Goal: Task Accomplishment & Management: Complete application form

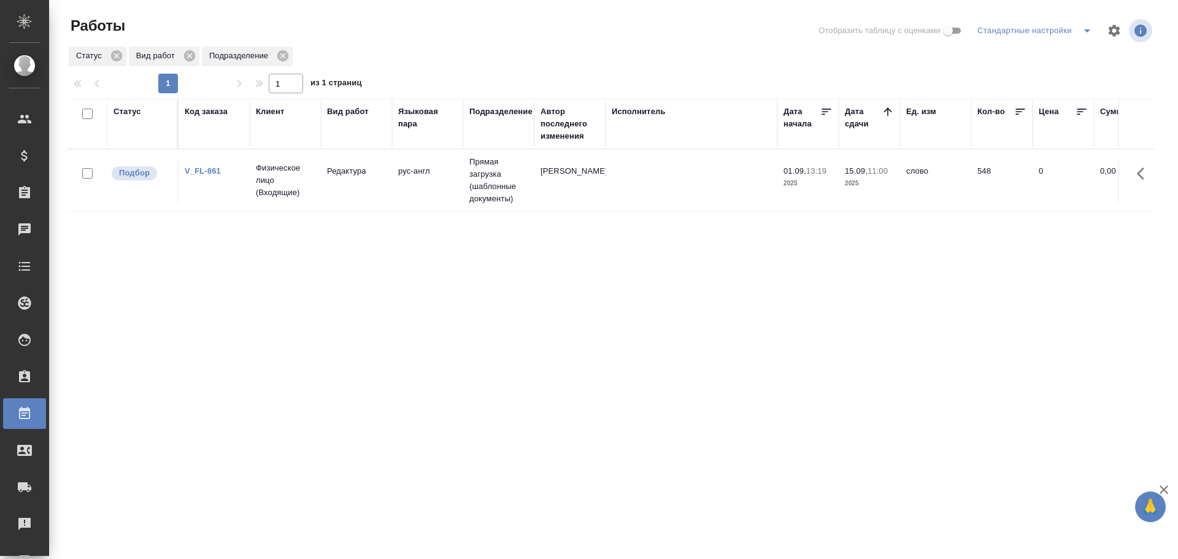
click at [440, 191] on td "рус-англ" at bounding box center [427, 180] width 71 height 43
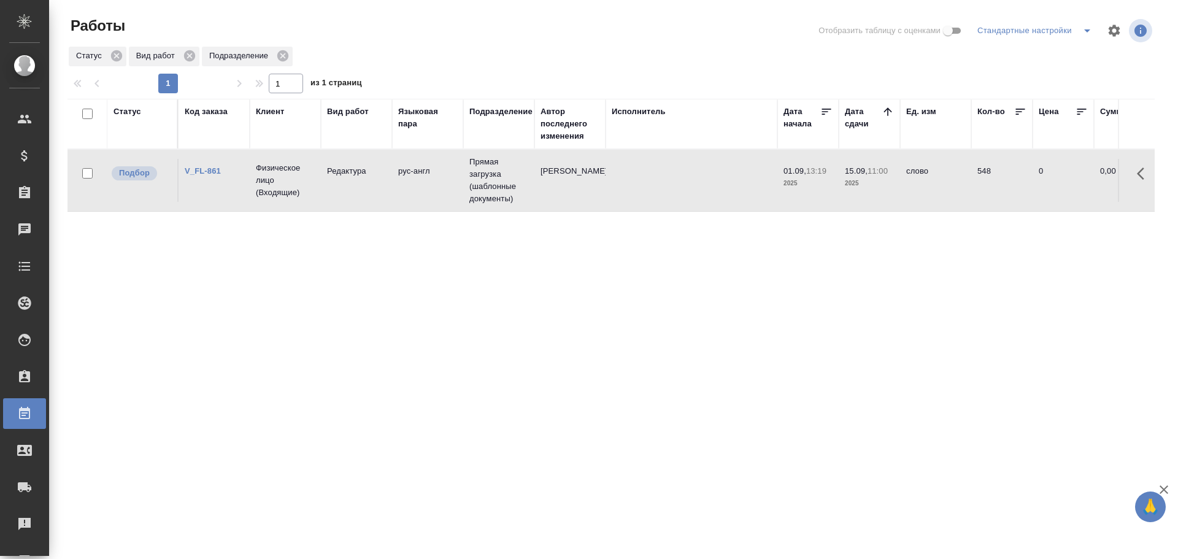
click at [440, 191] on td "рус-англ" at bounding box center [427, 180] width 71 height 43
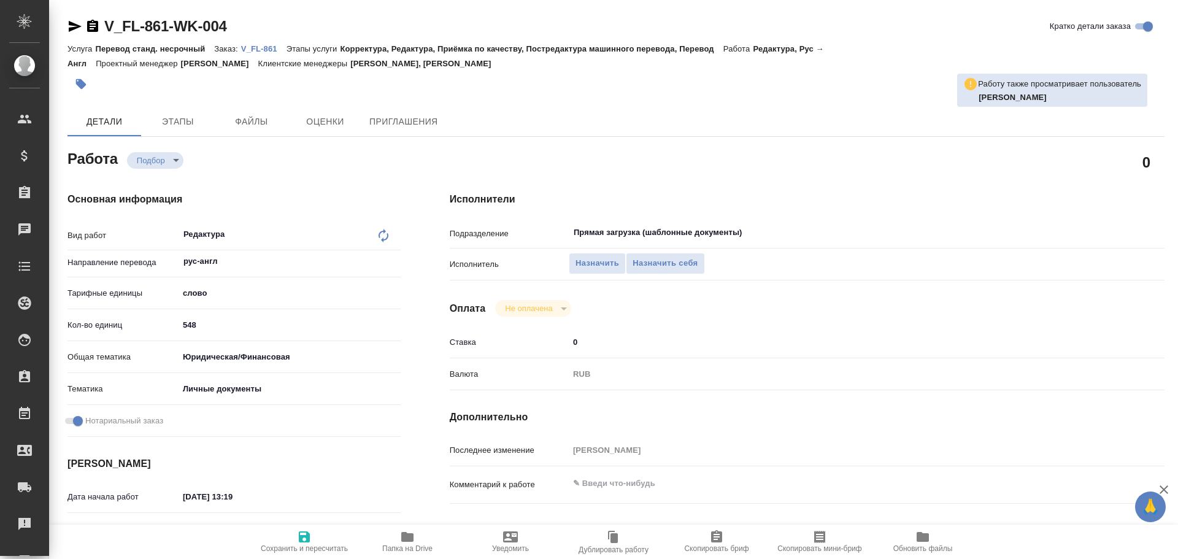
type textarea "x"
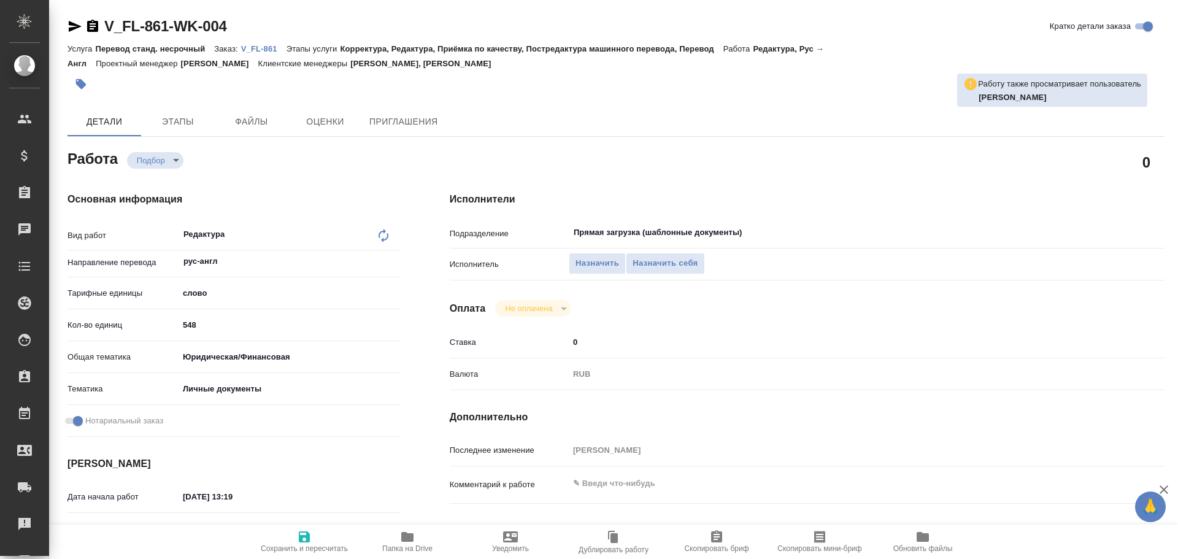
type textarea "x"
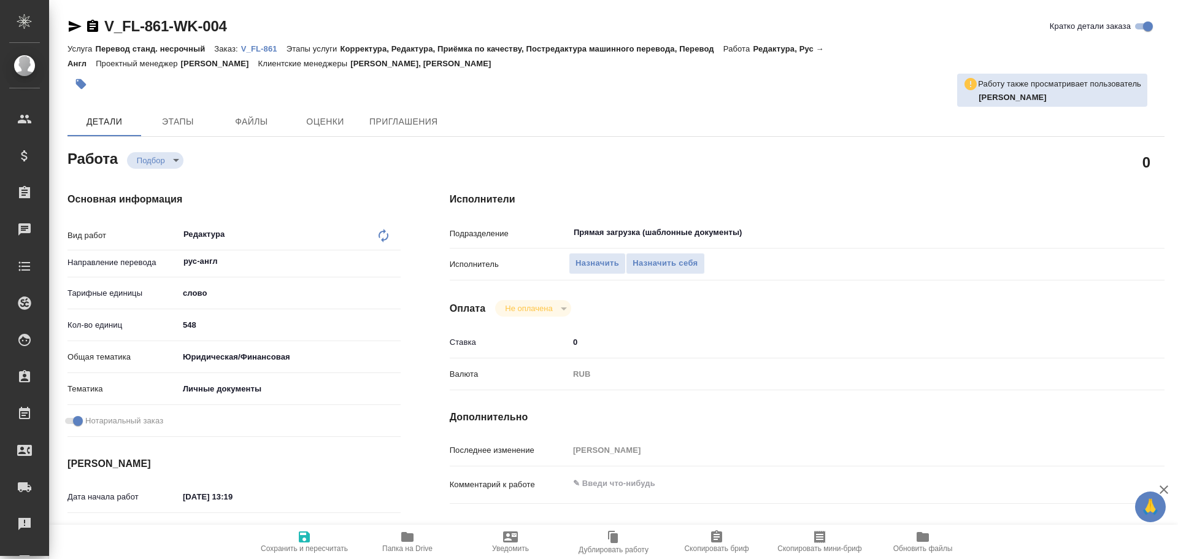
type textarea "x"
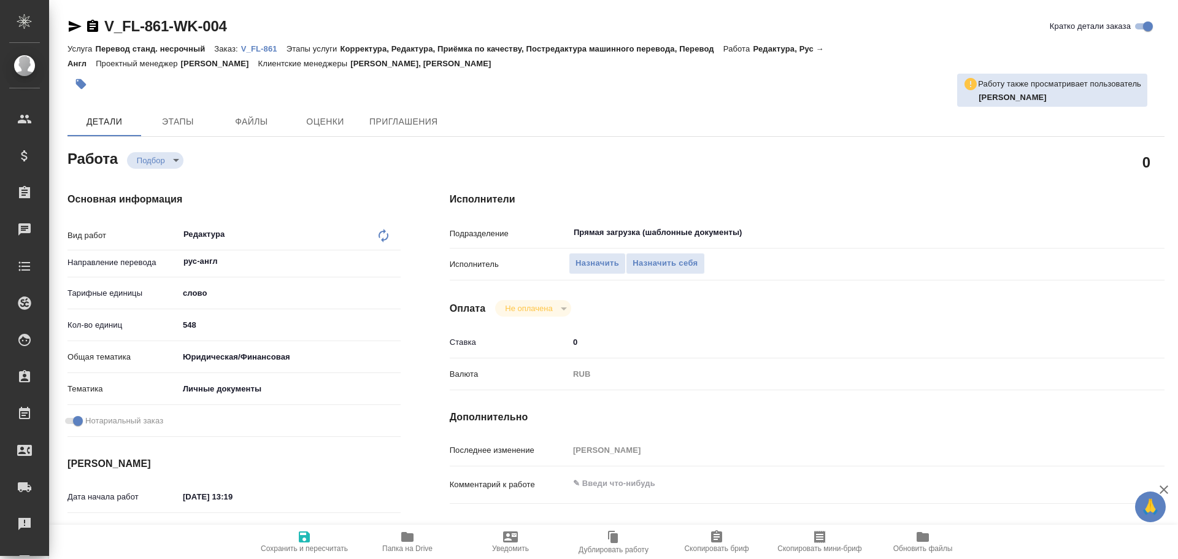
type textarea "x"
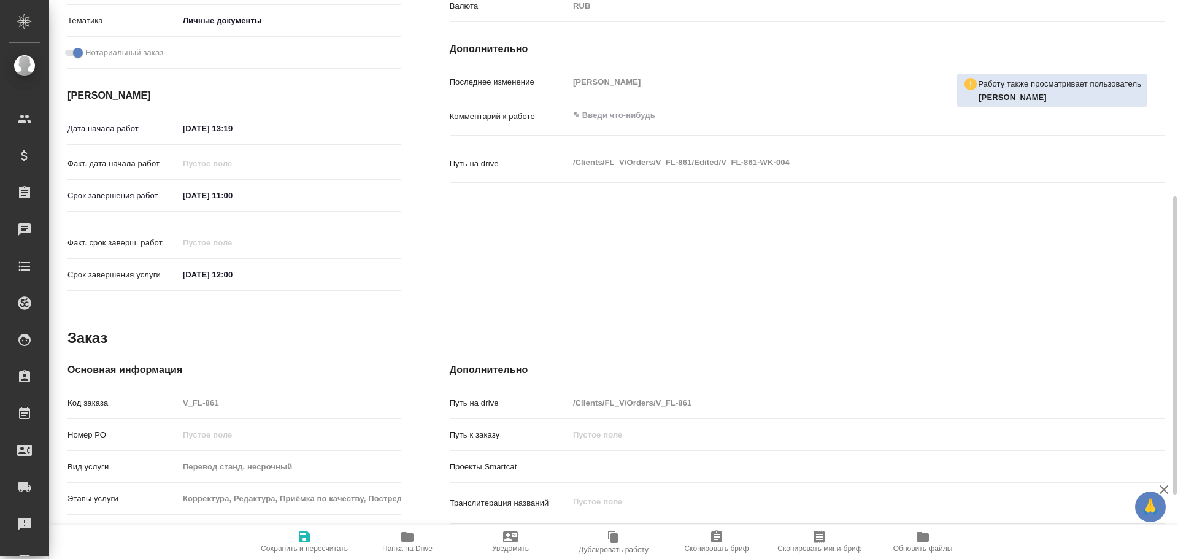
scroll to position [184, 0]
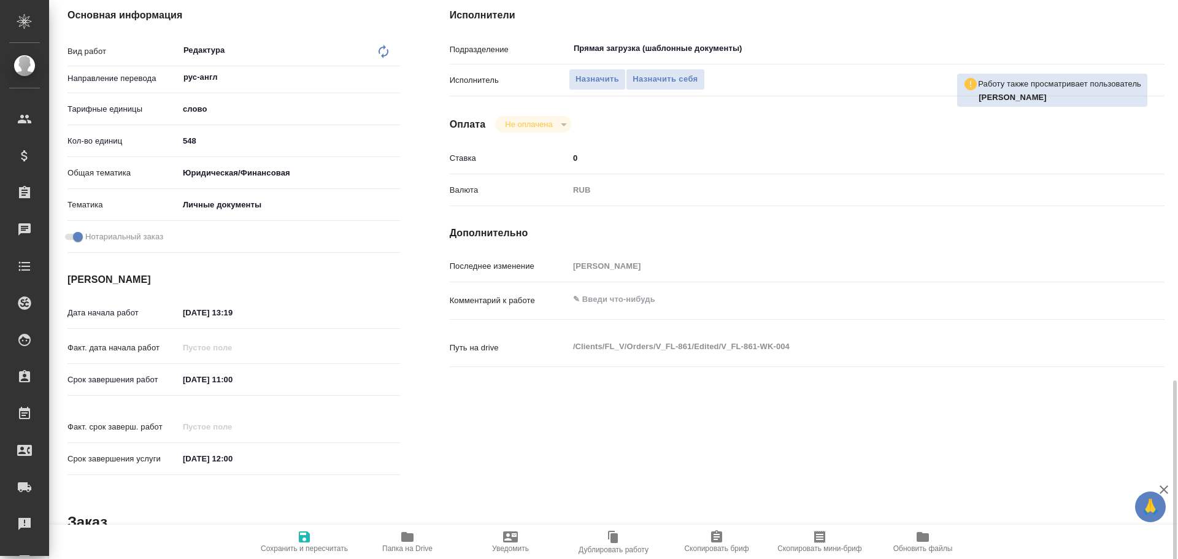
type textarea "x"
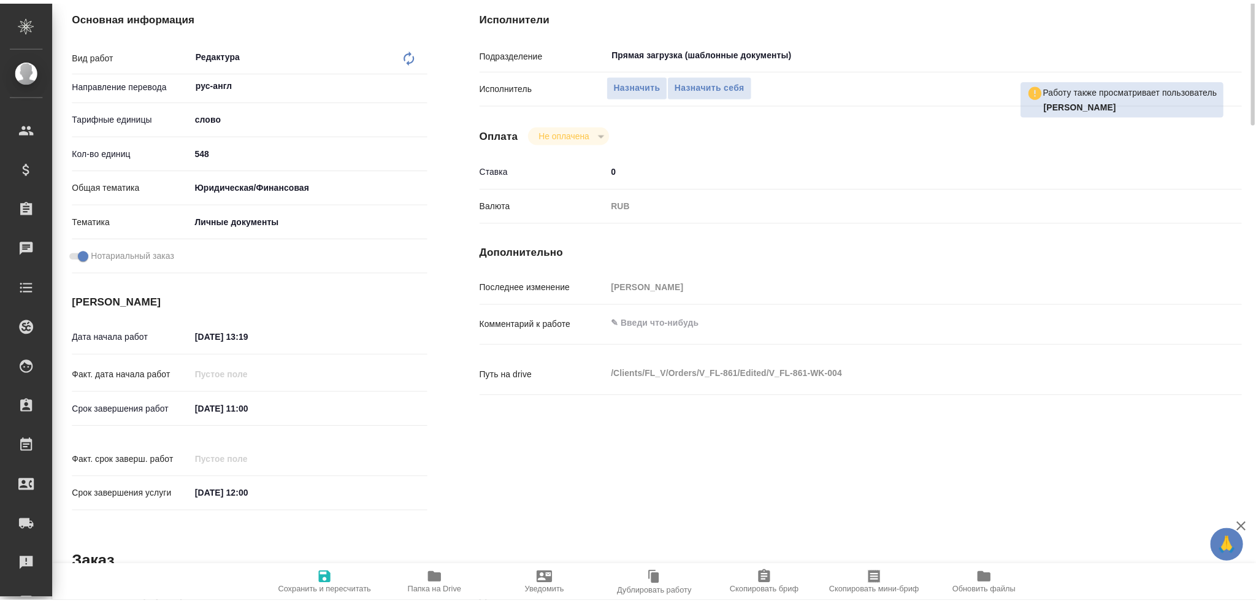
scroll to position [0, 0]
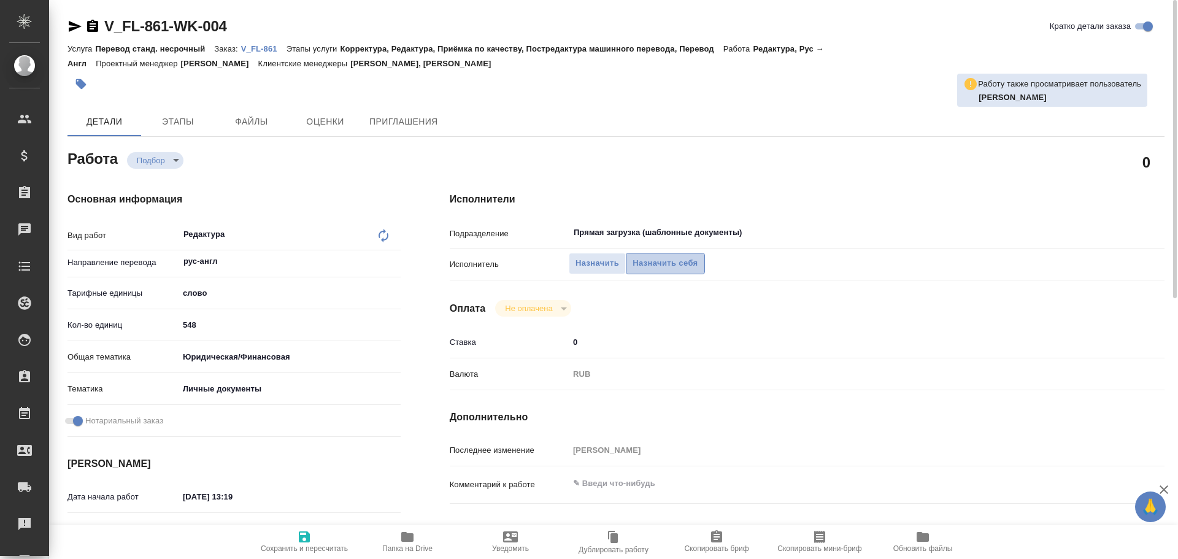
click at [653, 266] on span "Назначить себя" at bounding box center [665, 263] width 65 height 14
type textarea "x"
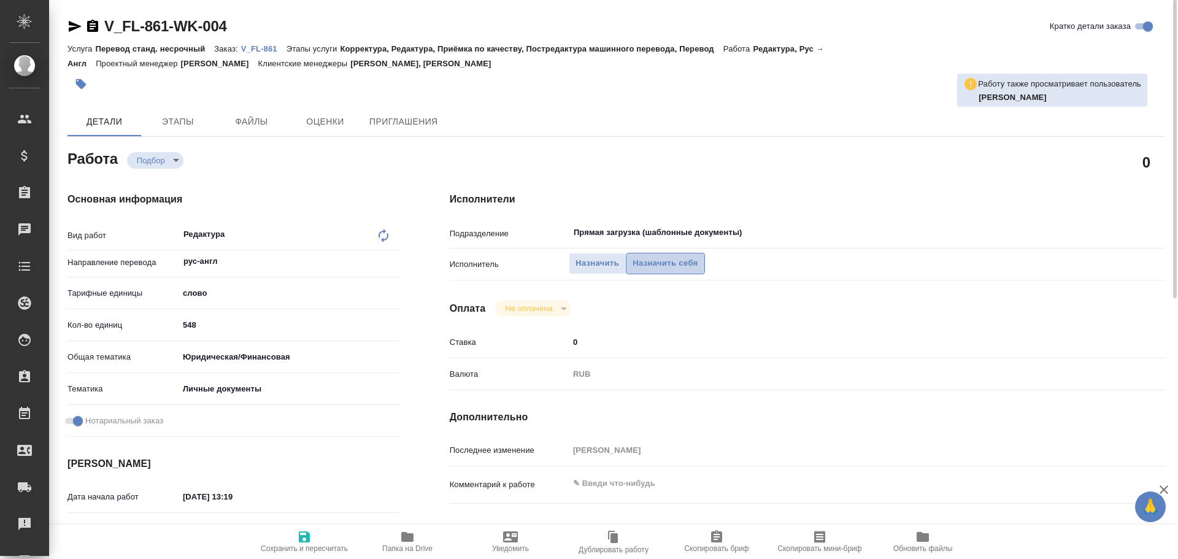
type textarea "x"
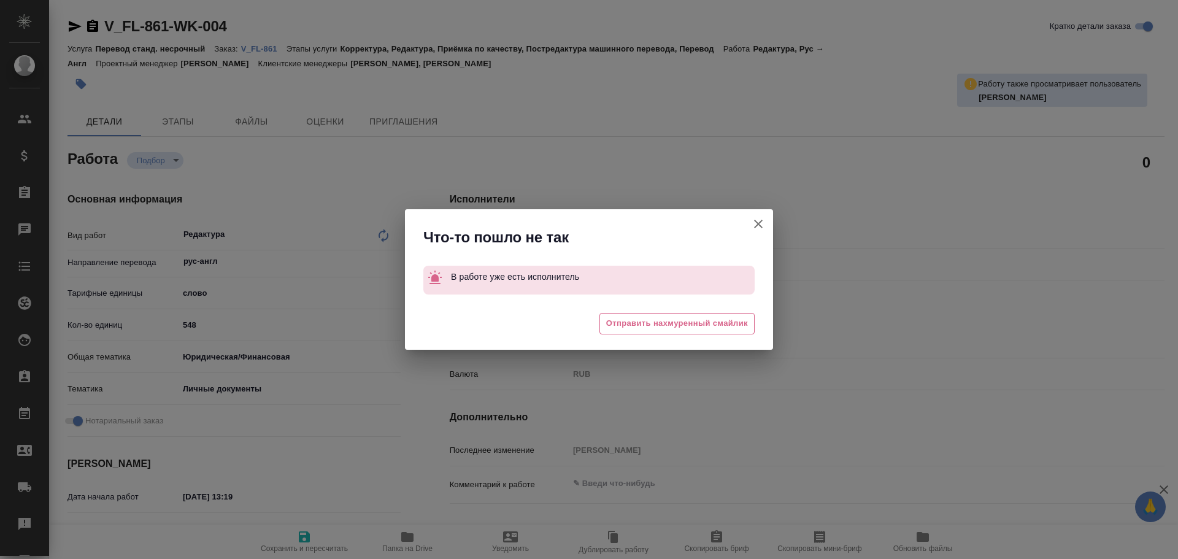
click at [765, 225] on icon "button" at bounding box center [758, 224] width 15 height 15
type textarea "x"
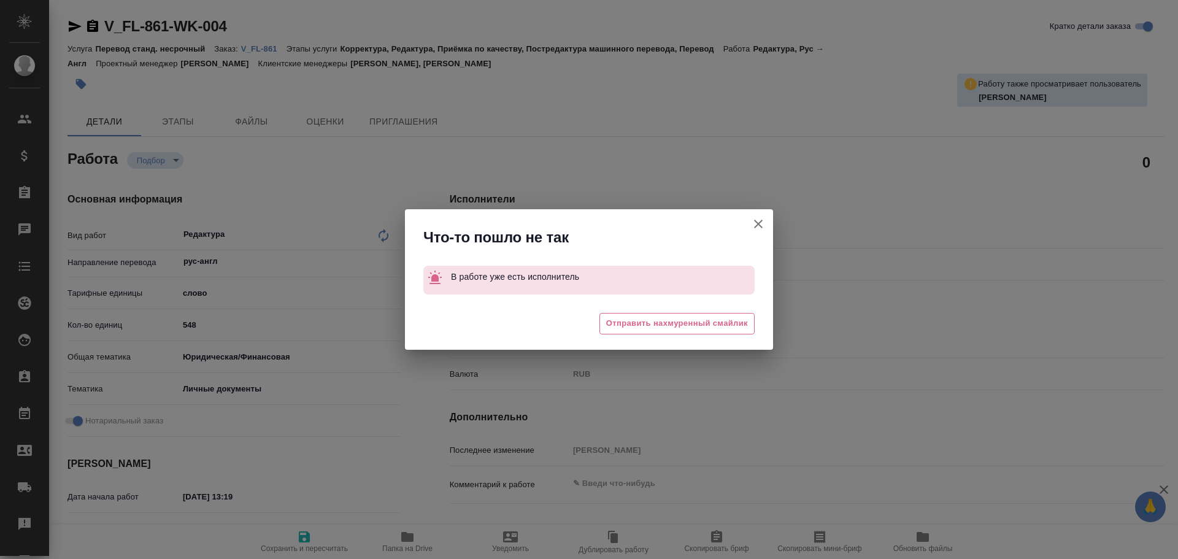
type textarea "x"
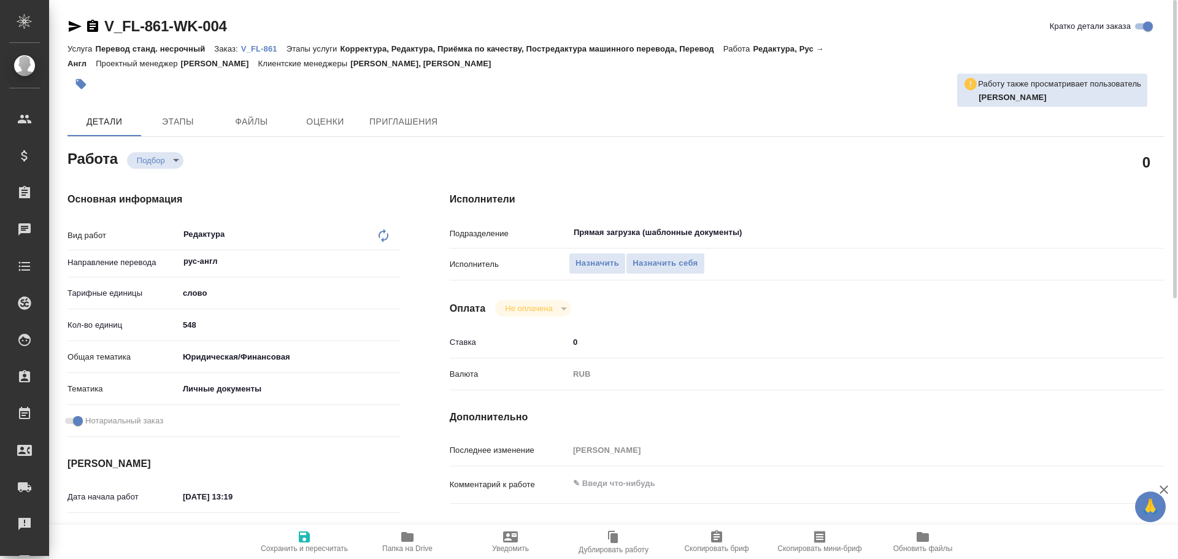
type textarea "x"
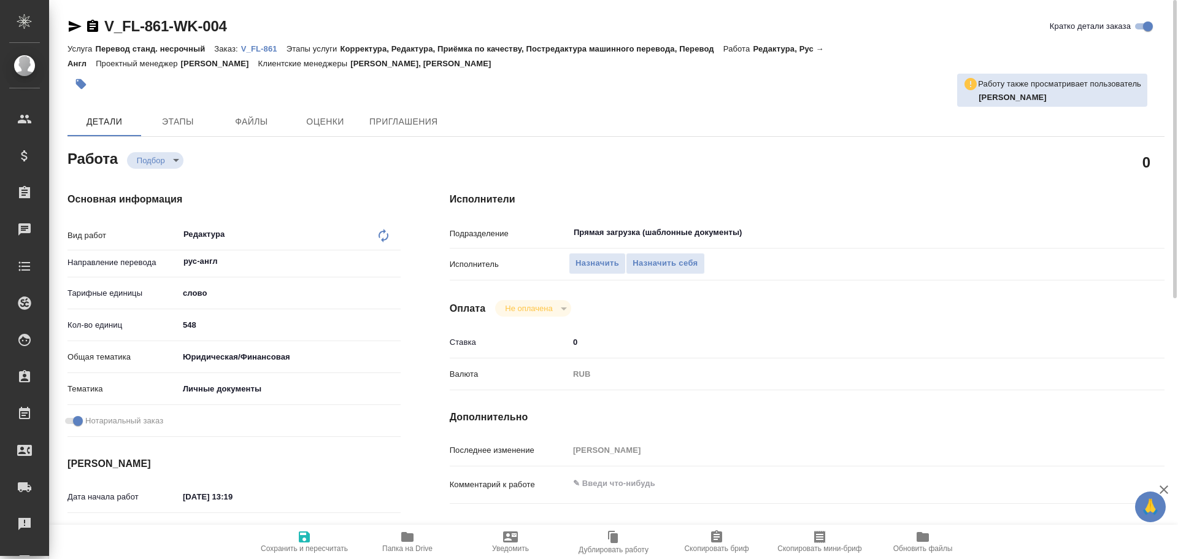
type textarea "x"
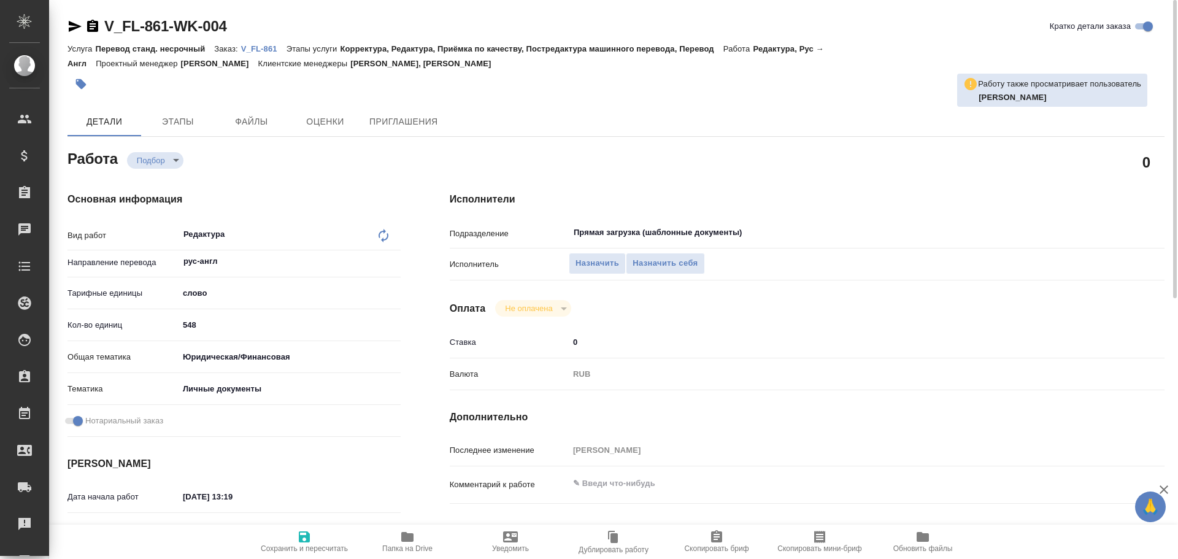
type textarea "x"
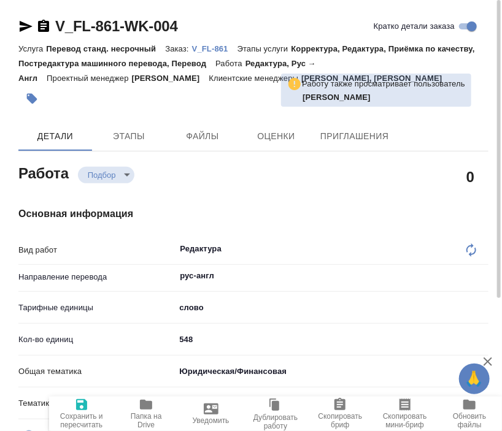
type textarea "x"
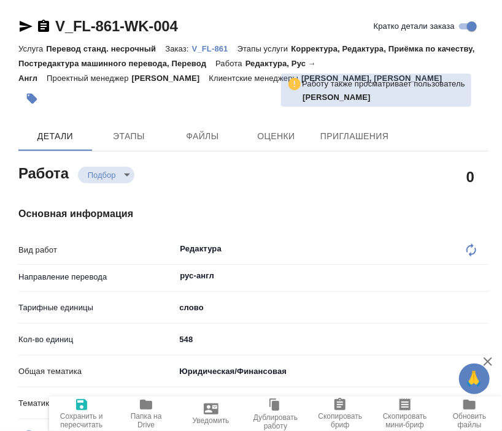
type textarea "x"
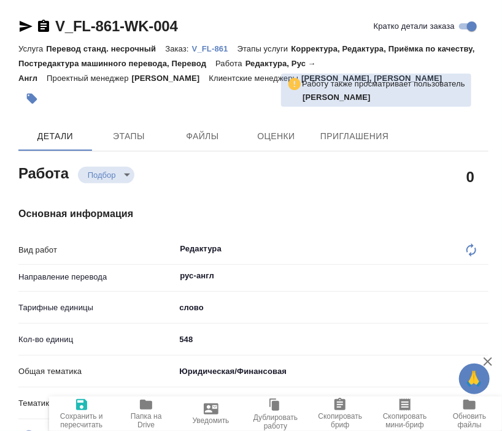
type textarea "x"
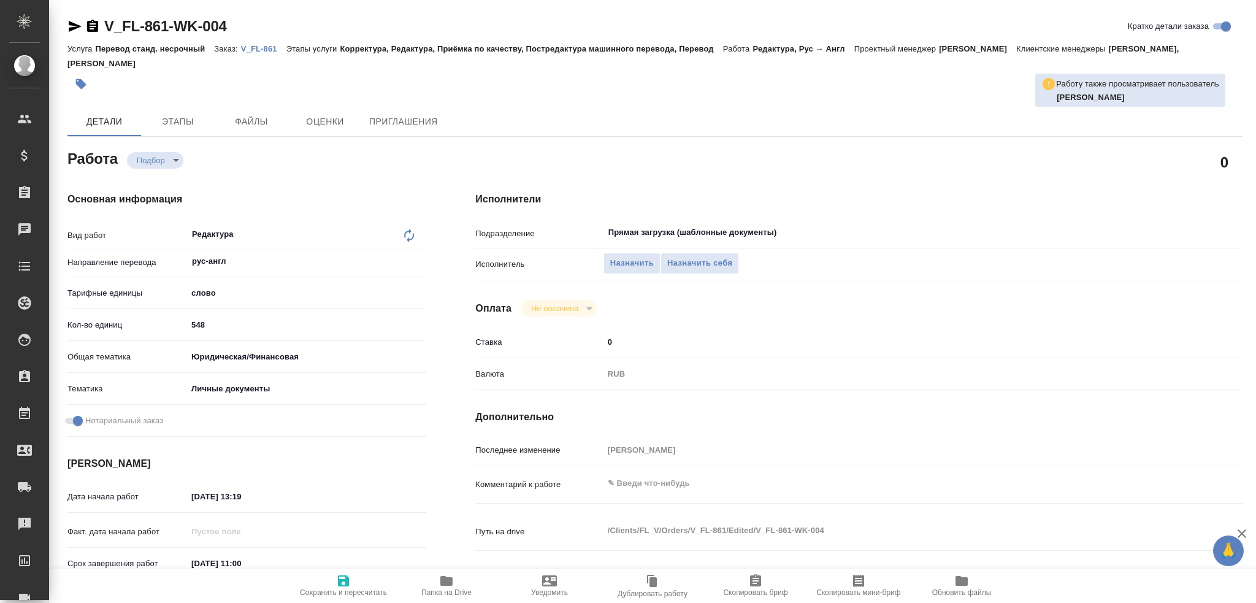
type textarea "x"
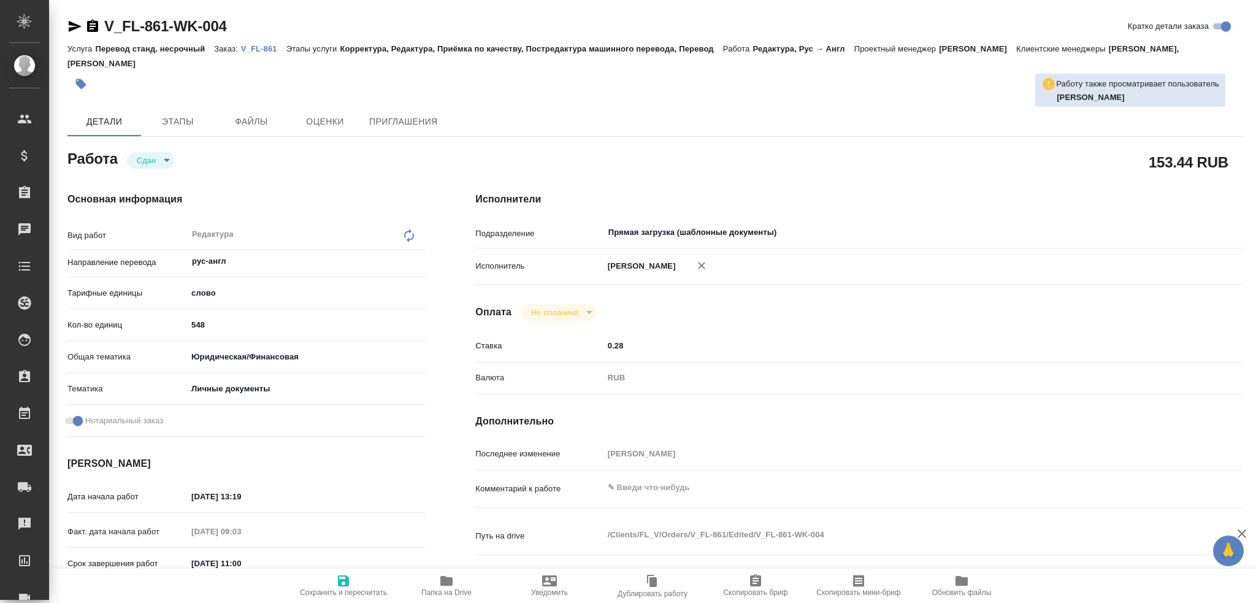
type textarea "x"
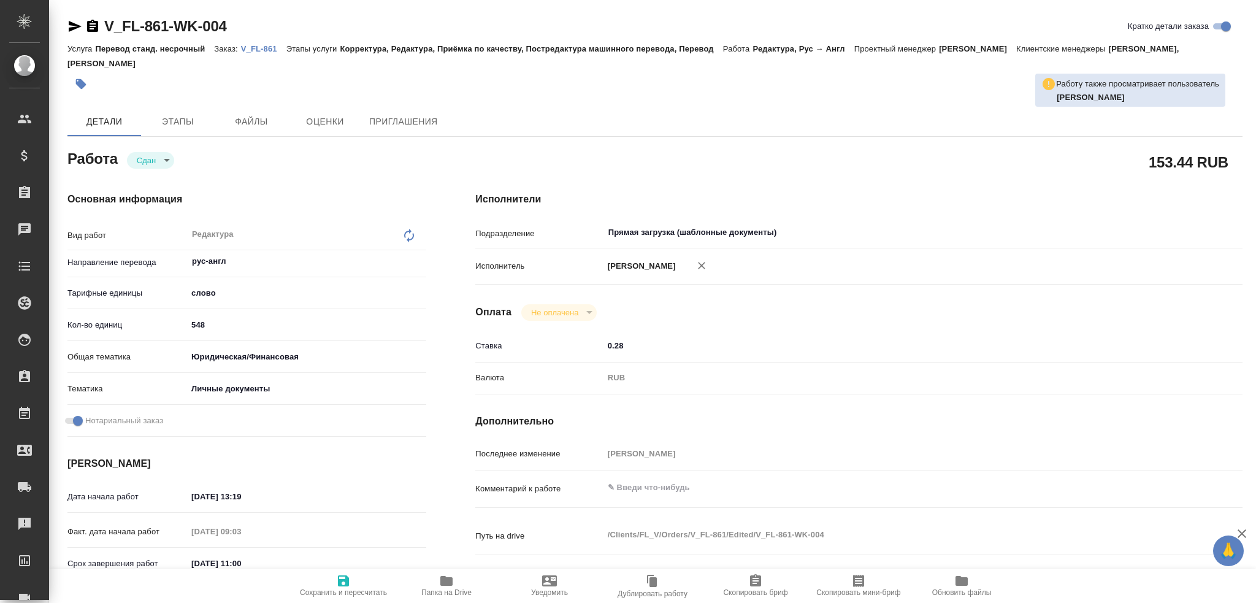
type textarea "x"
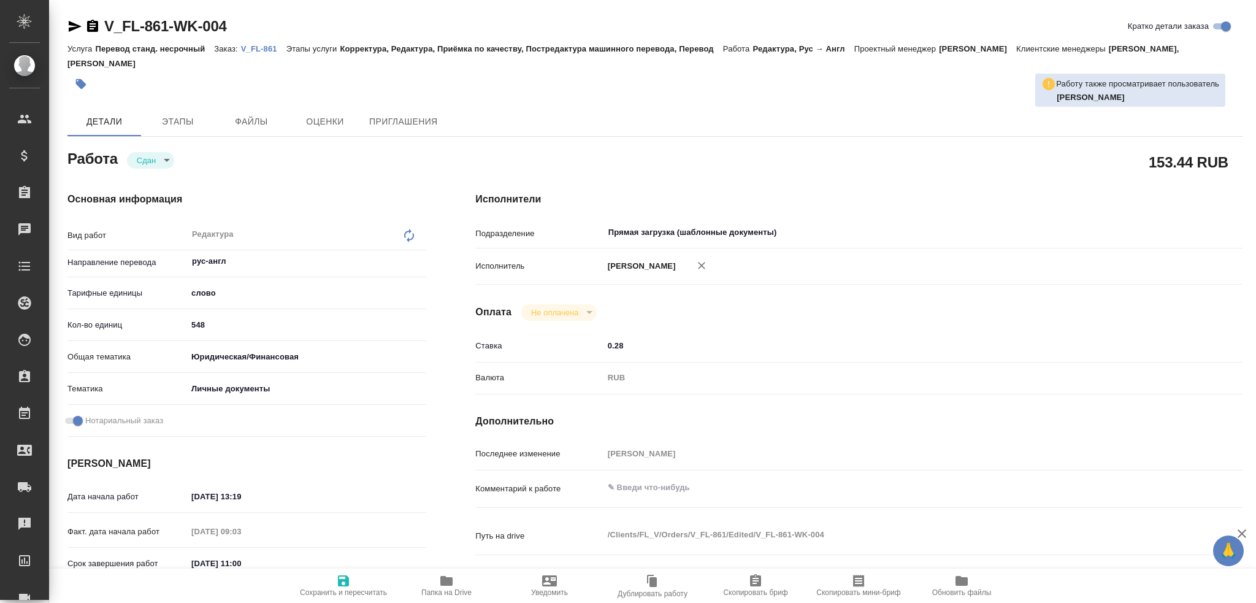
type textarea "x"
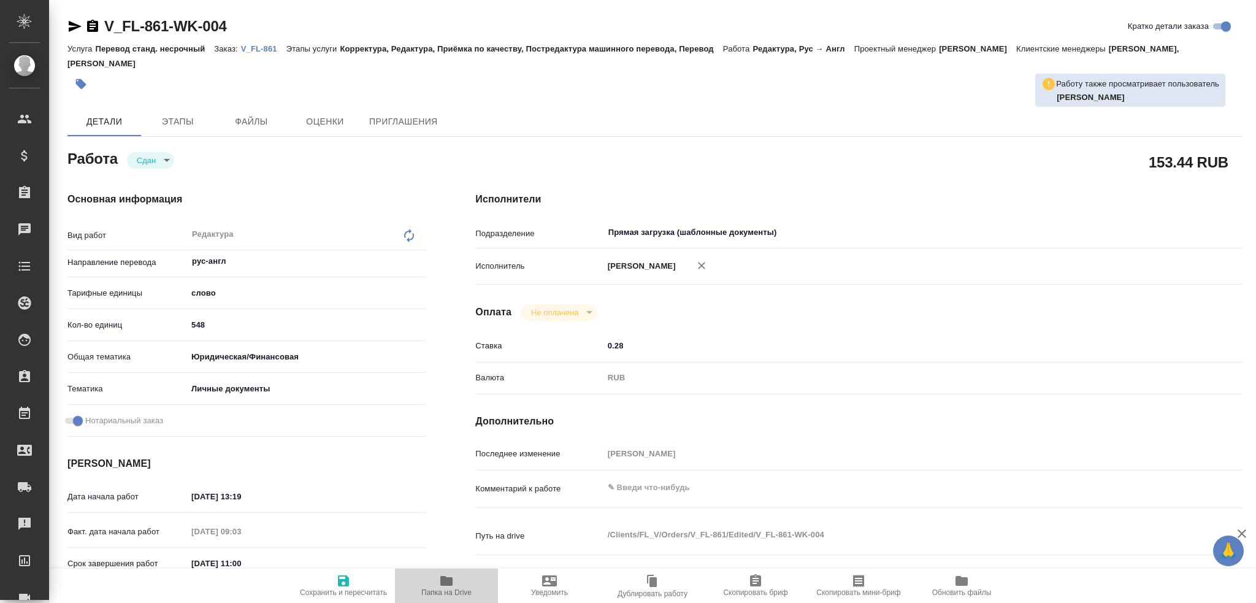
click at [445, 588] on span "Папка на Drive" at bounding box center [446, 592] width 50 height 9
type textarea "x"
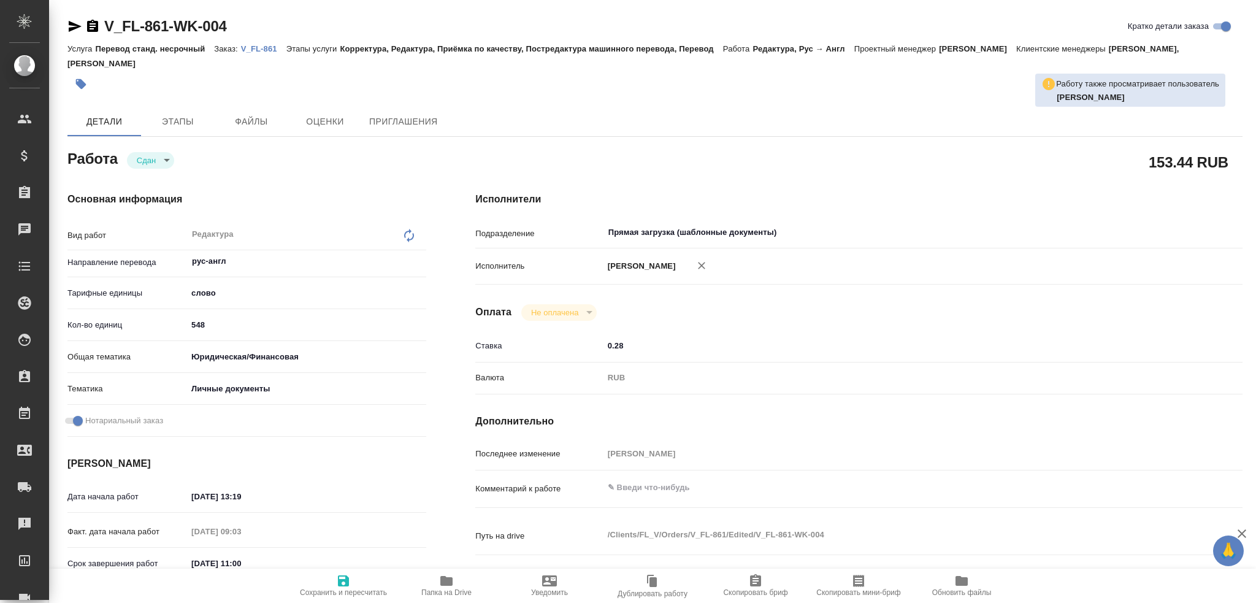
type textarea "x"
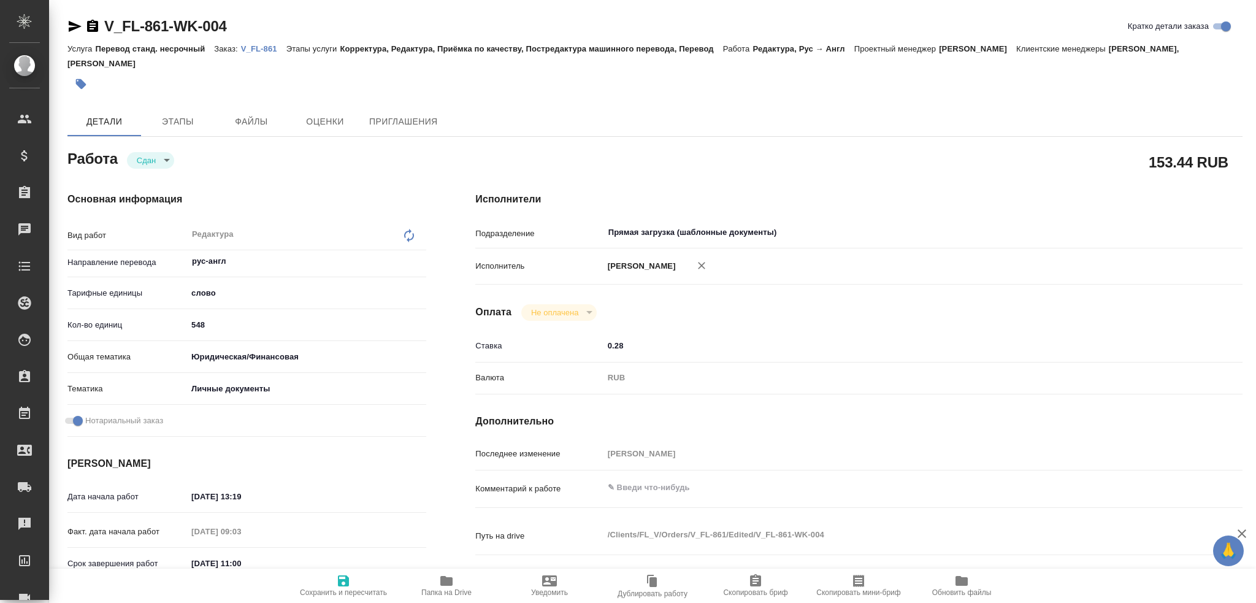
type textarea "x"
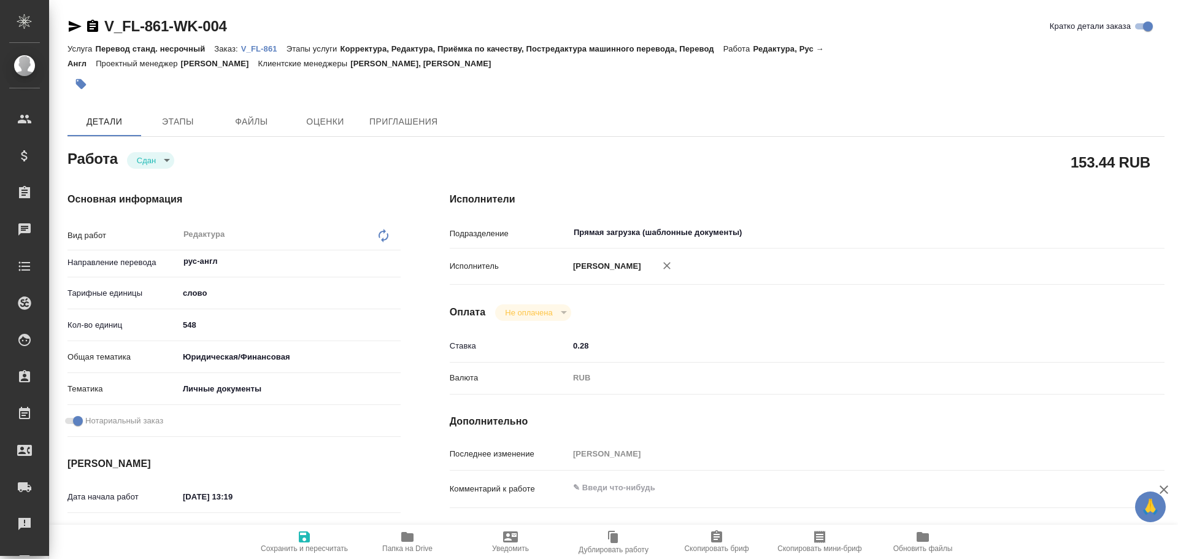
type textarea "x"
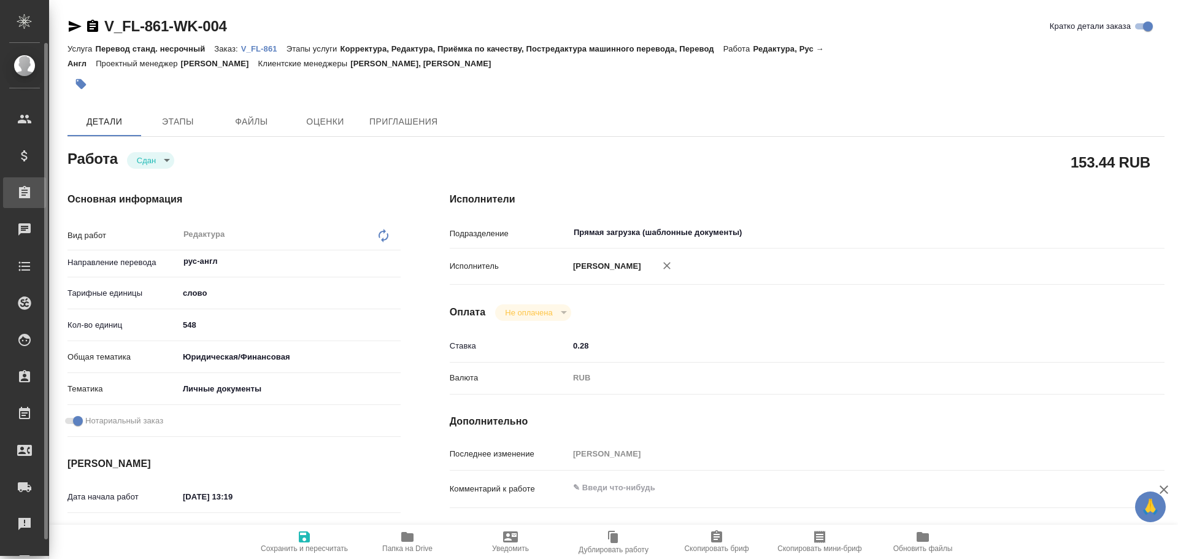
type textarea "x"
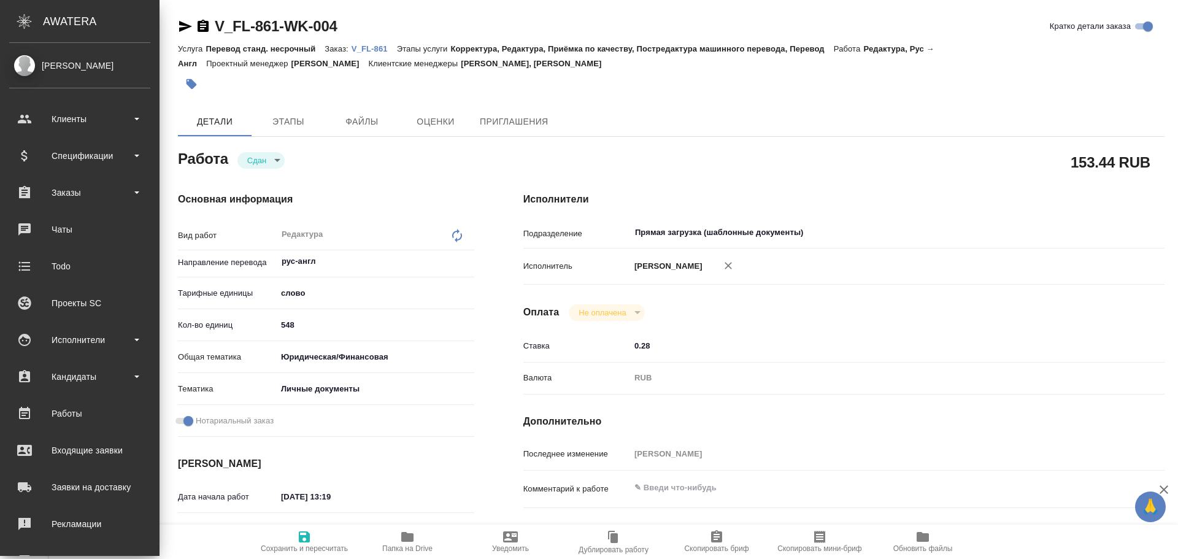
type textarea "x"
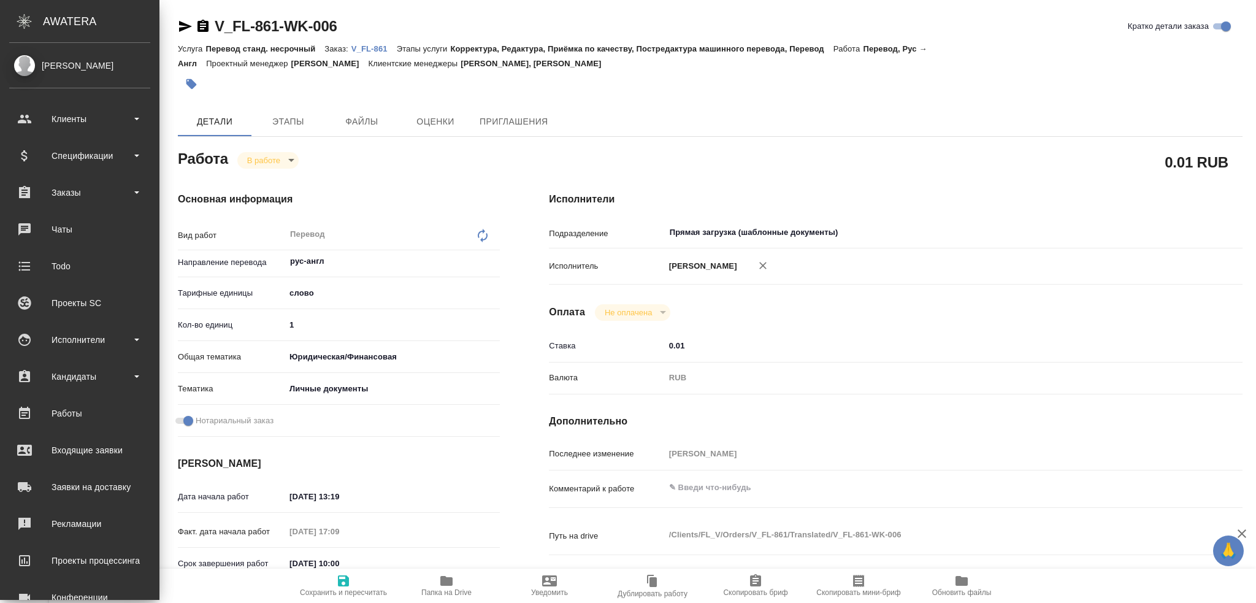
type textarea "x"
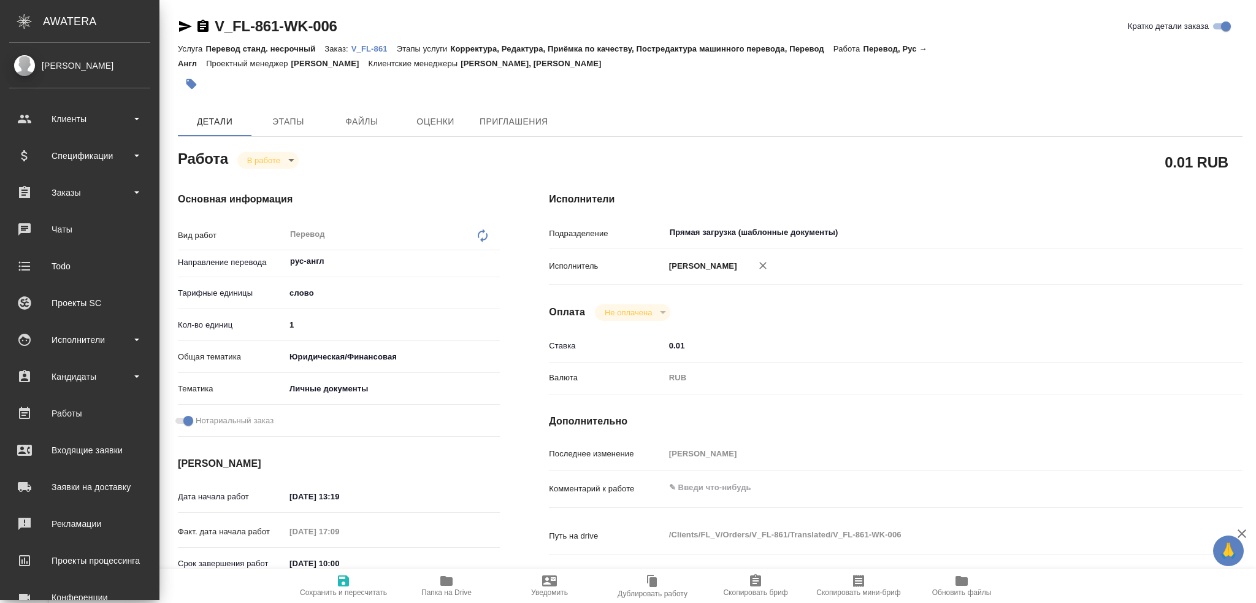
type textarea "x"
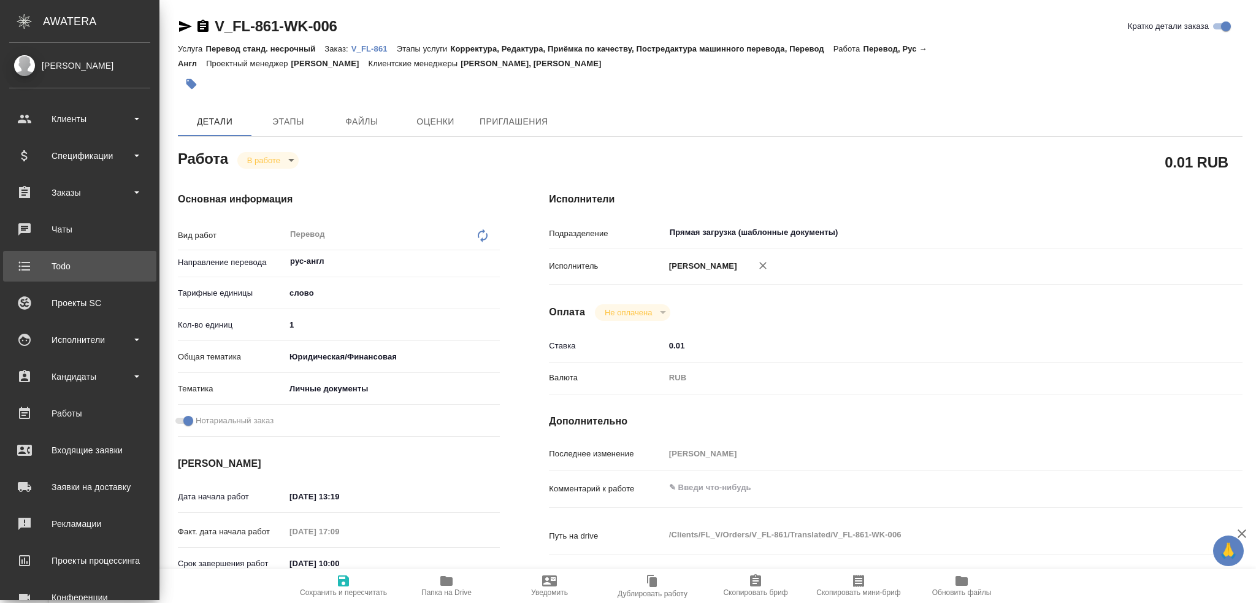
type textarea "x"
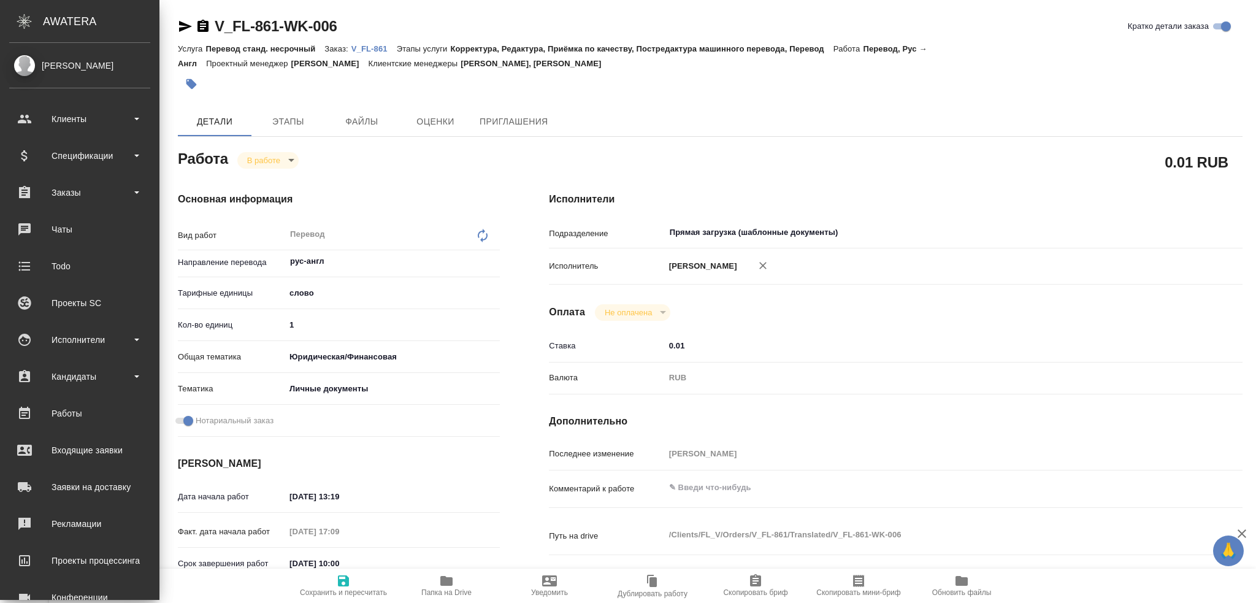
type textarea "x"
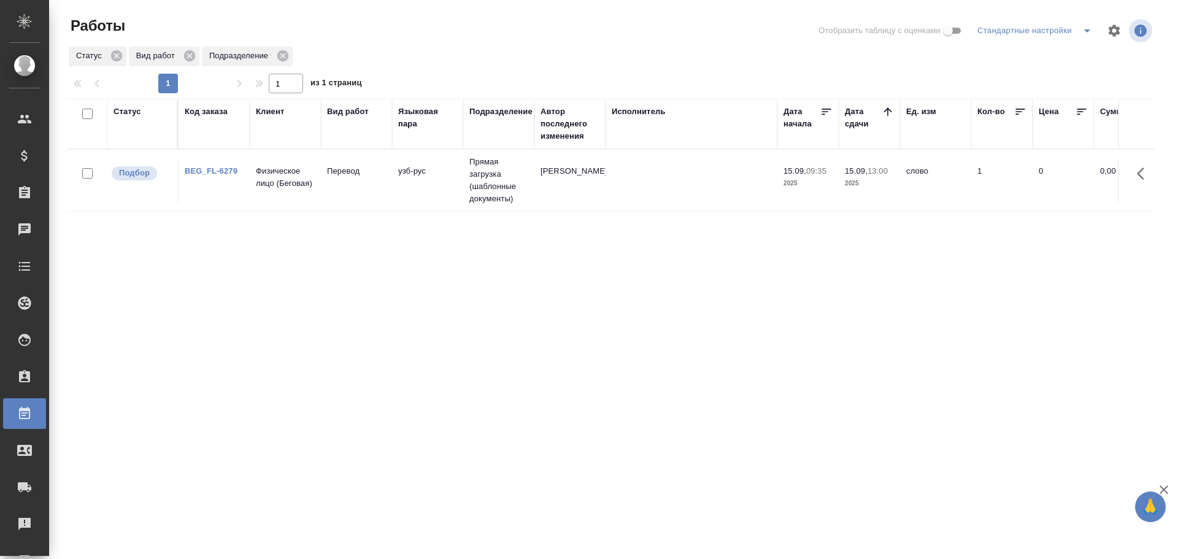
click at [402, 192] on td "узб-рус" at bounding box center [427, 180] width 71 height 43
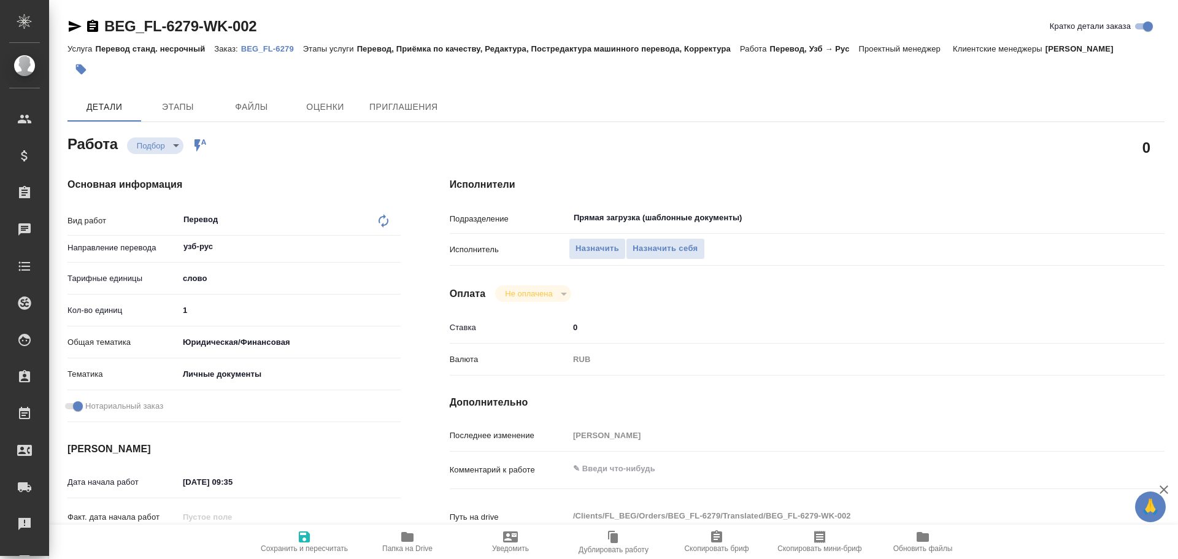
type textarea "x"
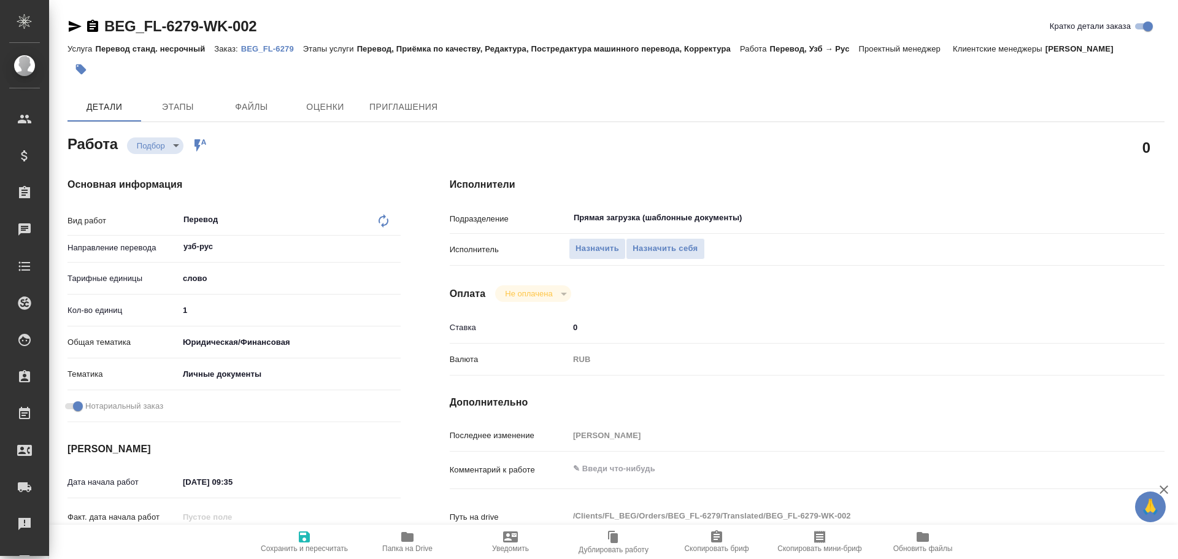
type textarea "x"
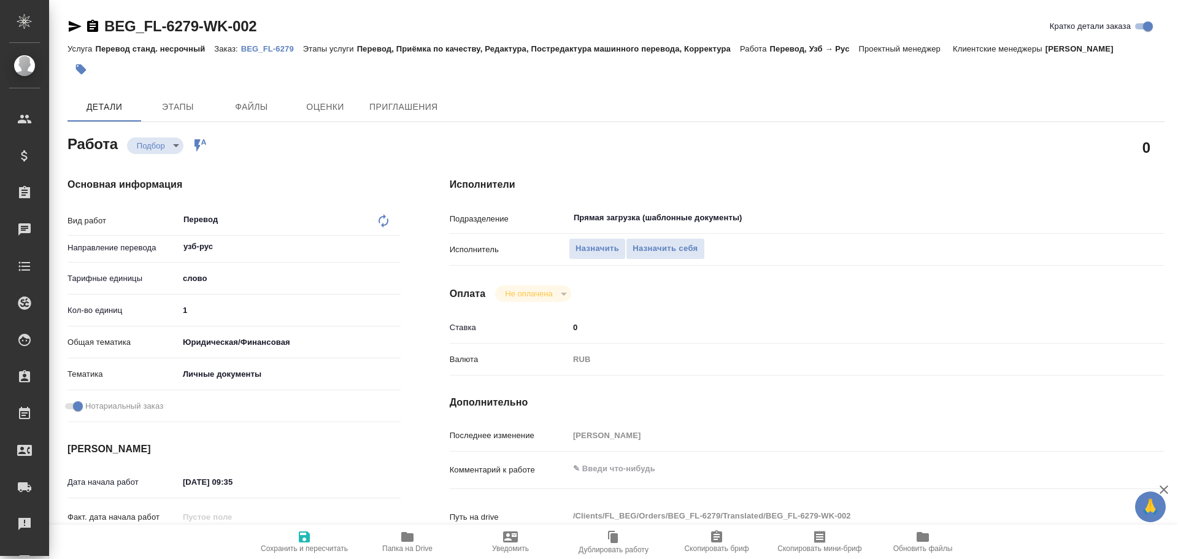
type textarea "x"
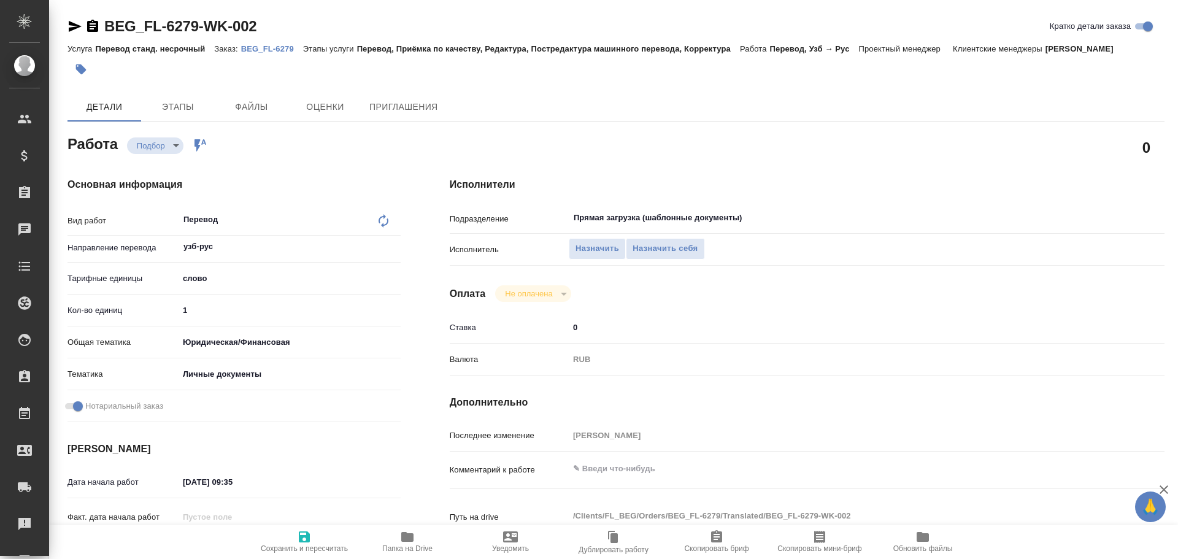
type textarea "x"
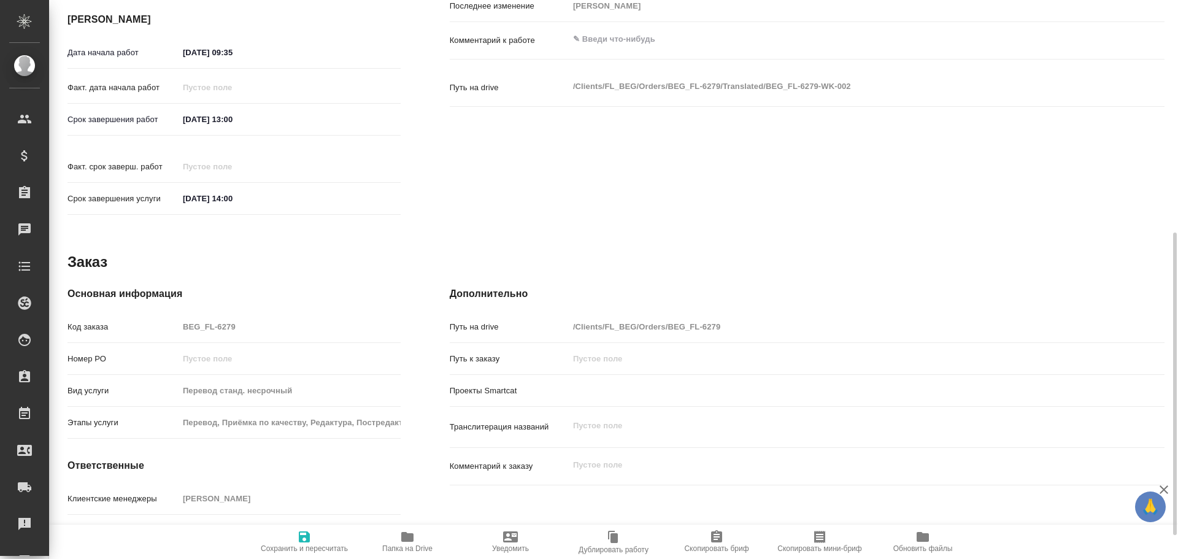
type textarea "x"
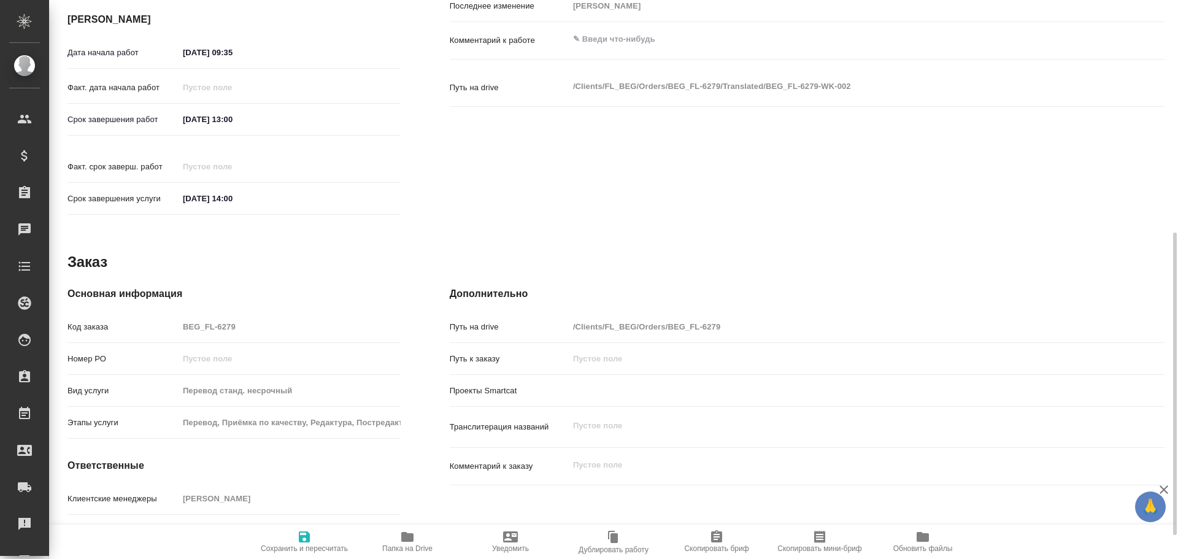
scroll to position [473, 0]
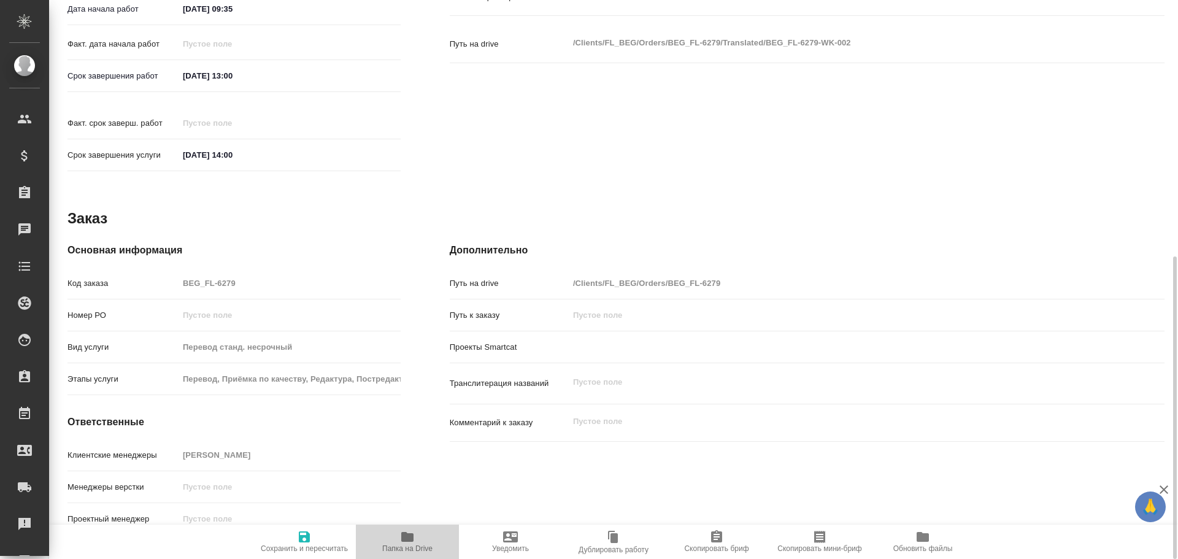
click at [407, 541] on icon "button" at bounding box center [407, 537] width 12 height 10
type textarea "x"
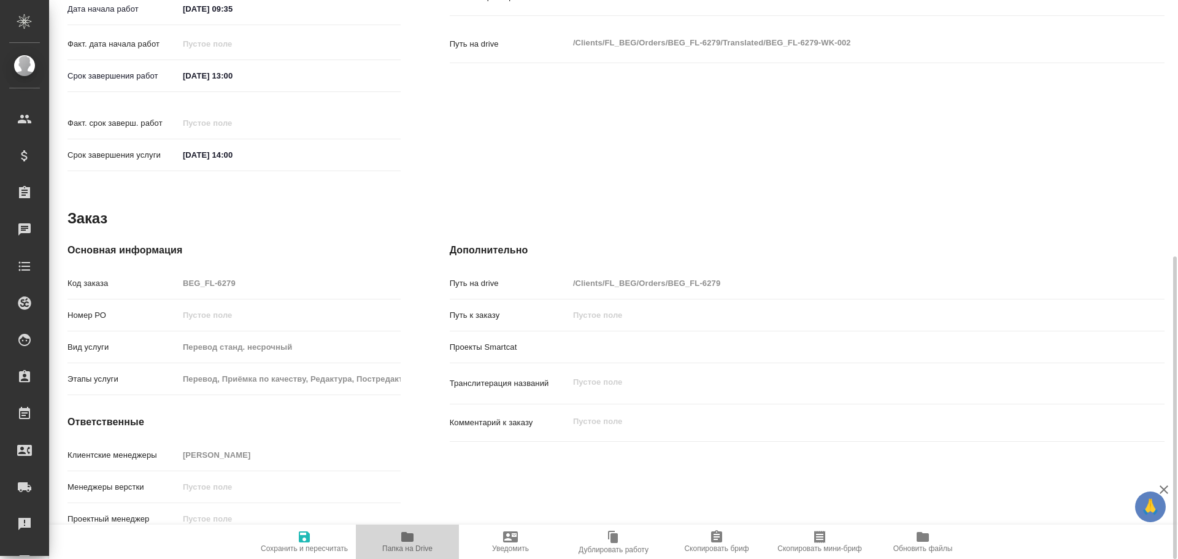
type textarea "x"
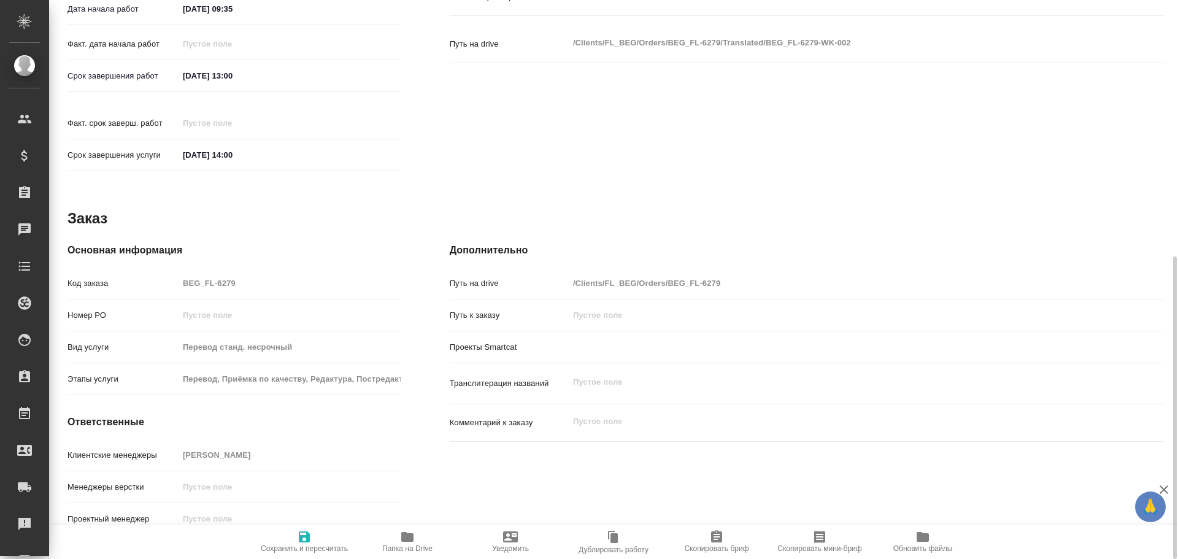
type textarea "x"
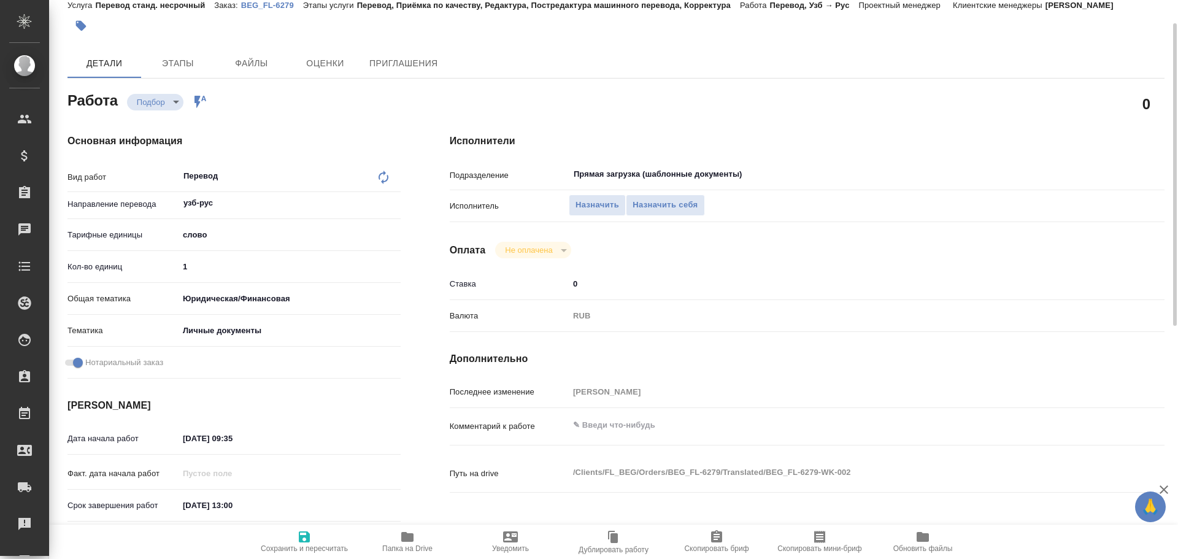
scroll to position [0, 0]
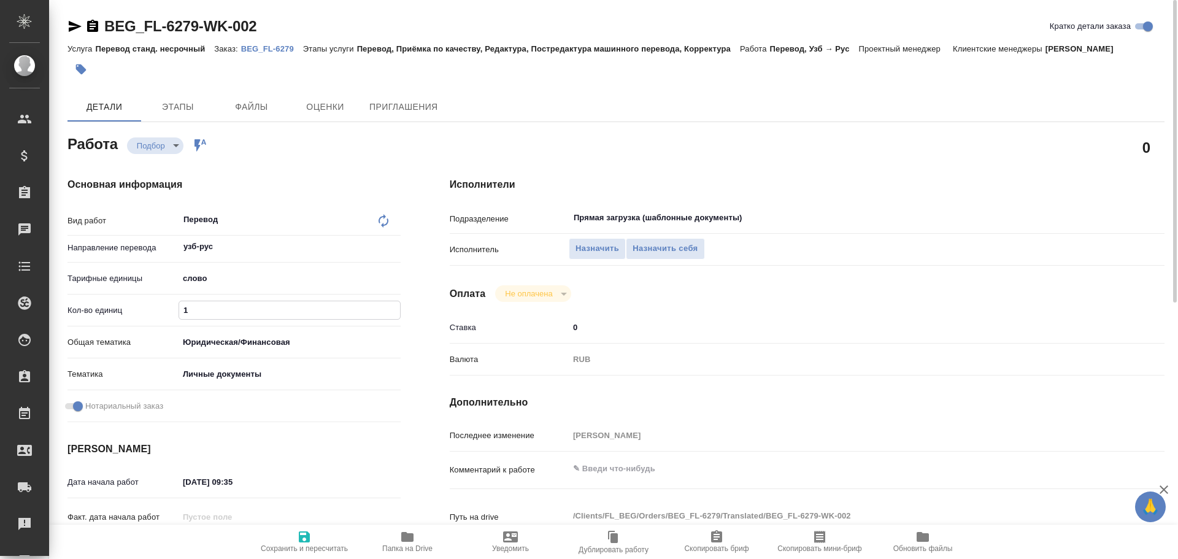
click at [191, 309] on input "1" at bounding box center [289, 310] width 221 height 18
type textarea "x"
type input "10"
type textarea "x"
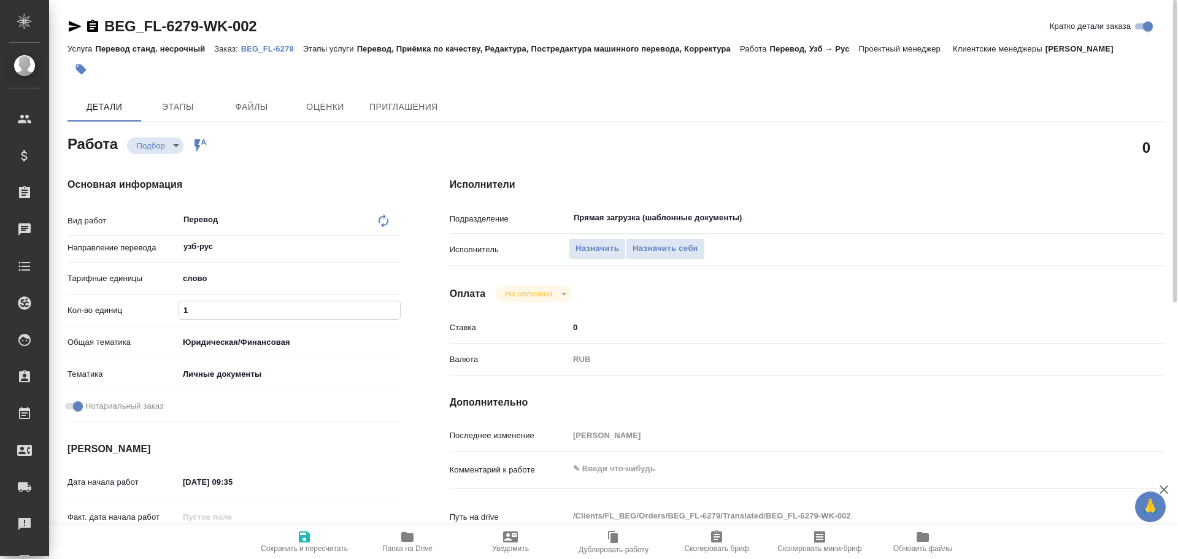
type textarea "x"
type input "100"
type textarea "x"
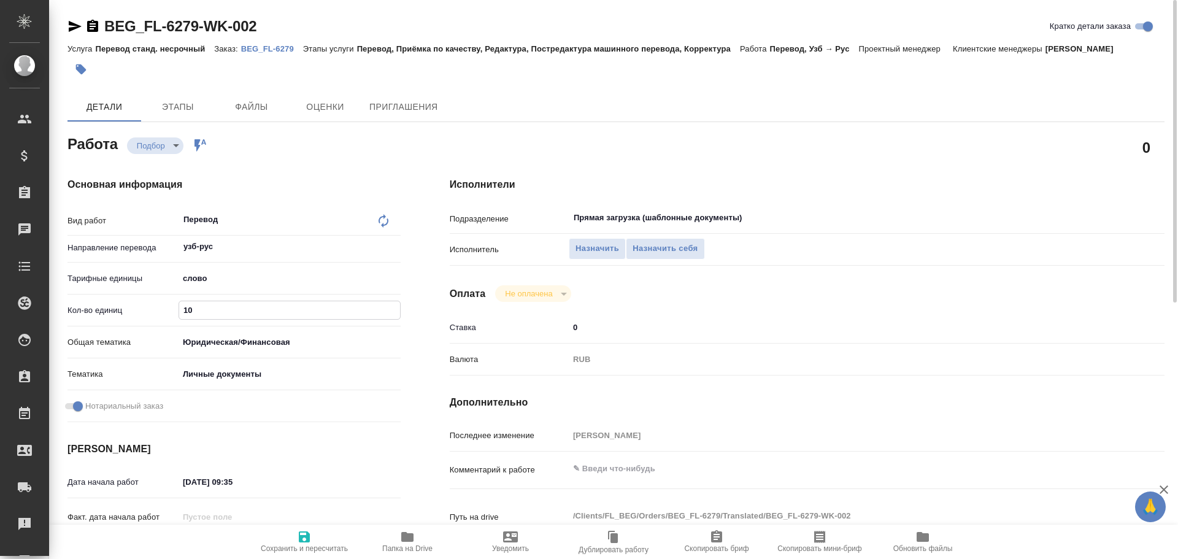
type textarea "x"
type input "100"
click at [307, 537] on icon "button" at bounding box center [304, 536] width 11 height 11
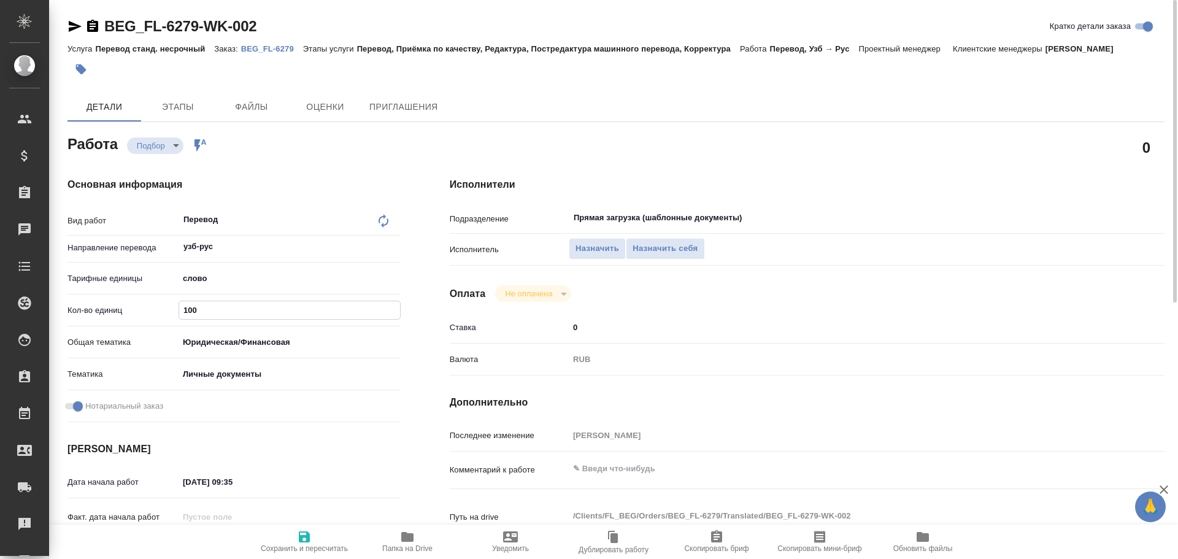
type textarea "x"
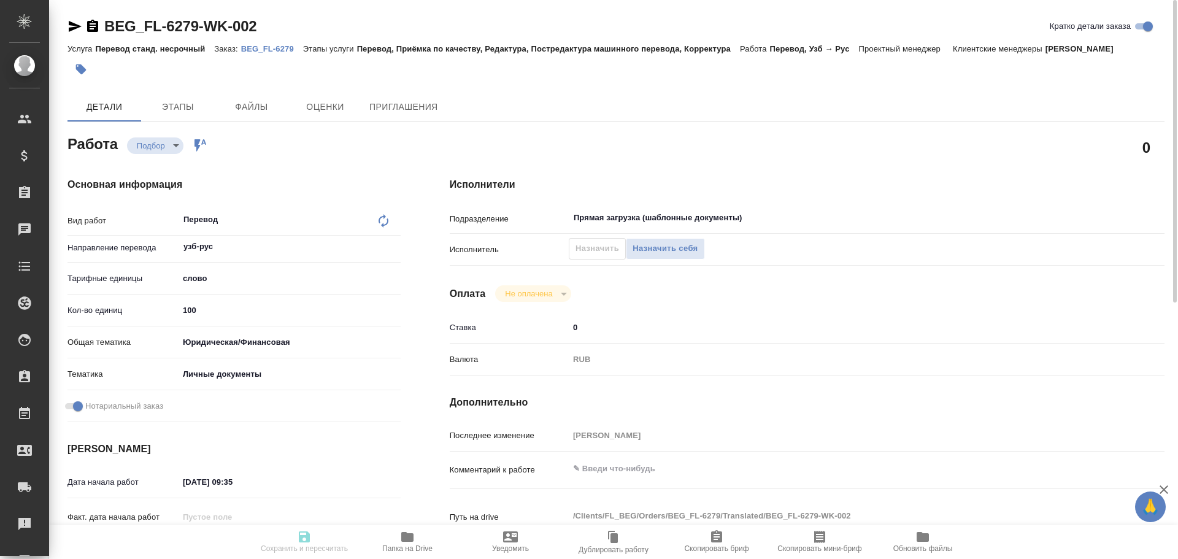
type textarea "x"
type textarea "Под нот, для работы"
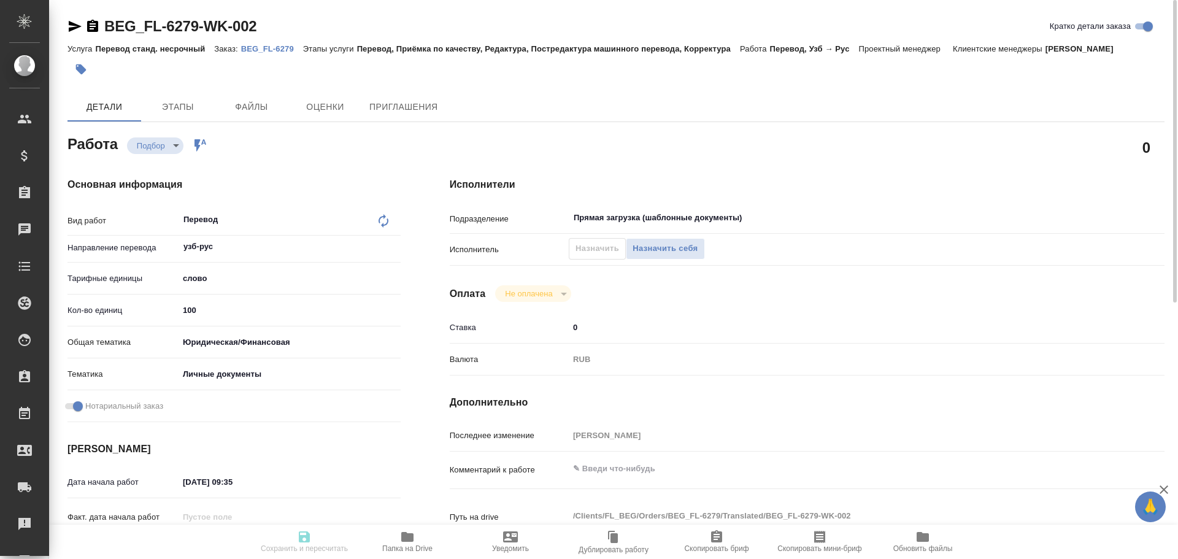
type textarea "x"
type input "recruiting"
type textarea "Перевод"
type textarea "x"
type input "узб-рус"
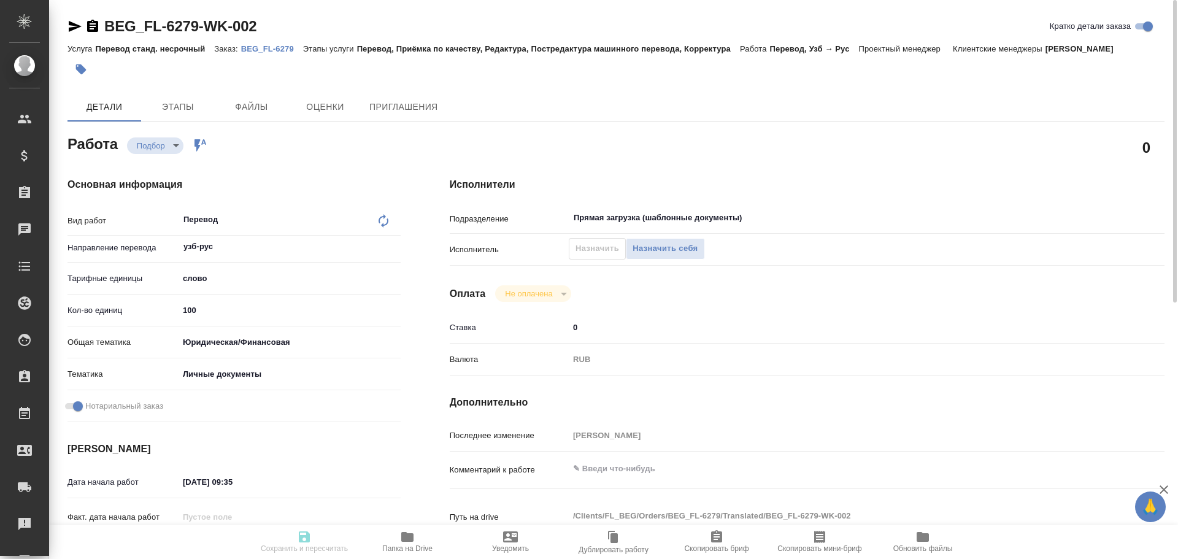
type input "5a8b1489cc6b4906c91bfd90"
type input "100"
type input "yr-fn"
type input "5a8b8b956a9677013d343cfe"
checkbox input "true"
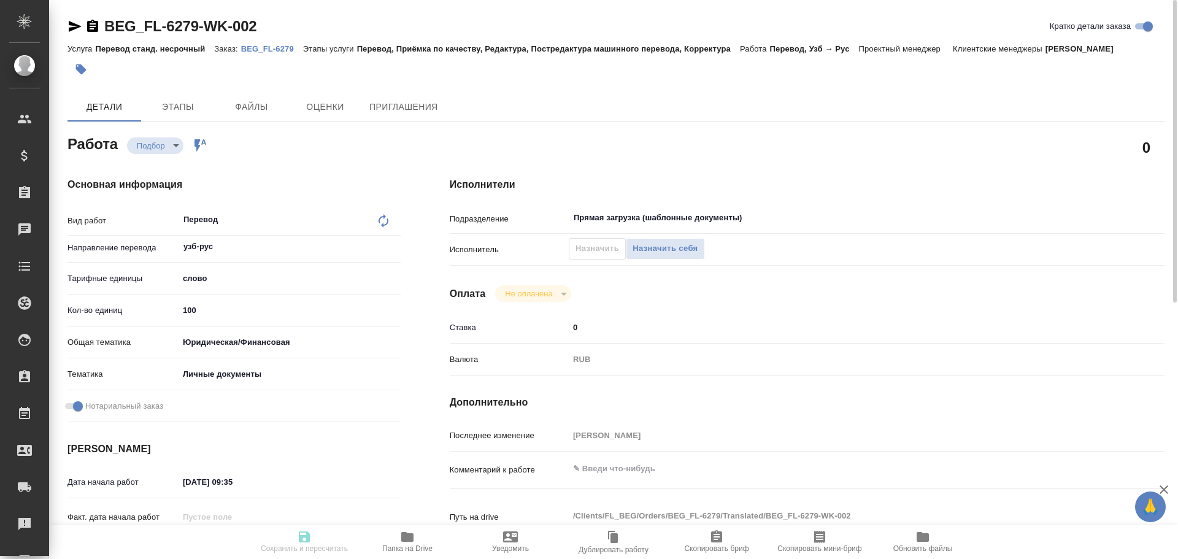
type input "[DATE] 09:35"
type input "[DATE] 13:00"
type input "[DATE] 14:00"
type input "Прямая загрузка (шаблонные документы)"
type input "notPayed"
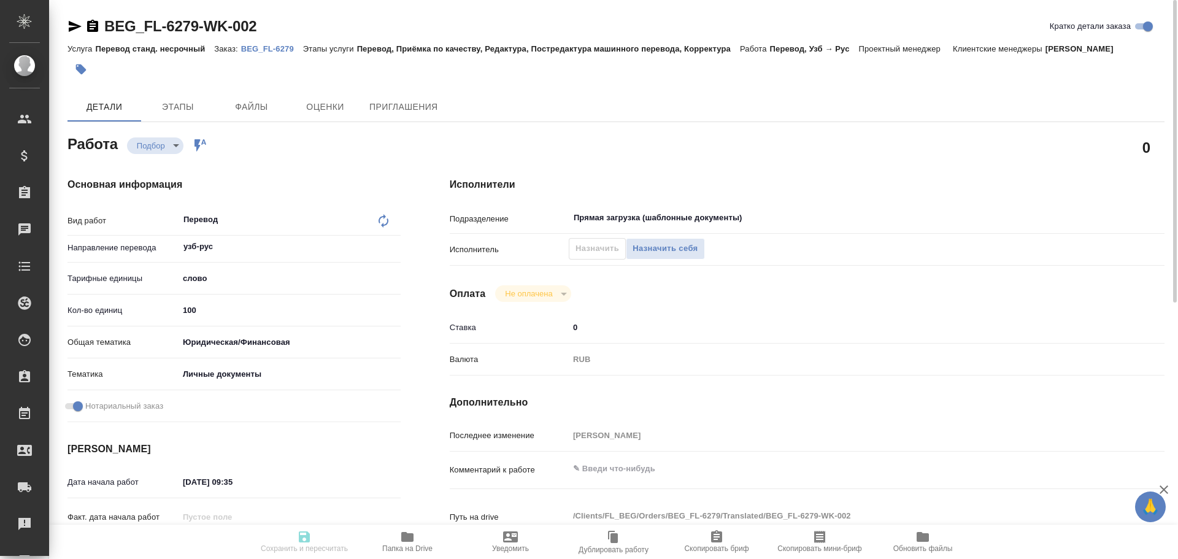
type input "0"
type input "RUB"
type input "[PERSON_NAME]"
type textarea "x"
type textarea "/Clients/FL_BEG/Orders/BEG_FL-6279/Translated/BEG_FL-6279-WK-002"
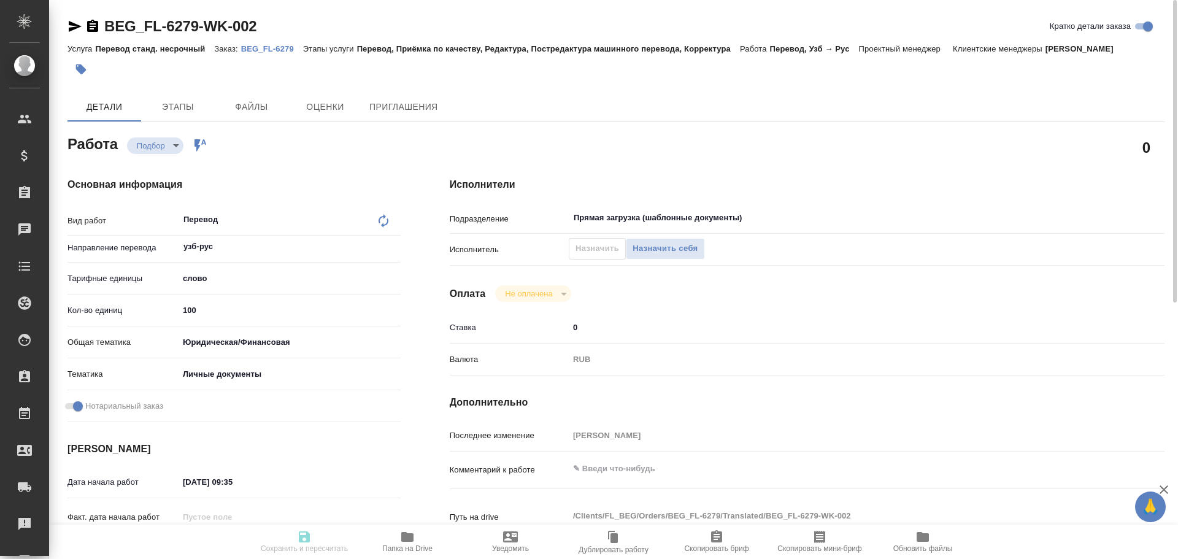
type textarea "x"
type input "BEG_FL-6279"
type input "Перевод станд. несрочный"
type input "Перевод, Приёмка по качеству, Редактура, Постредактура машинного перевода, Корр…"
type input "[PERSON_NAME]"
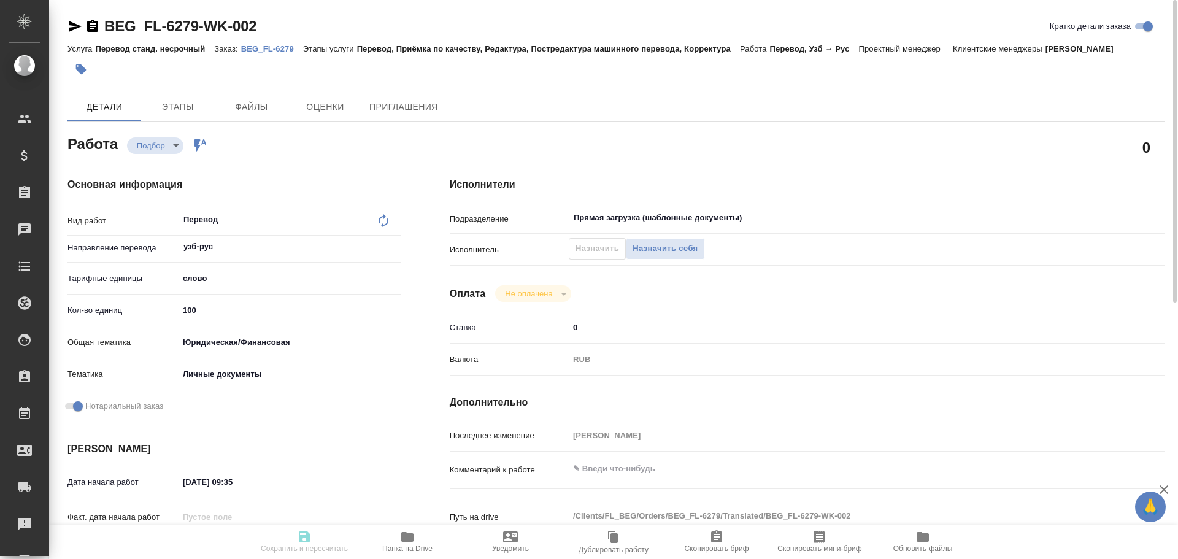
type input "/Clients/FL_BEG/Orders/BEG_FL-6279"
type textarea "x"
type textarea "Под нот, для работы"
type textarea "x"
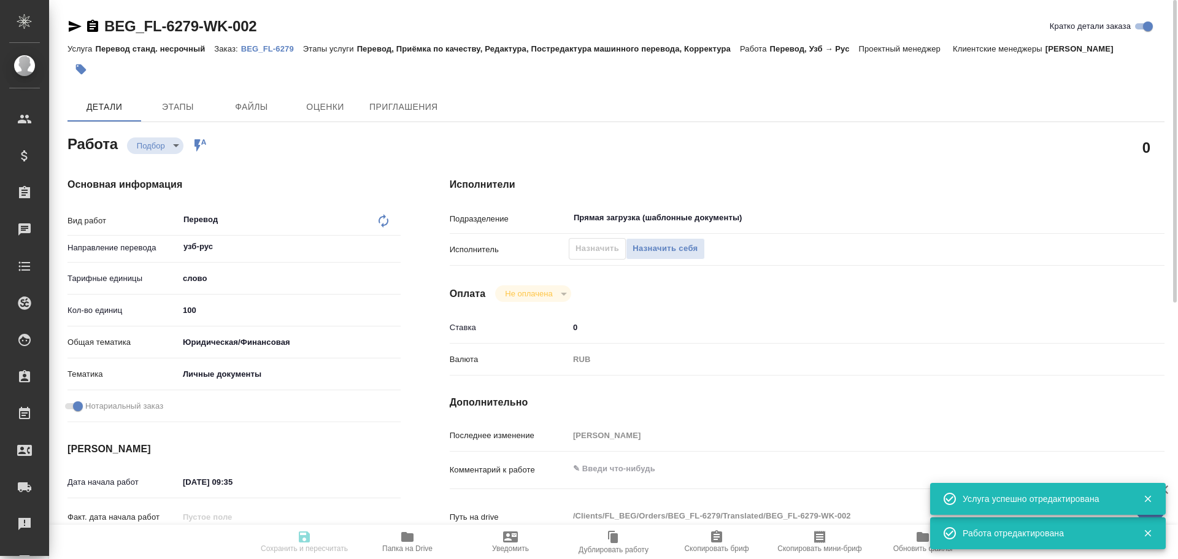
type textarea "x"
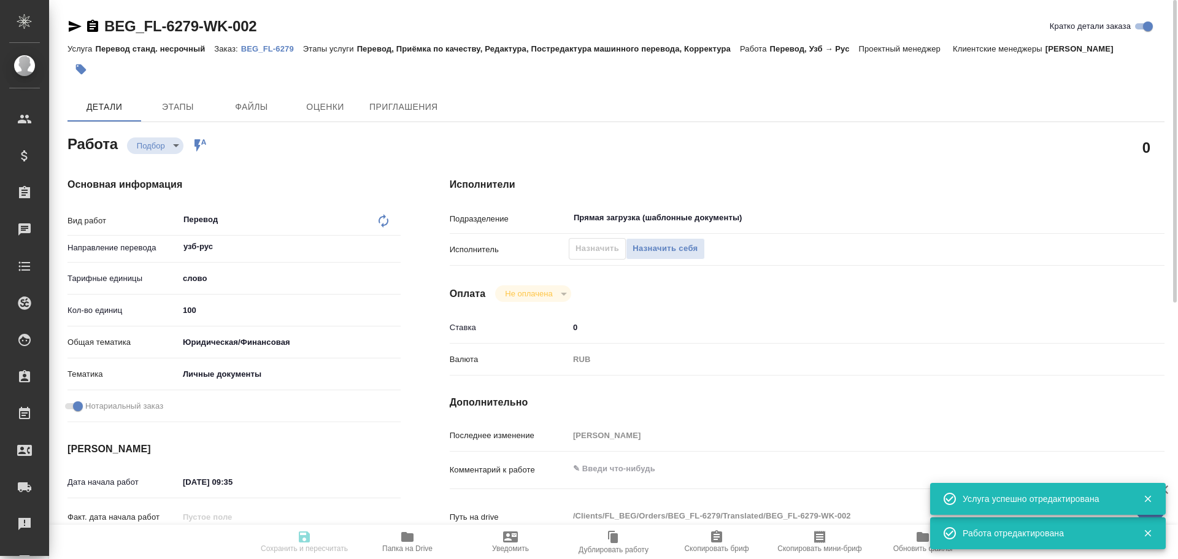
type textarea "x"
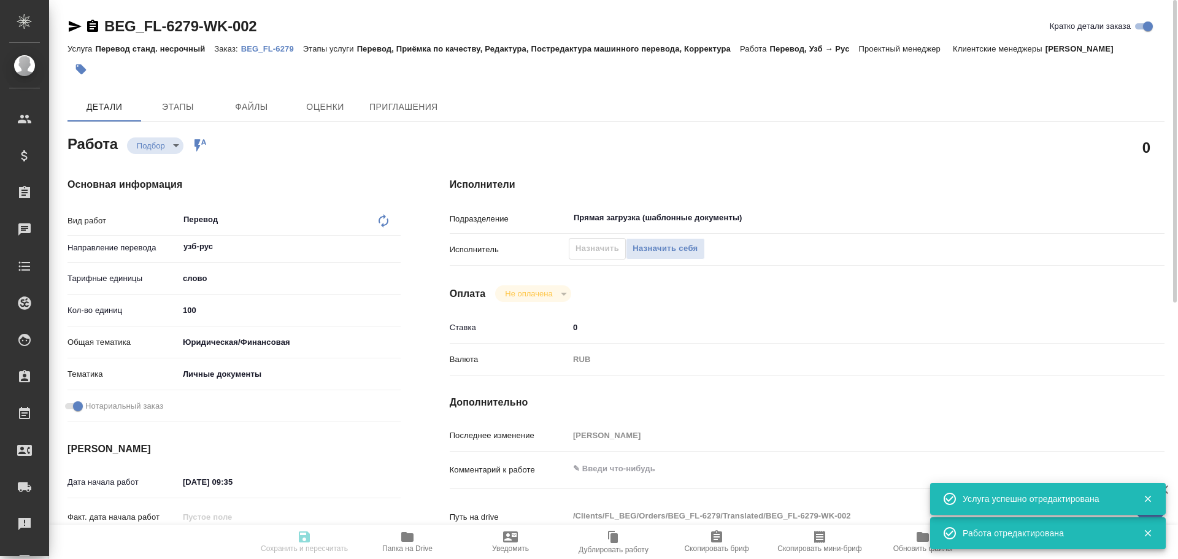
type textarea "x"
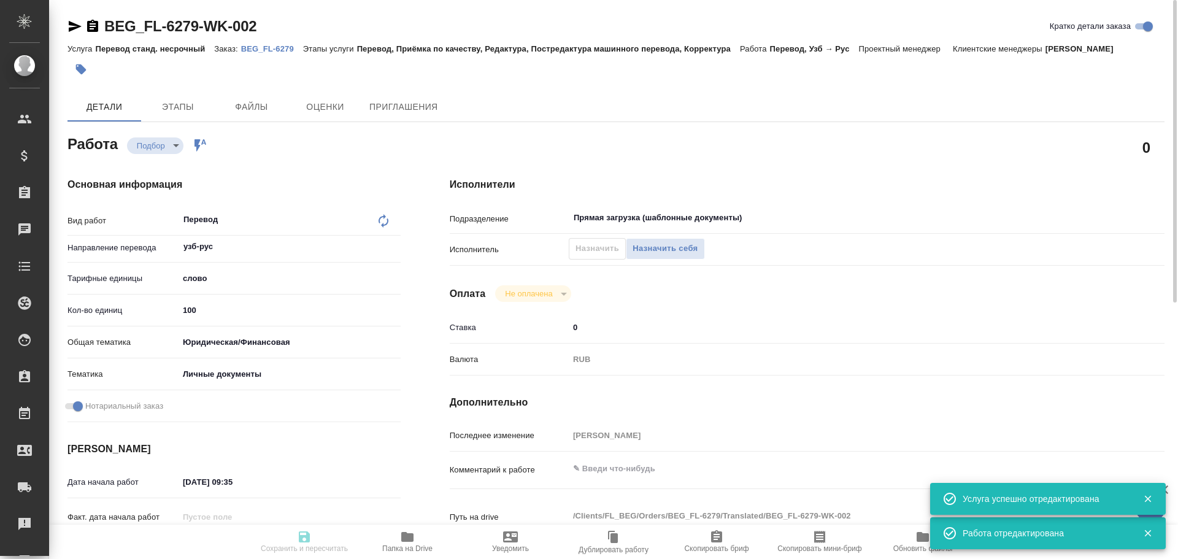
type textarea "x"
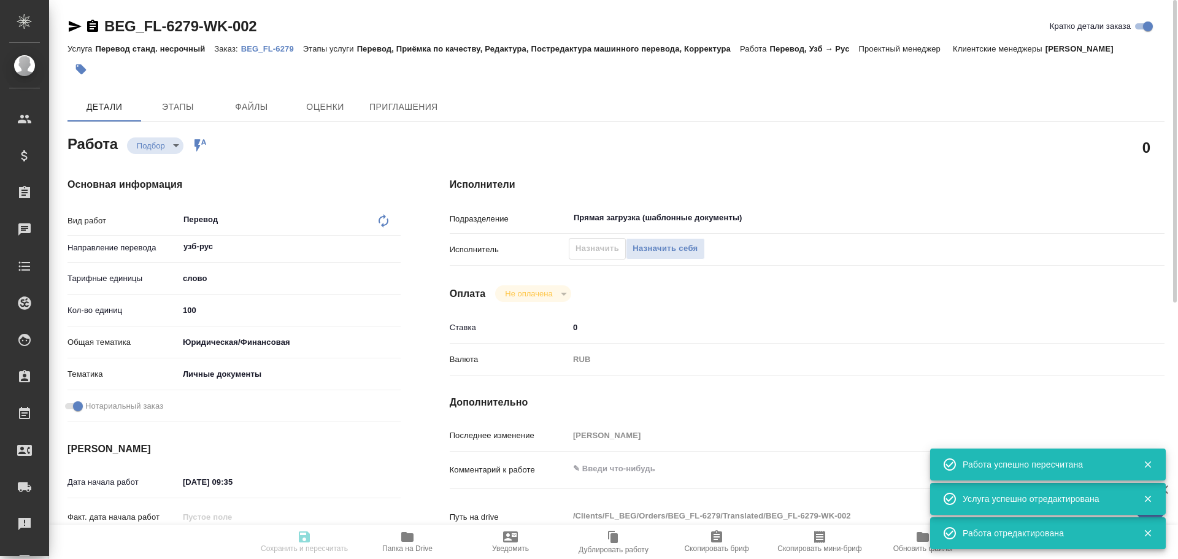
type input "recruiting"
type textarea "Перевод"
type textarea "x"
type input "узб-рус"
type input "5a8b1489cc6b4906c91bfd90"
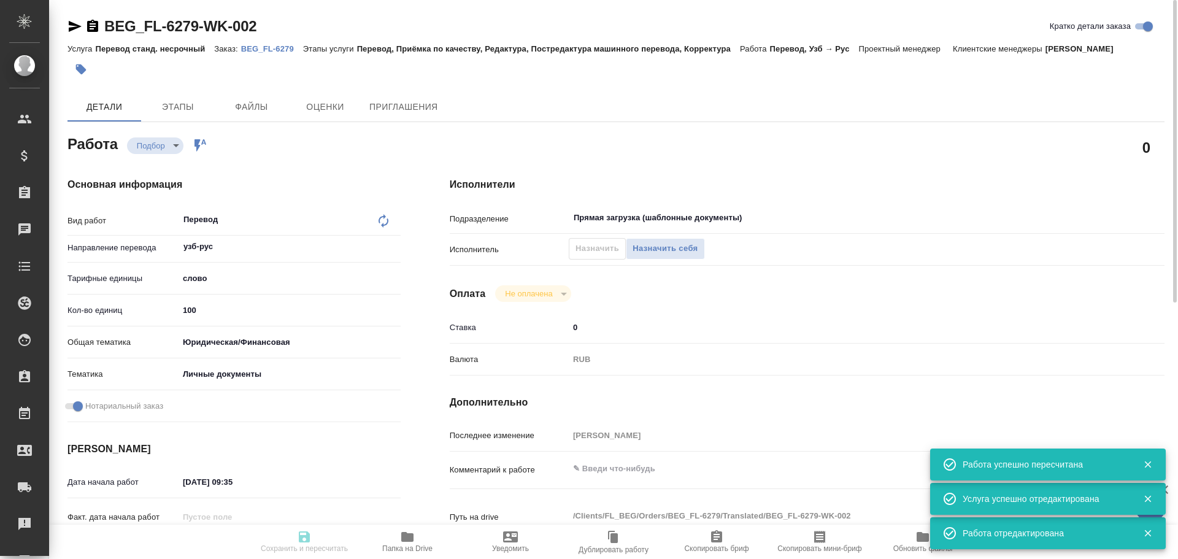
type input "100"
type input "yr-fn"
type input "5a8b8b956a9677013d343cfe"
checkbox input "true"
type input "[DATE] 09:35"
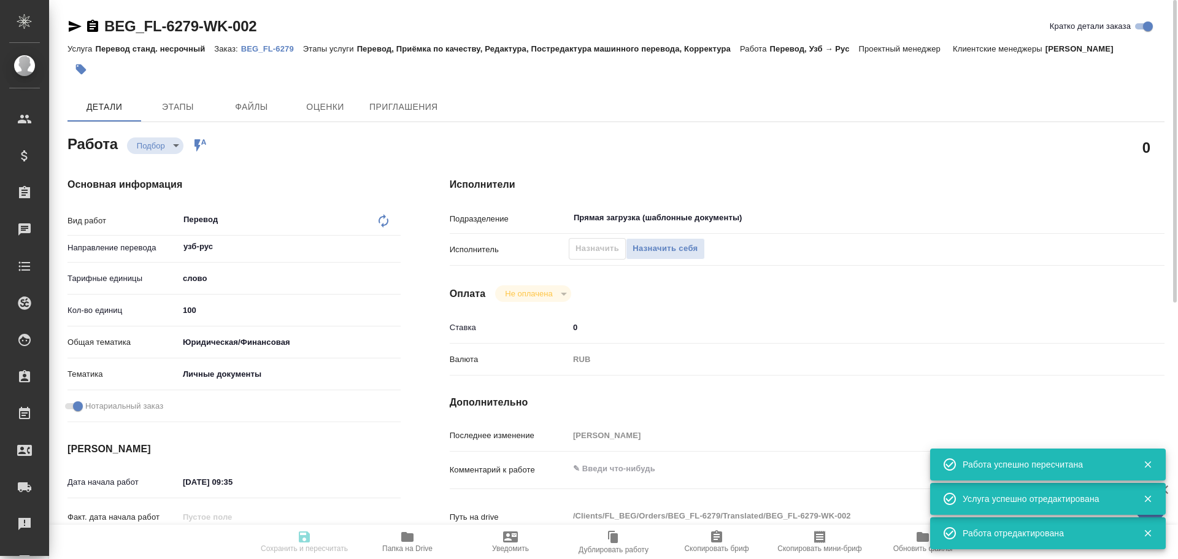
type input "[DATE] 13:00"
type input "[DATE] 14:00"
type input "Прямая загрузка (шаблонные документы)"
type input "notPayed"
type input "0"
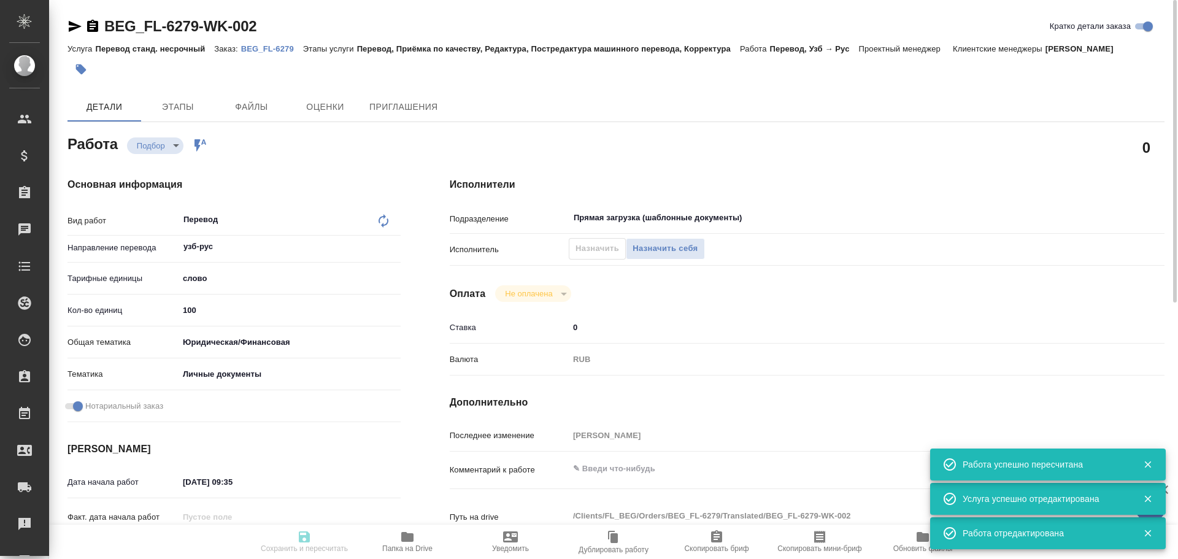
type input "RUB"
type input "[PERSON_NAME]"
type textarea "x"
type textarea "/Clients/FL_BEG/Orders/BEG_FL-6279/Translated/BEG_FL-6279-WK-002"
type textarea "x"
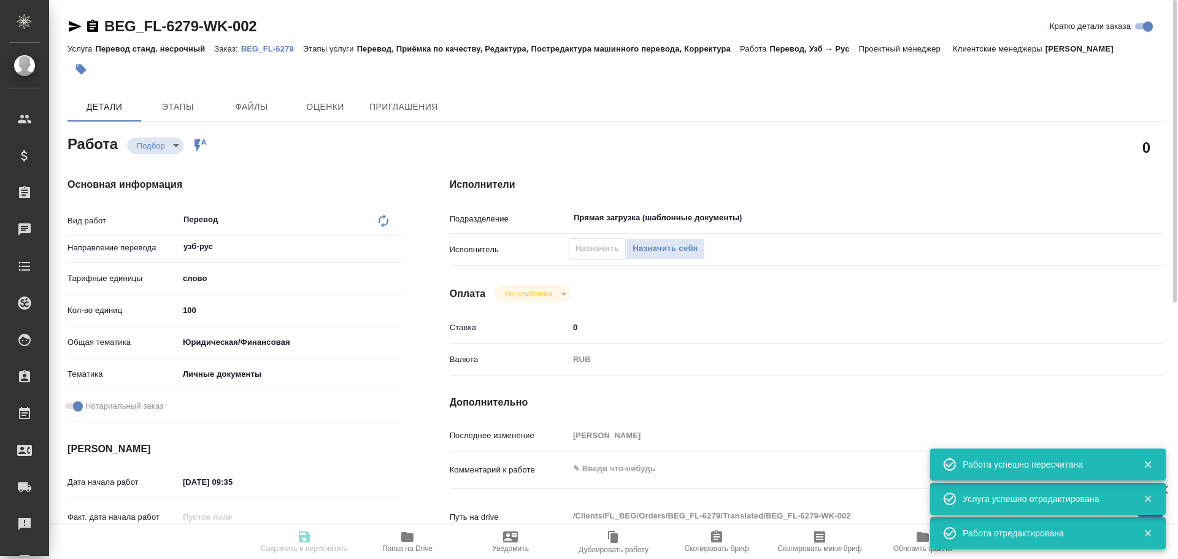
type input "BEG_FL-6279"
type input "Перевод станд. несрочный"
type input "Перевод, Приёмка по качеству, Редактура, Постредактура машинного перевода, Корр…"
type input "[PERSON_NAME]"
type input "/Clients/FL_BEG/Orders/BEG_FL-6279"
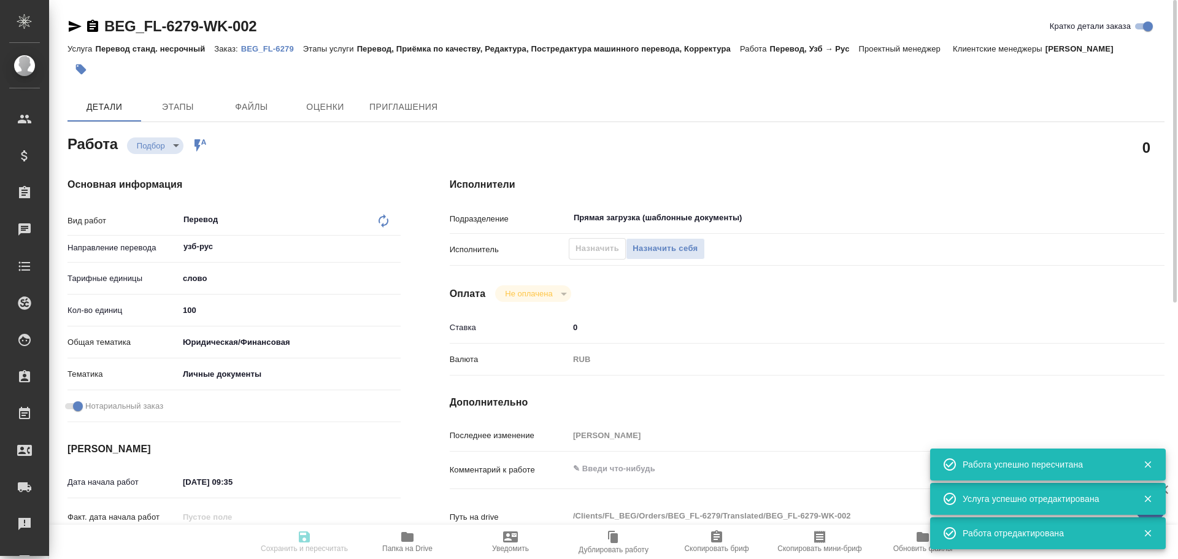
type textarea "x"
type textarea "Под нот, для работы"
type textarea "x"
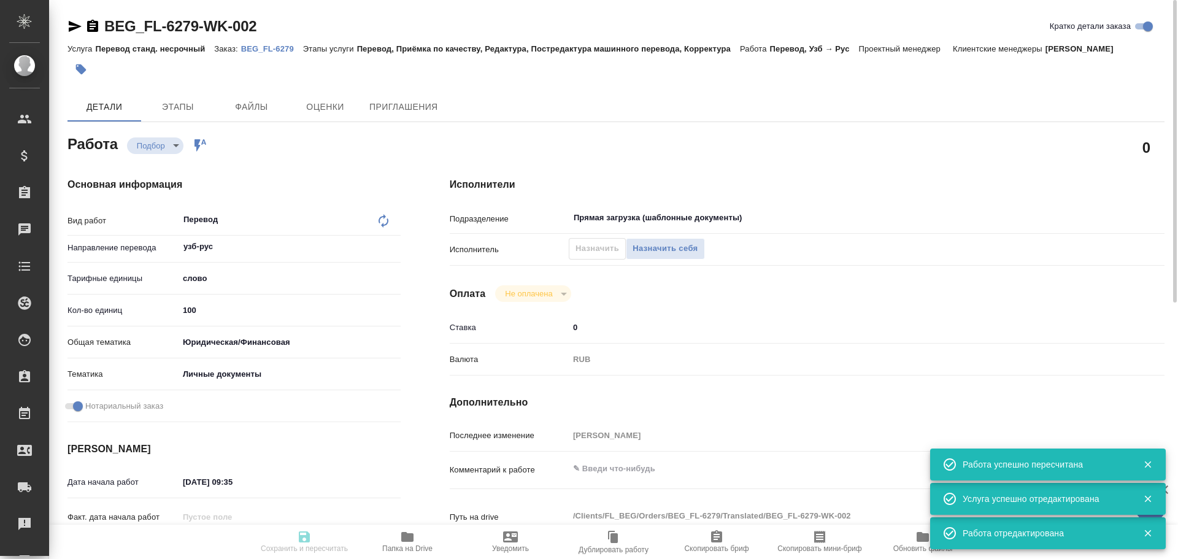
type textarea "x"
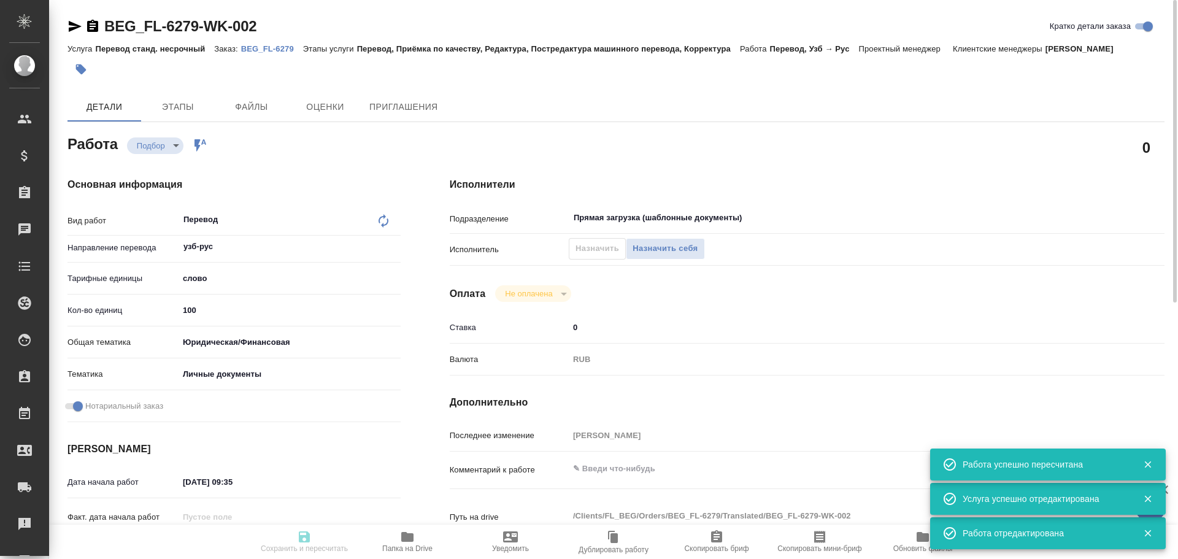
type textarea "x"
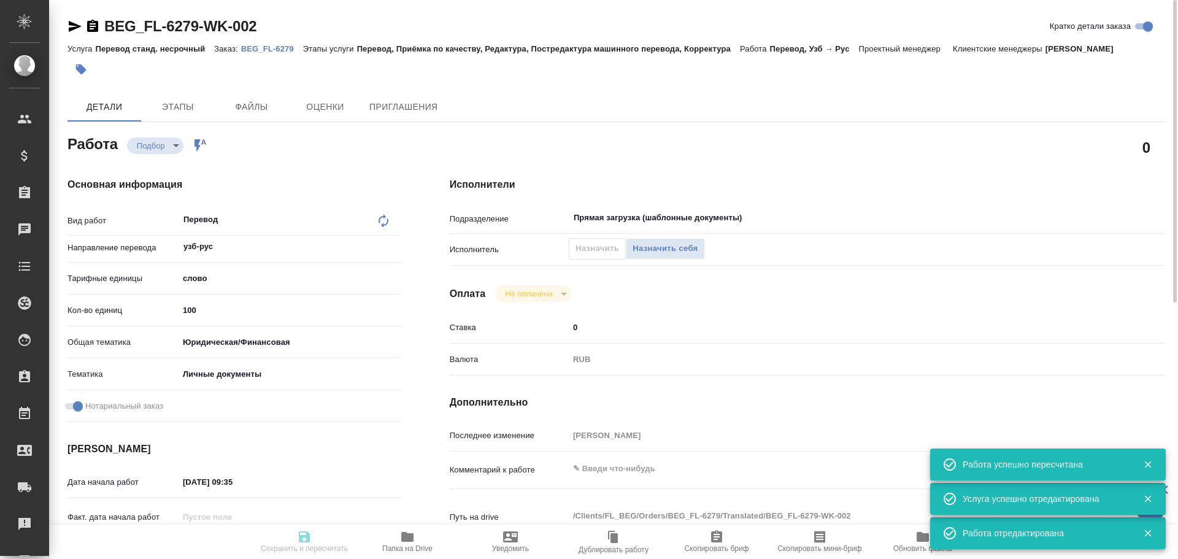
type textarea "x"
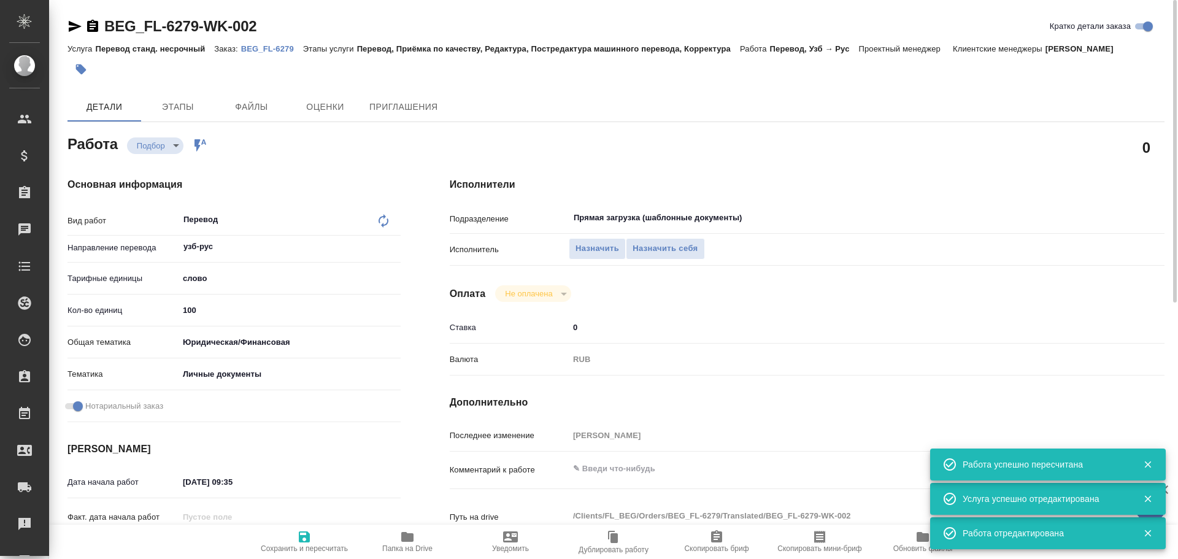
type textarea "x"
click at [675, 252] on span "Назначить себя" at bounding box center [665, 249] width 65 height 14
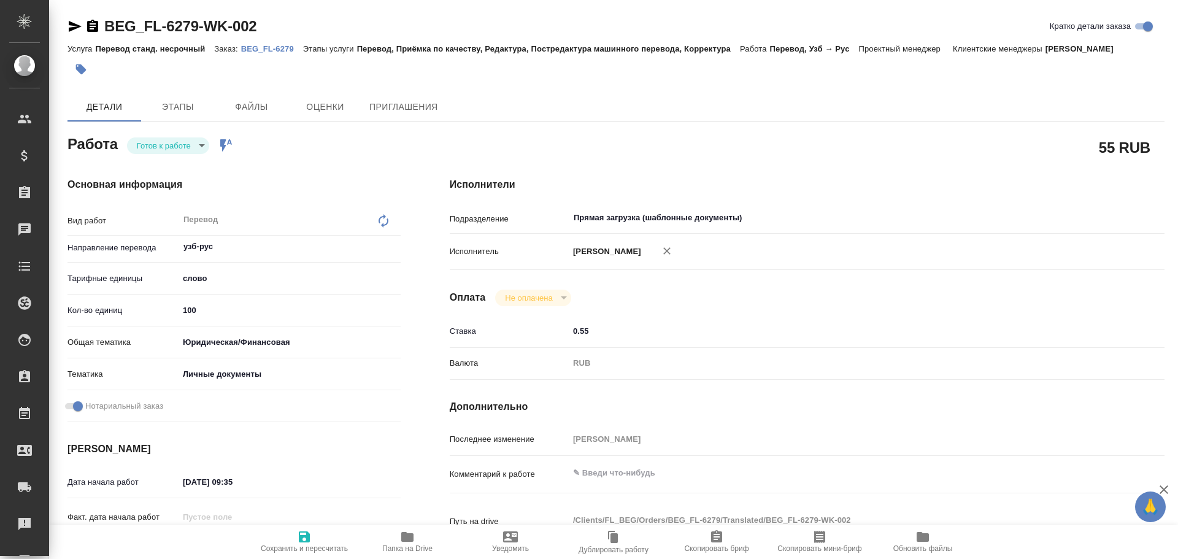
type textarea "x"
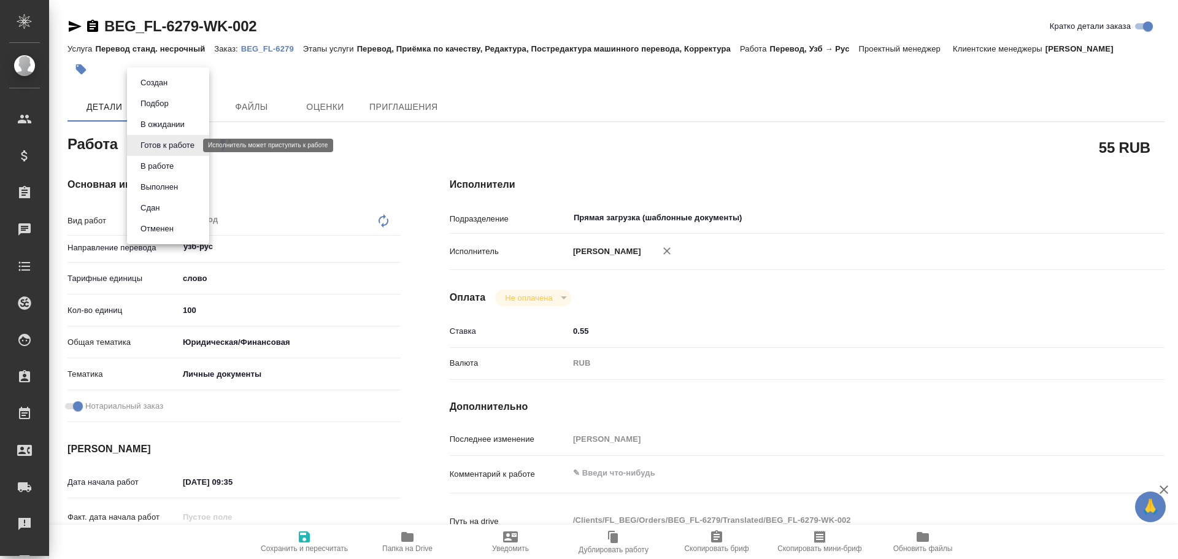
click at [167, 150] on body "🙏 .cls-1 fill:#fff; AWATERA [PERSON_NAME] Спецификации Заказы Чаты Todo Проекты…" at bounding box center [589, 279] width 1178 height 559
type textarea "x"
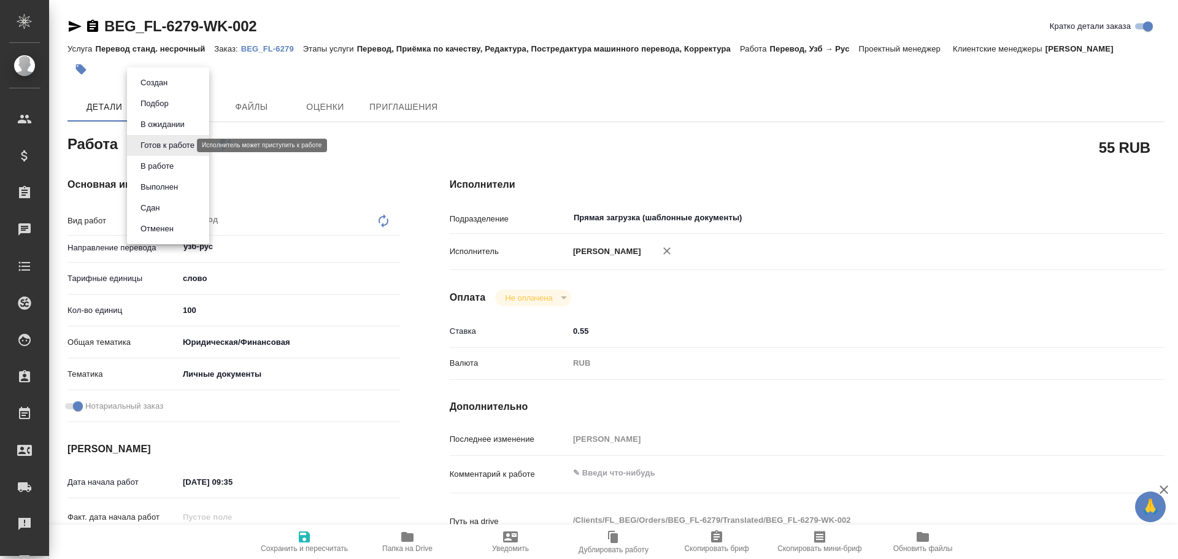
type textarea "x"
click at [161, 164] on button "В работе" at bounding box center [157, 166] width 40 height 13
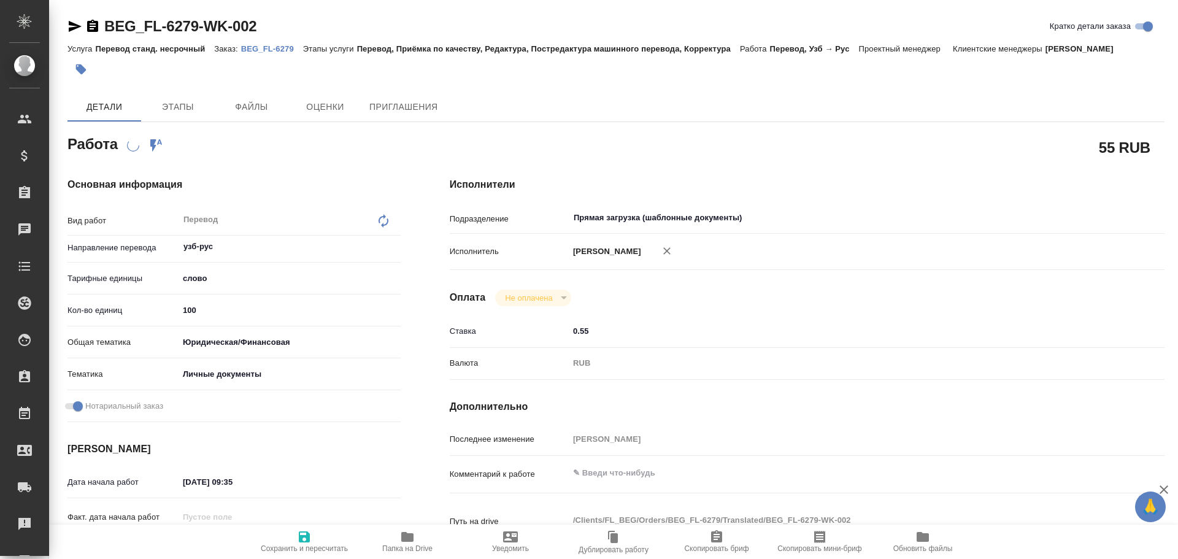
type textarea "x"
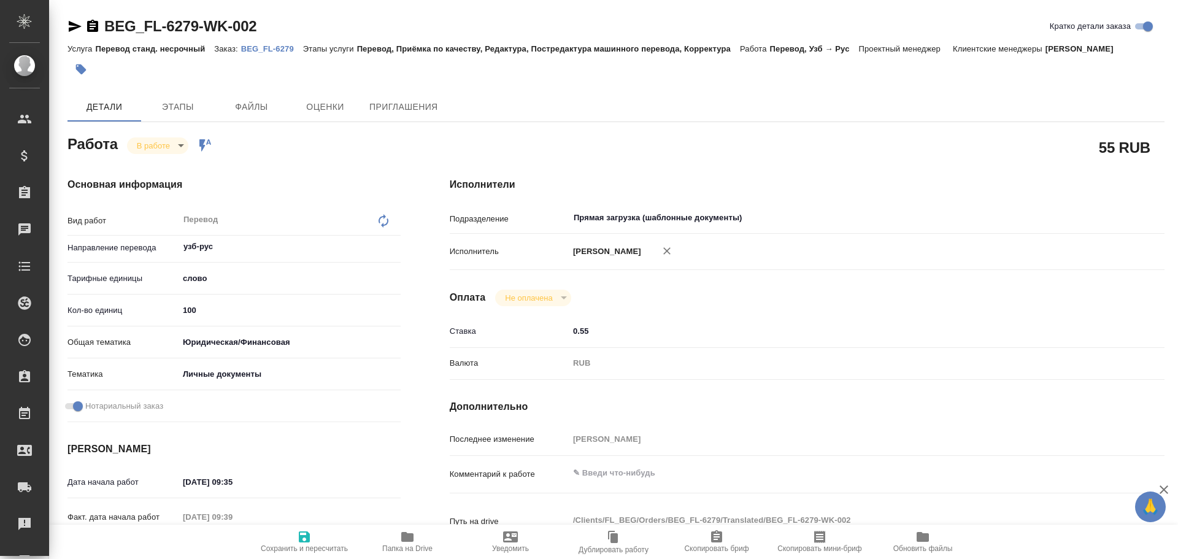
type textarea "x"
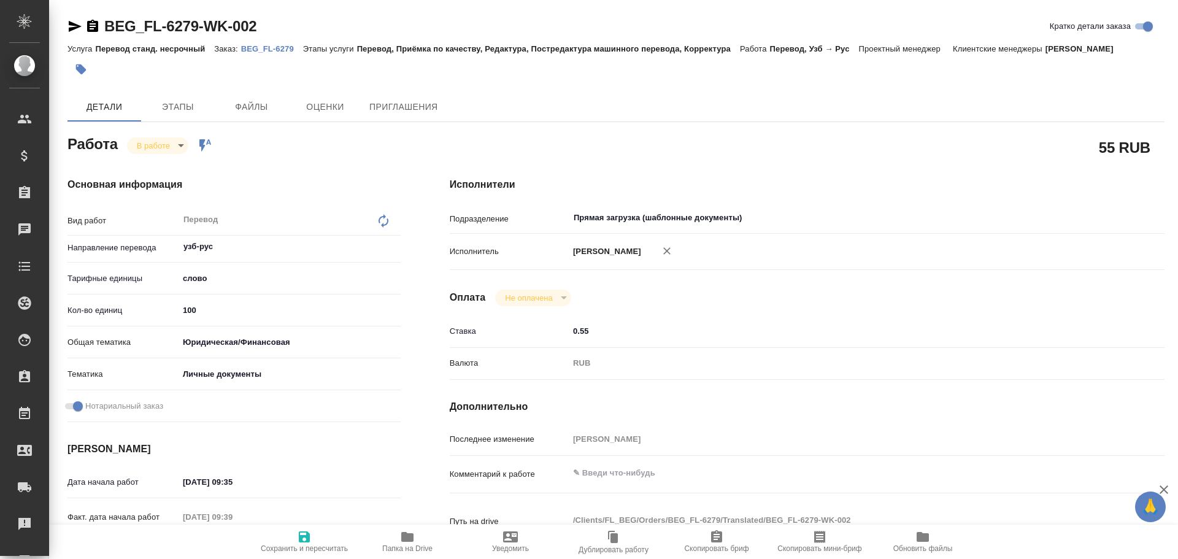
type textarea "x"
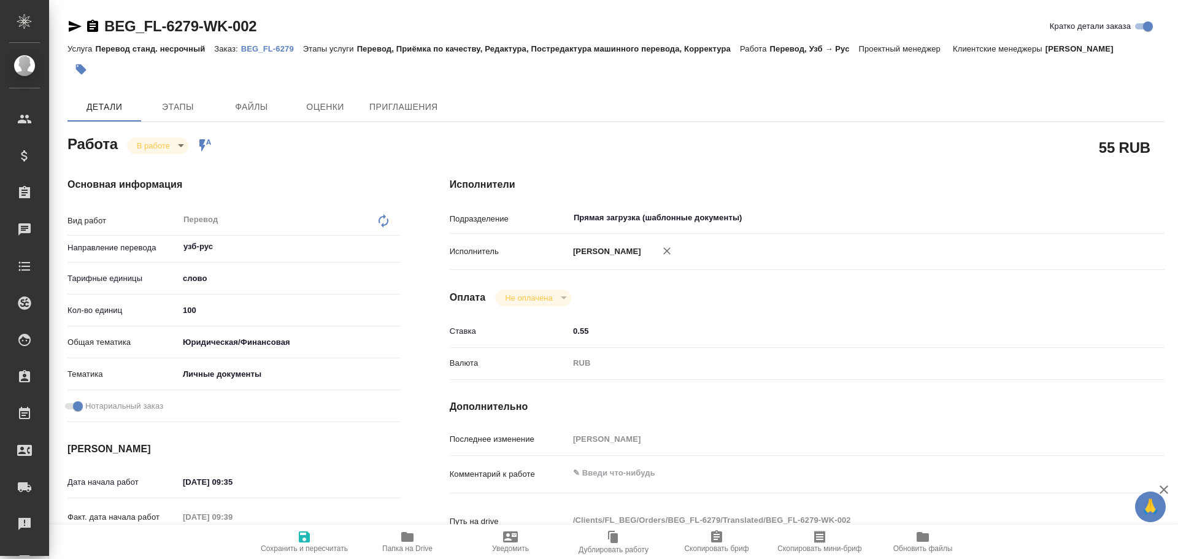
type textarea "x"
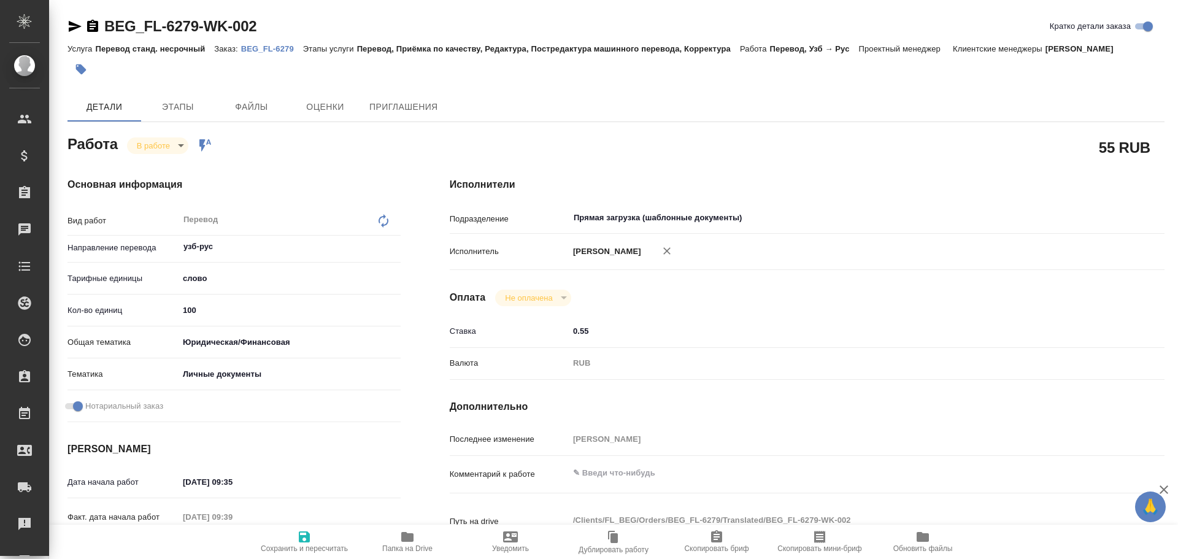
type textarea "x"
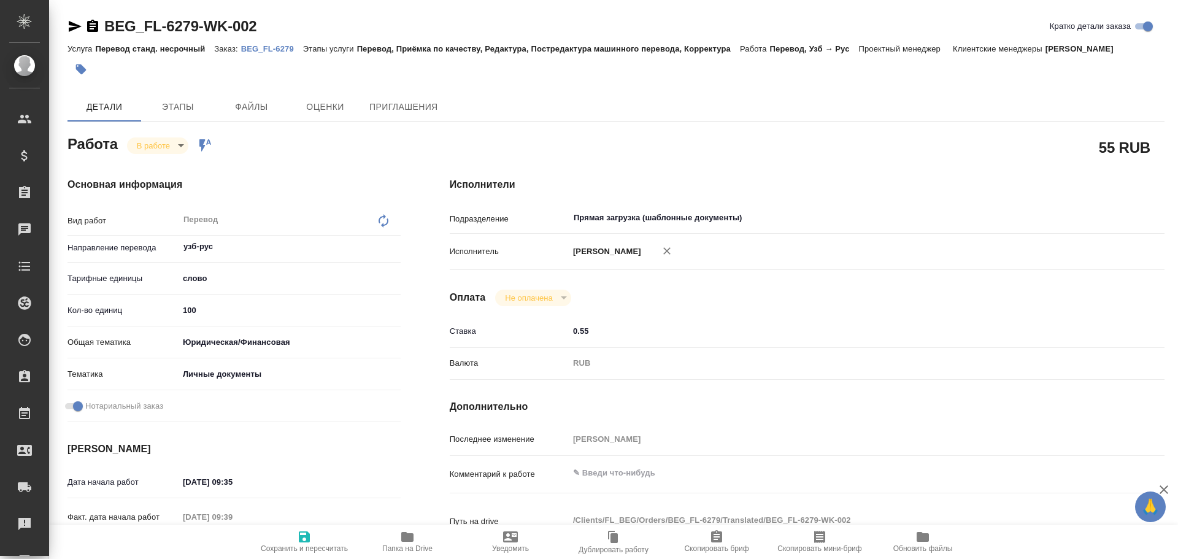
type textarea "x"
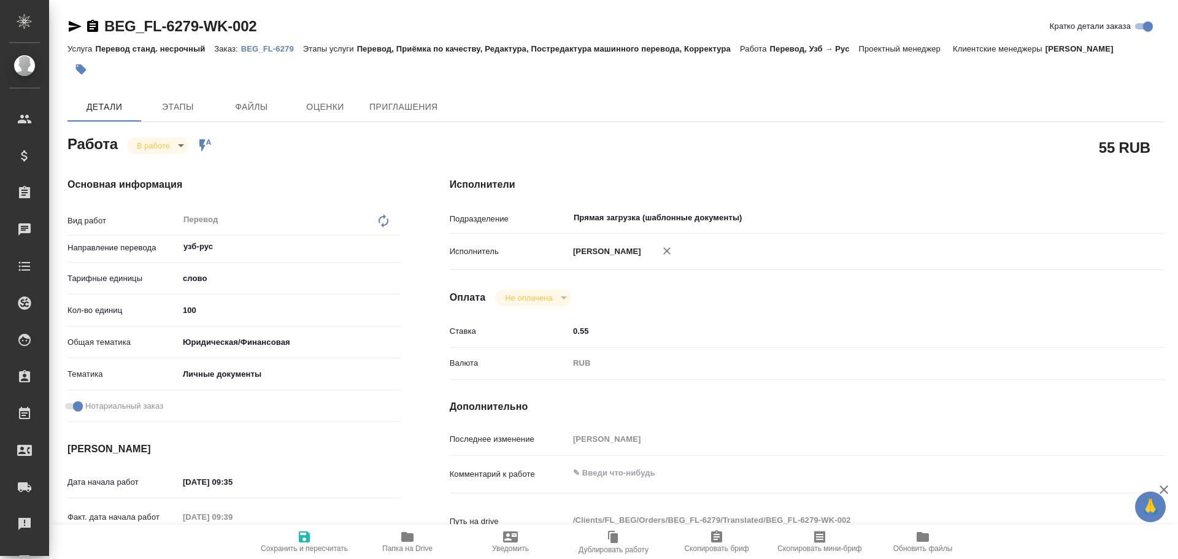
type textarea "x"
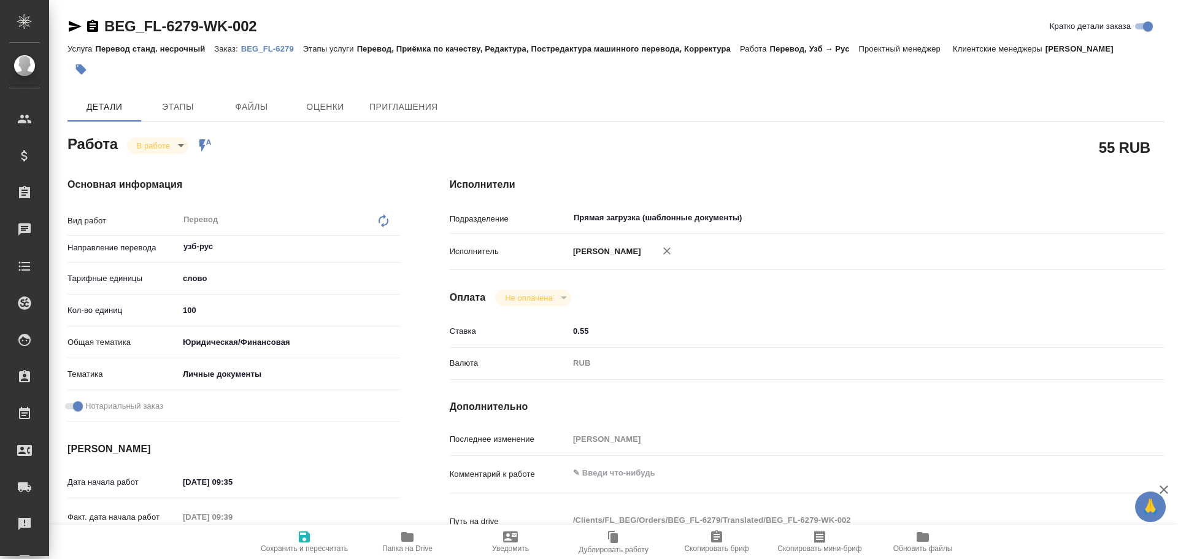
type textarea "x"
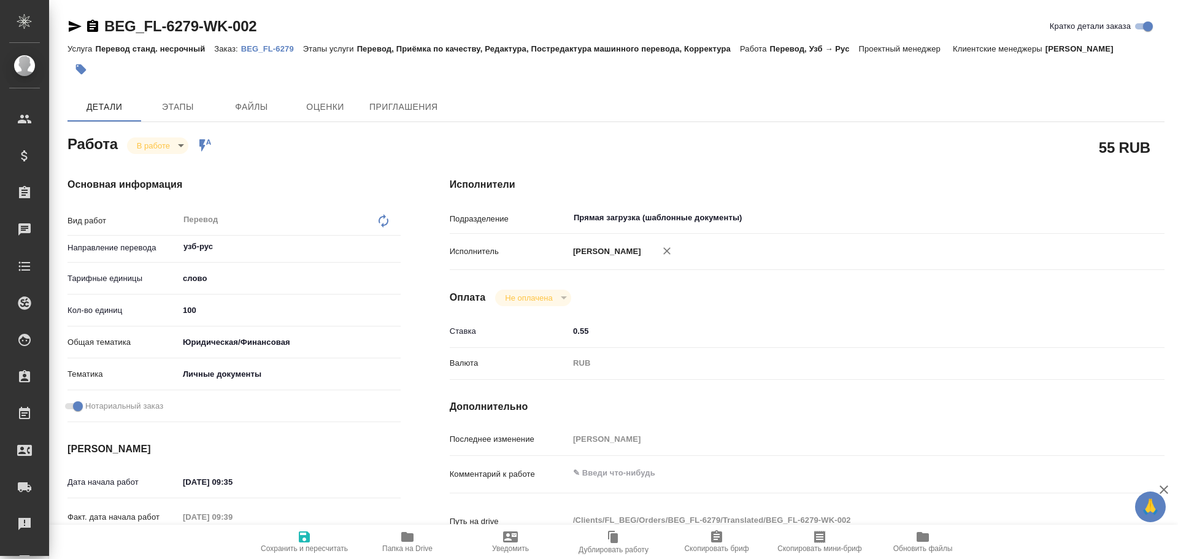
type textarea "x"
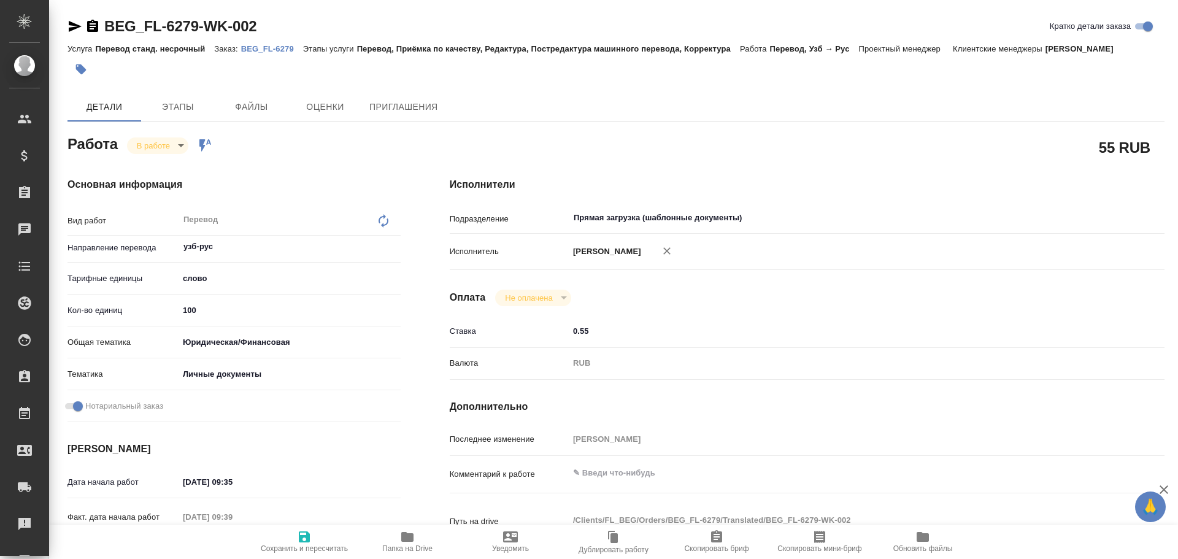
type textarea "x"
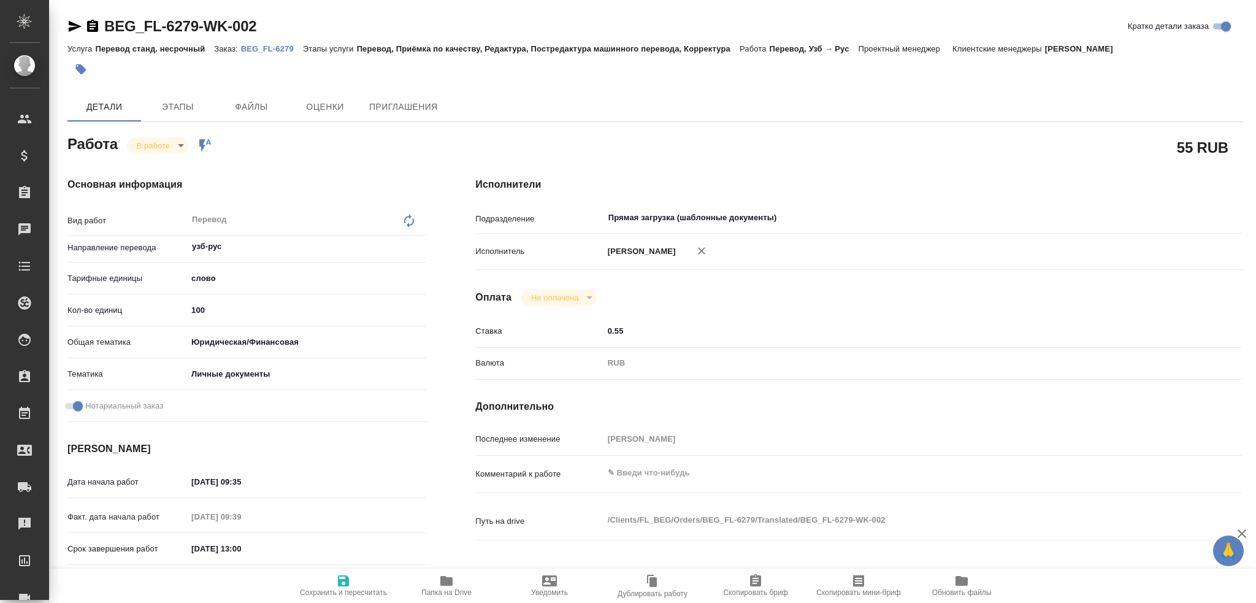
type textarea "x"
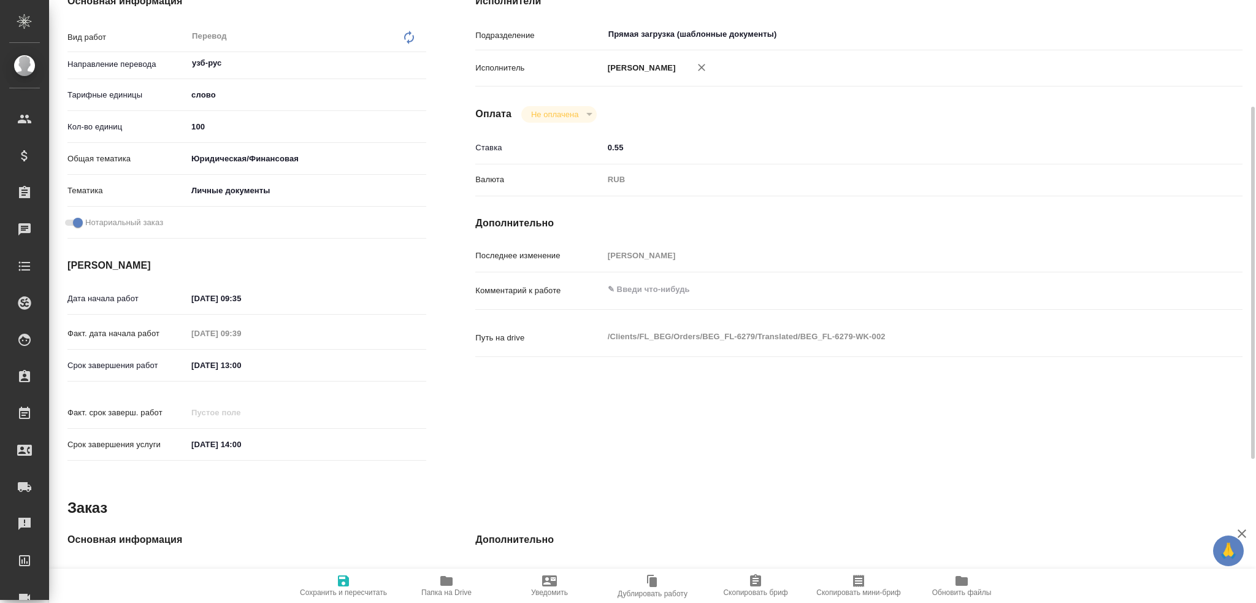
scroll to position [245, 0]
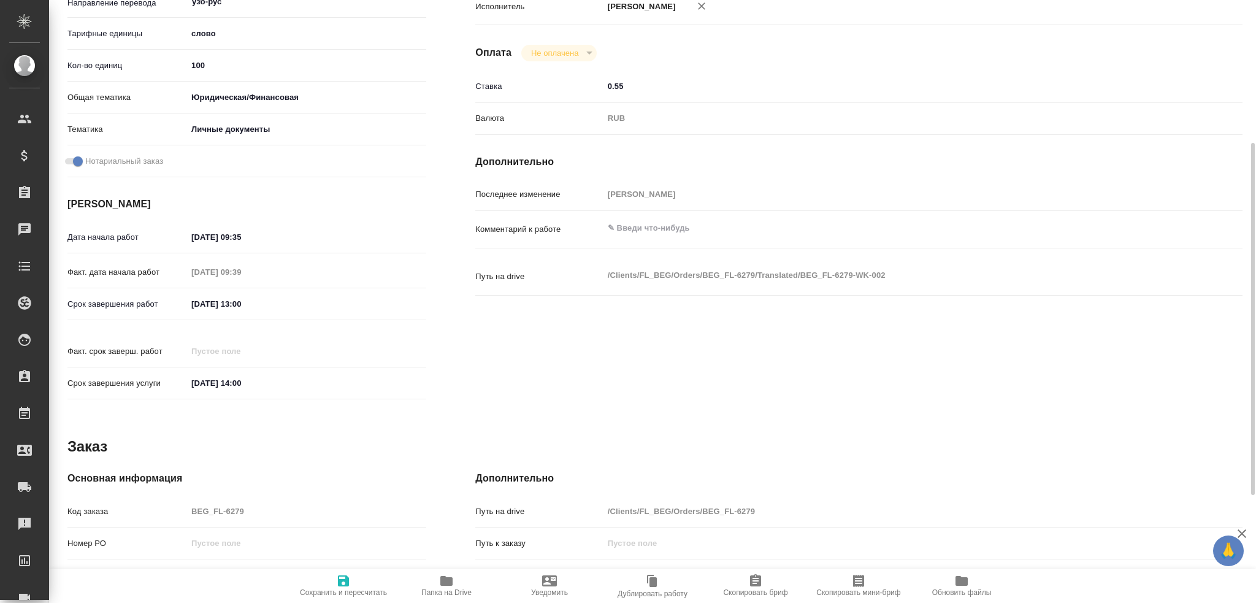
click at [452, 558] on icon "button" at bounding box center [447, 581] width 12 height 10
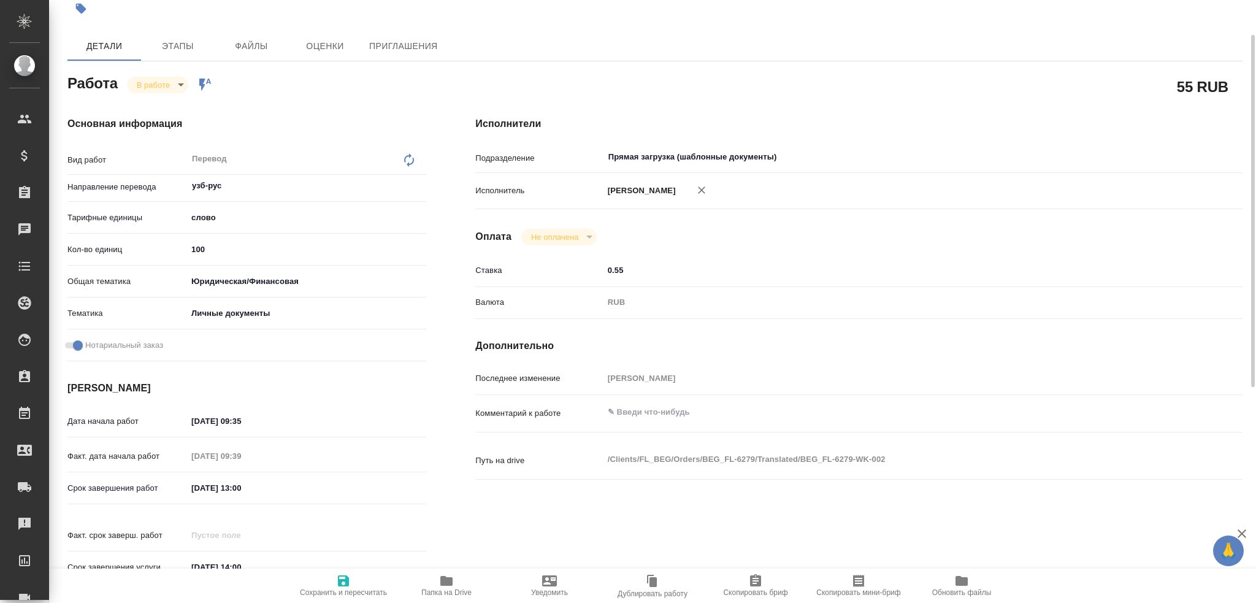
scroll to position [0, 0]
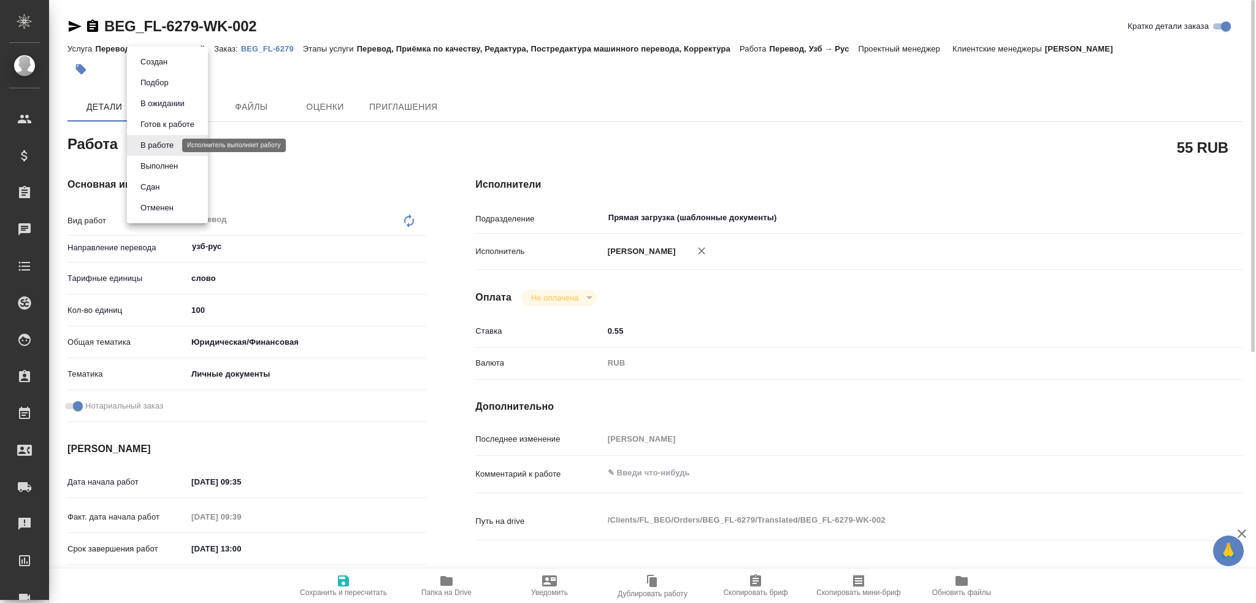
click at [160, 142] on body "🙏 .cls-1 fill:#fff; AWATERA Gusev Alexandr Клиенты Спецификации Заказы 0 Чаты T…" at bounding box center [628, 301] width 1256 height 603
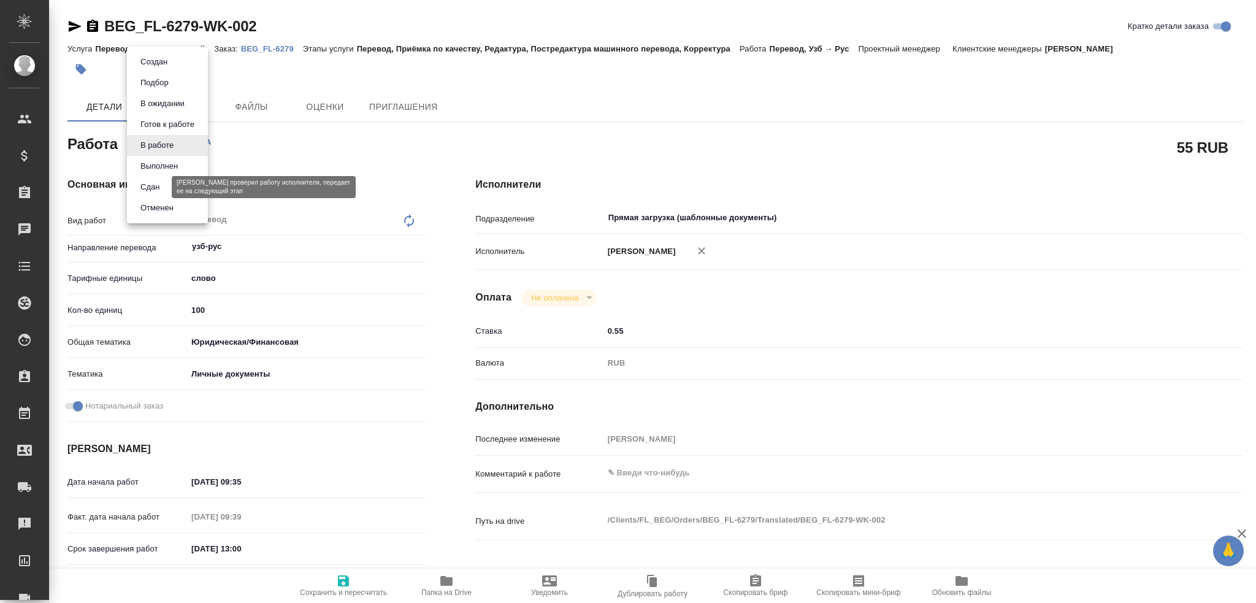
click at [150, 188] on button "Сдан" at bounding box center [150, 186] width 26 height 13
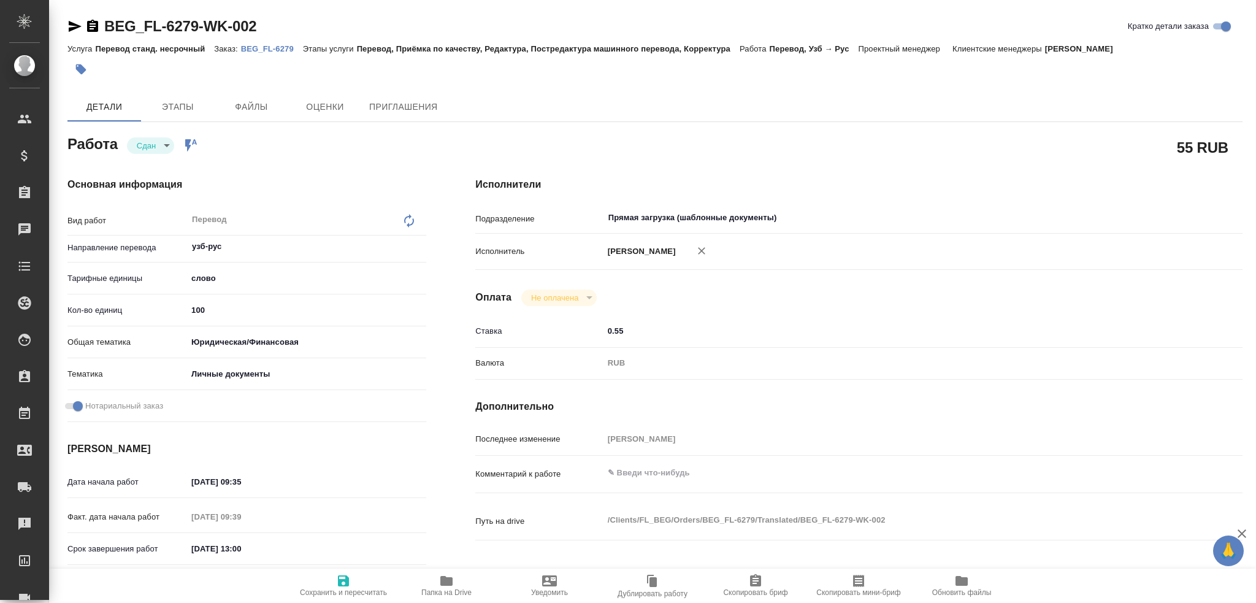
type textarea "x"
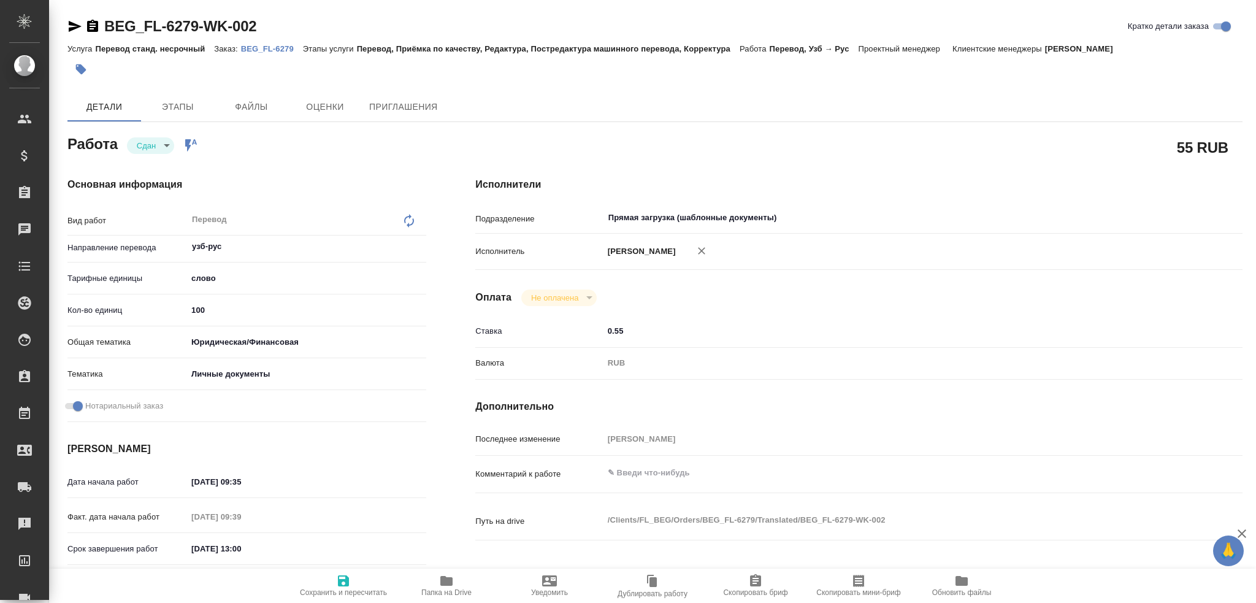
type textarea "x"
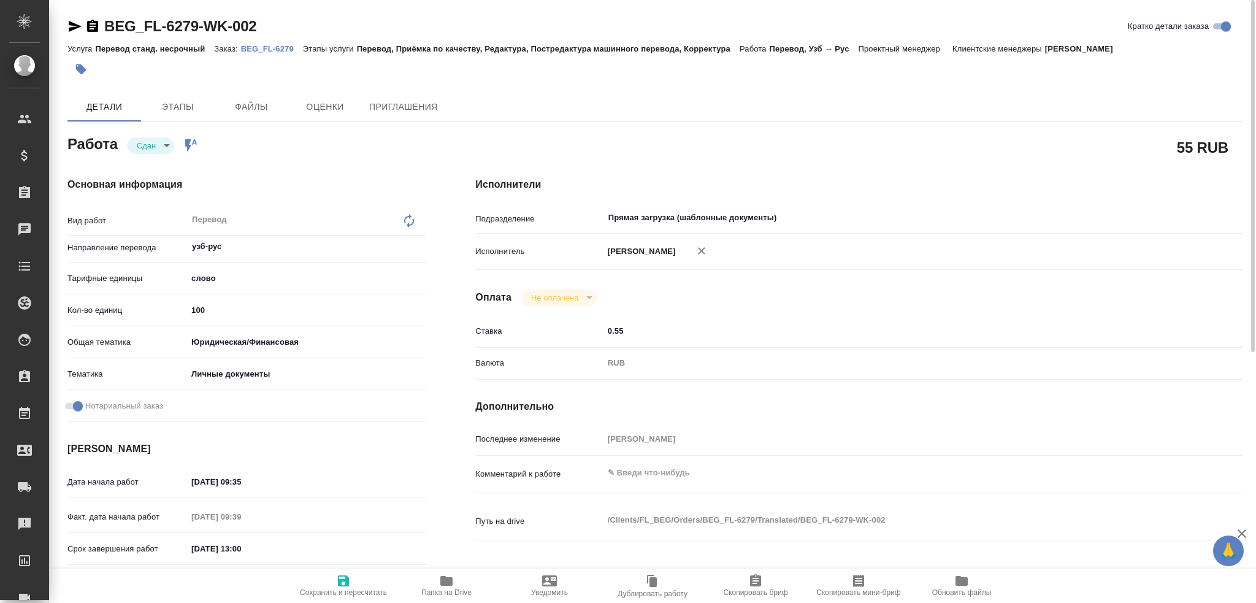
type textarea "x"
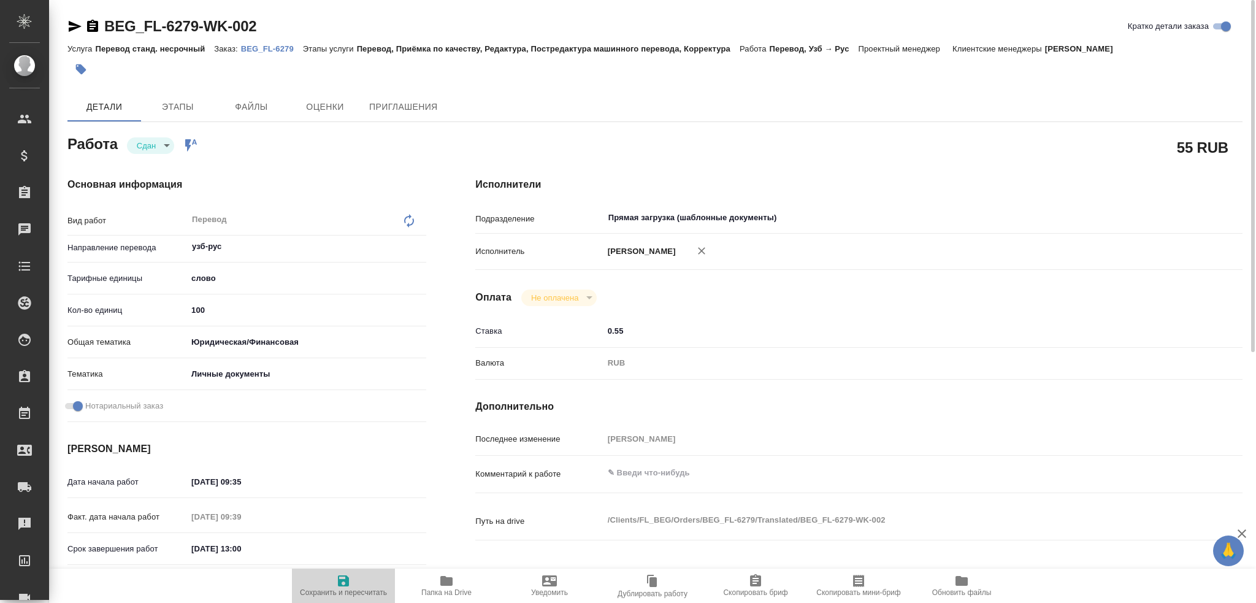
click at [347, 558] on icon "button" at bounding box center [343, 581] width 15 height 15
type textarea "x"
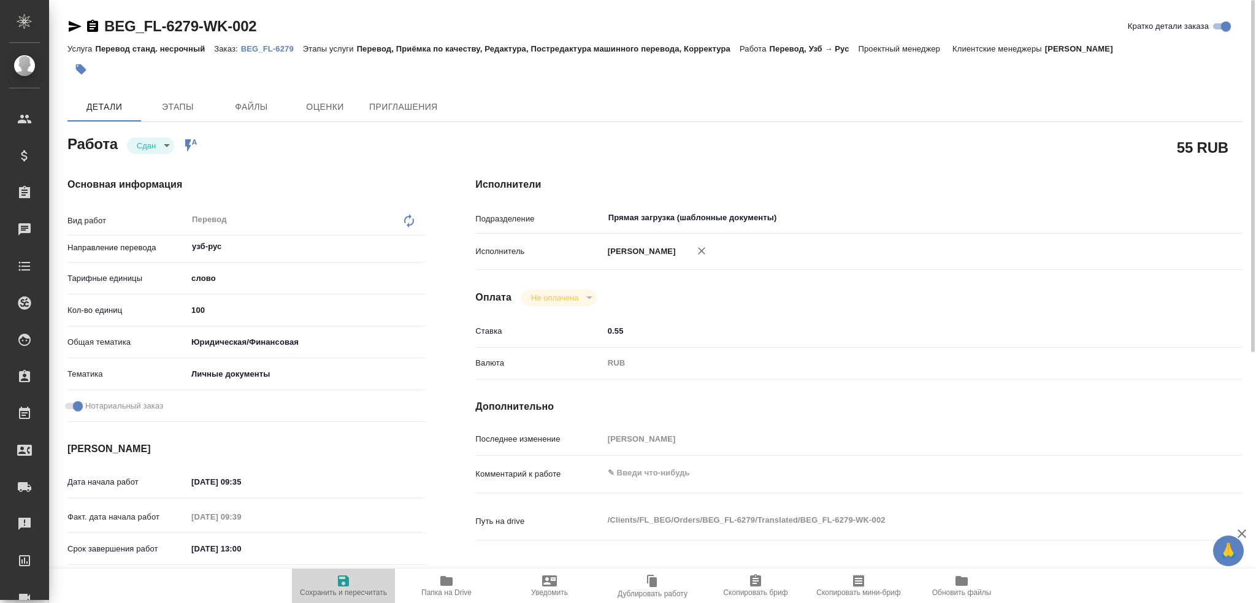
type textarea "x"
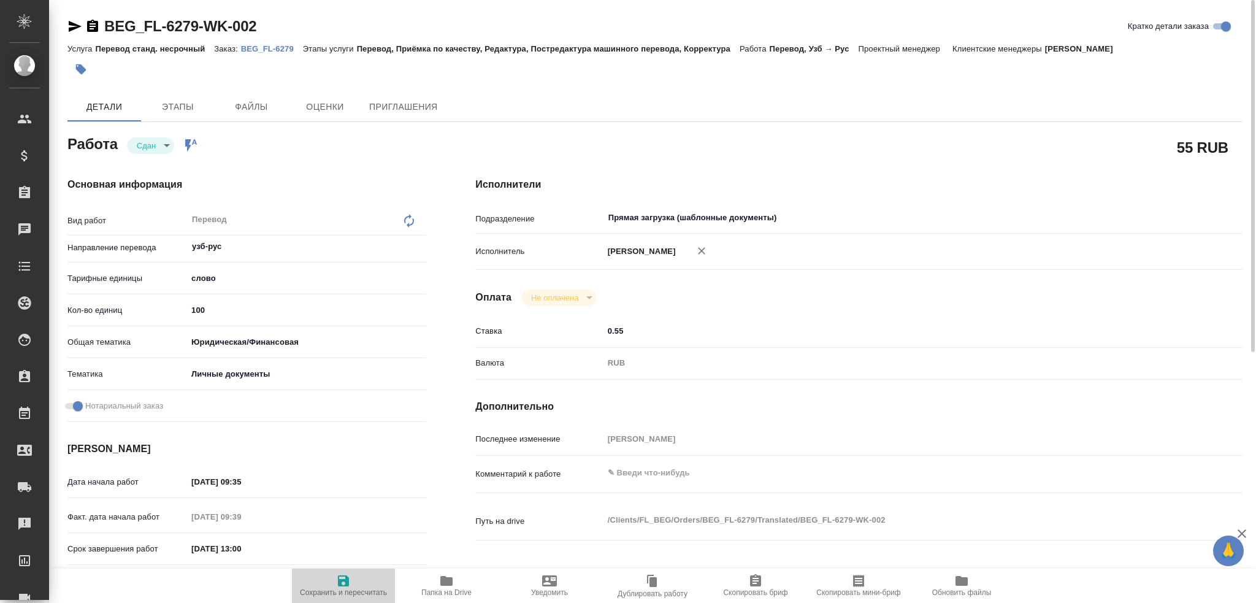
type textarea "x"
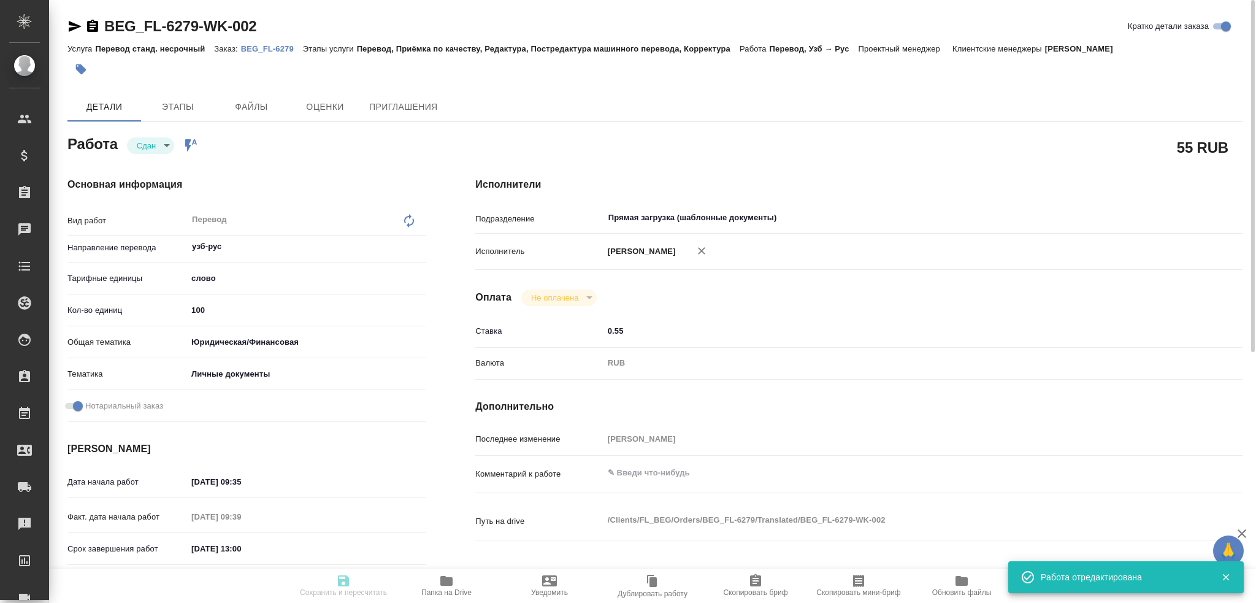
type textarea "x"
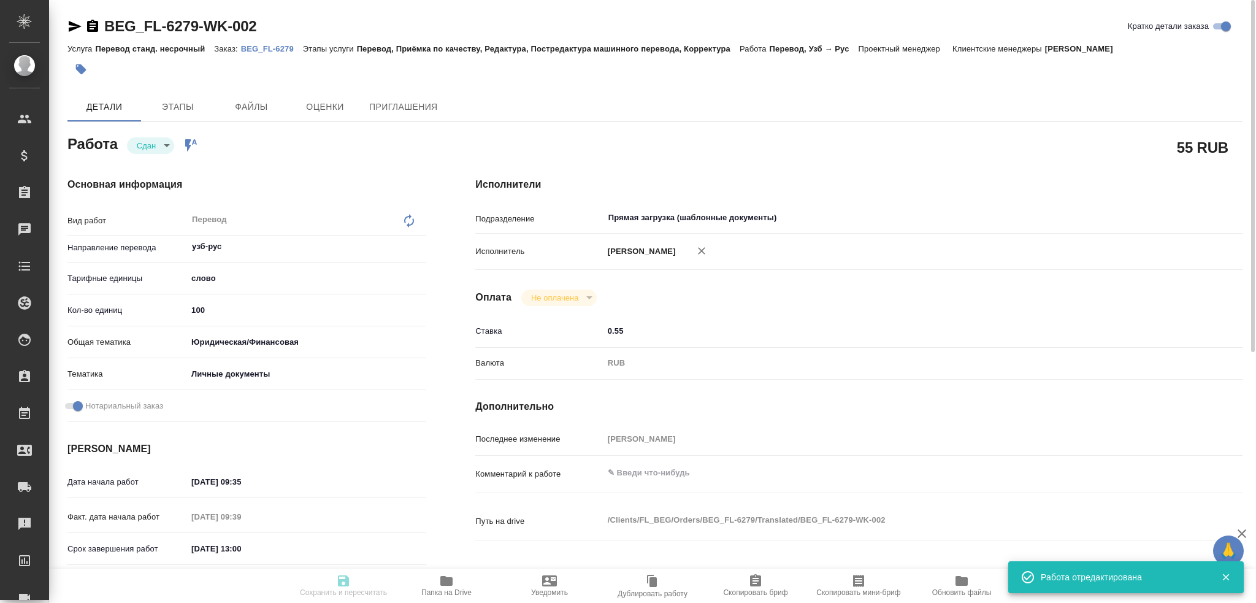
type input "closed"
type textarea "Перевод"
type textarea "x"
type input "узб-рус"
type input "5a8b1489cc6b4906c91bfd90"
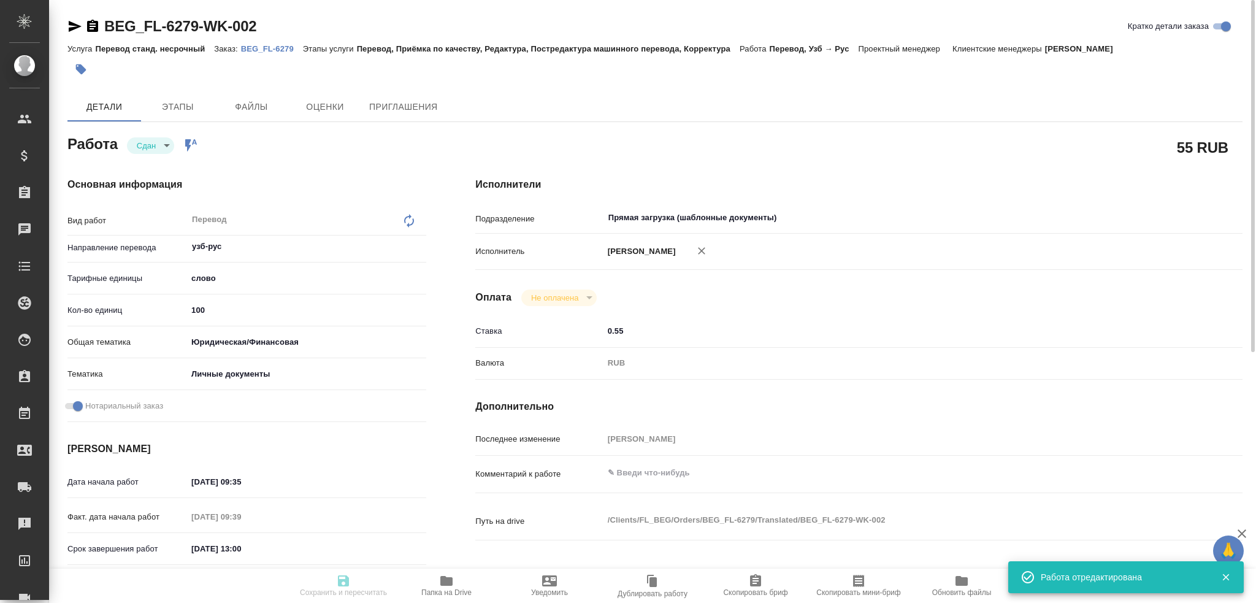
type input "100"
type input "yr-fn"
type input "5a8b8b956a9677013d343cfe"
checkbox input "true"
type input "[DATE] 09:35"
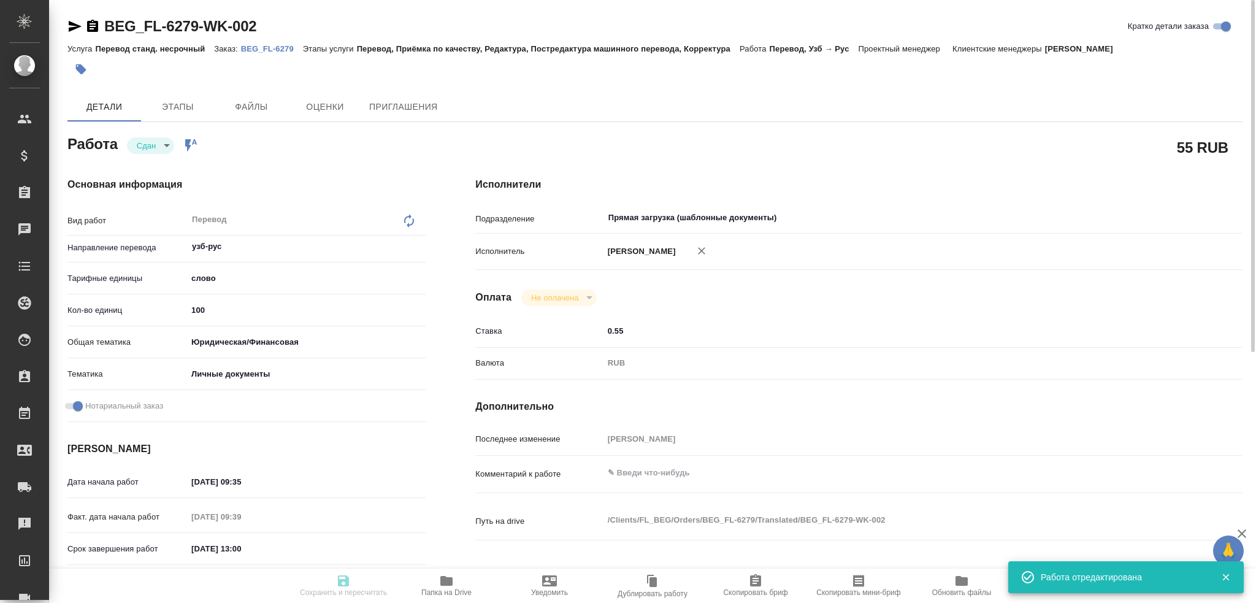
type input "15.09.2025 09:39"
type input "[DATE] 13:00"
type input "15.09.2025 09:51"
type input "[DATE] 14:00"
type input "Прямая загрузка (шаблонные документы)"
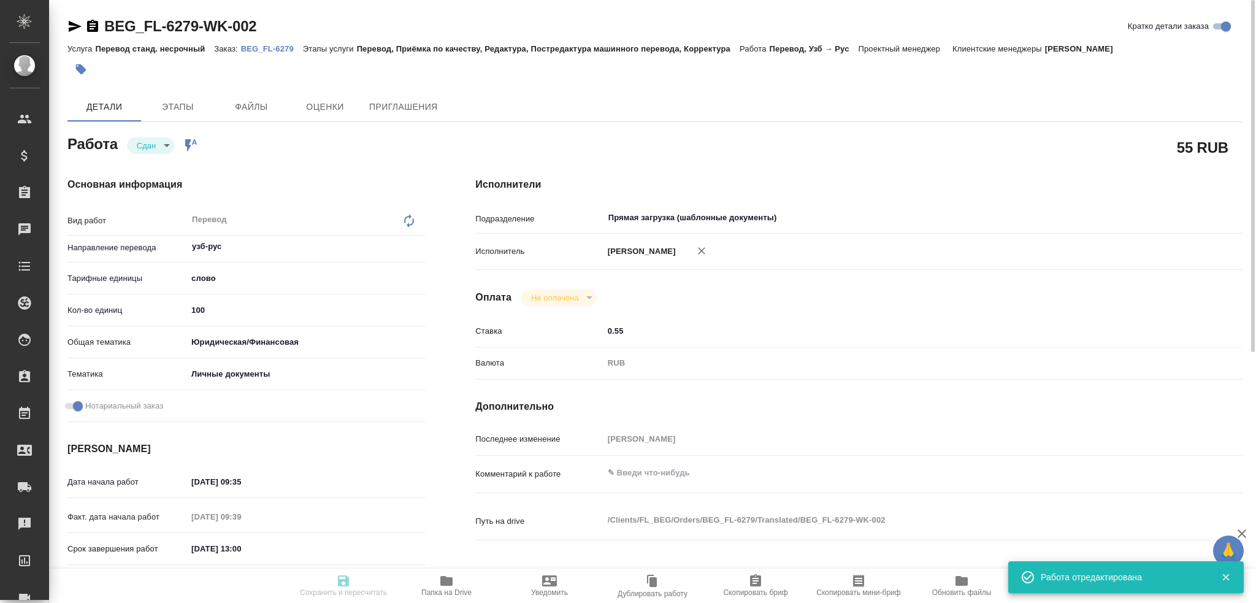
type input "notPayed"
type input "0.55"
type input "RUB"
type input "[PERSON_NAME]"
type textarea "x"
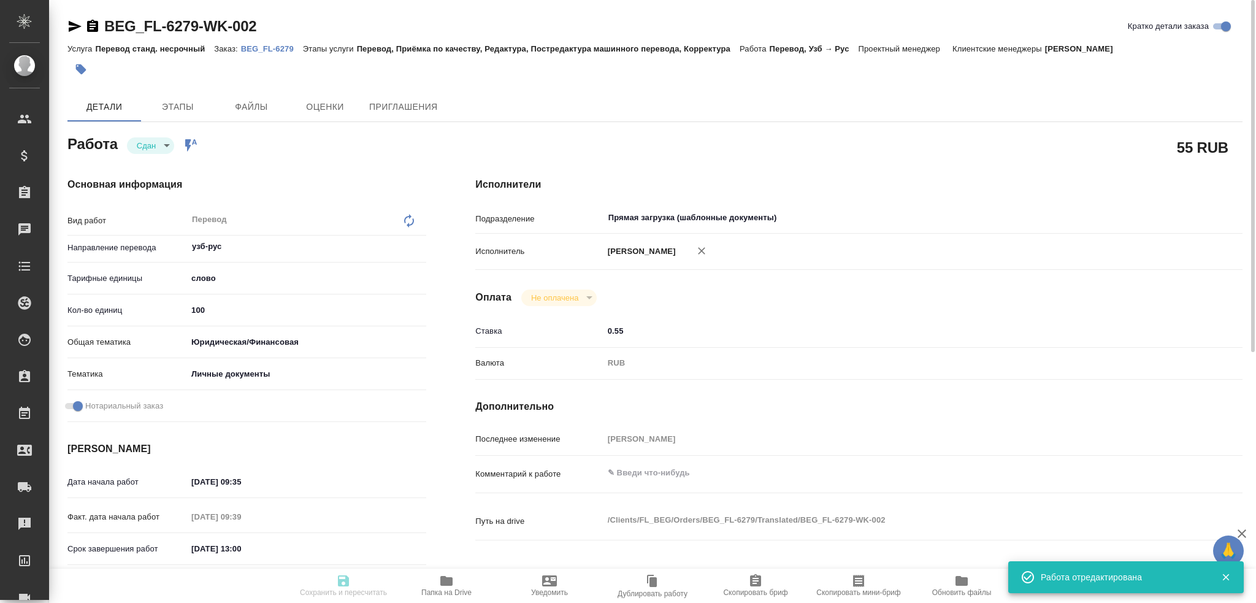
type textarea "/Clients/FL_BEG/Orders/BEG_FL-6279/Translated/BEG_FL-6279-WK-002"
type textarea "x"
type input "BEG_FL-6279"
type input "Перевод станд. несрочный"
type input "Перевод, Приёмка по качеству, Редактура, Постредактура машинного перевода, Корр…"
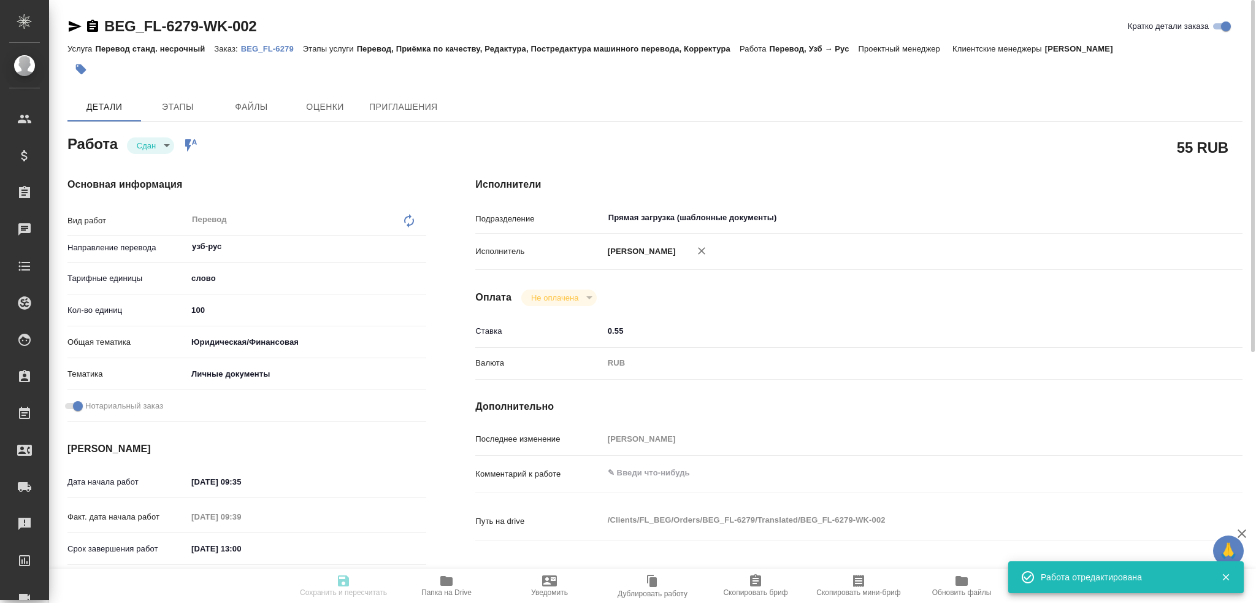
type input "[PERSON_NAME]"
type input "/Clients/FL_BEG/Orders/BEG_FL-6279"
type textarea "x"
type textarea "Под нот, для работы"
type textarea "x"
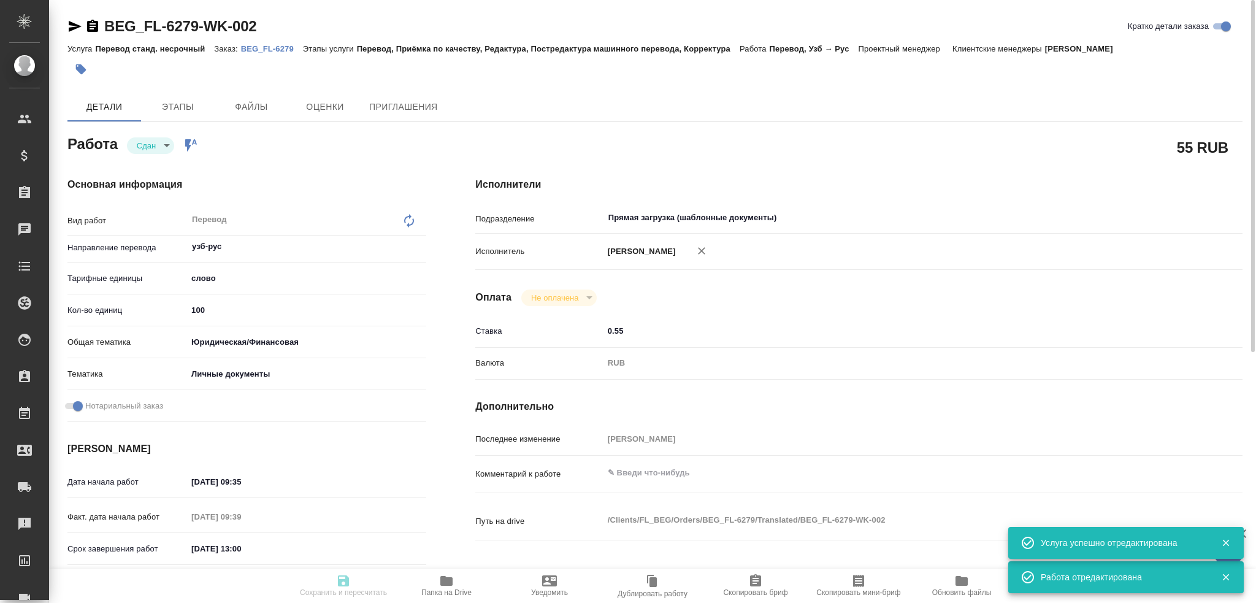
type textarea "x"
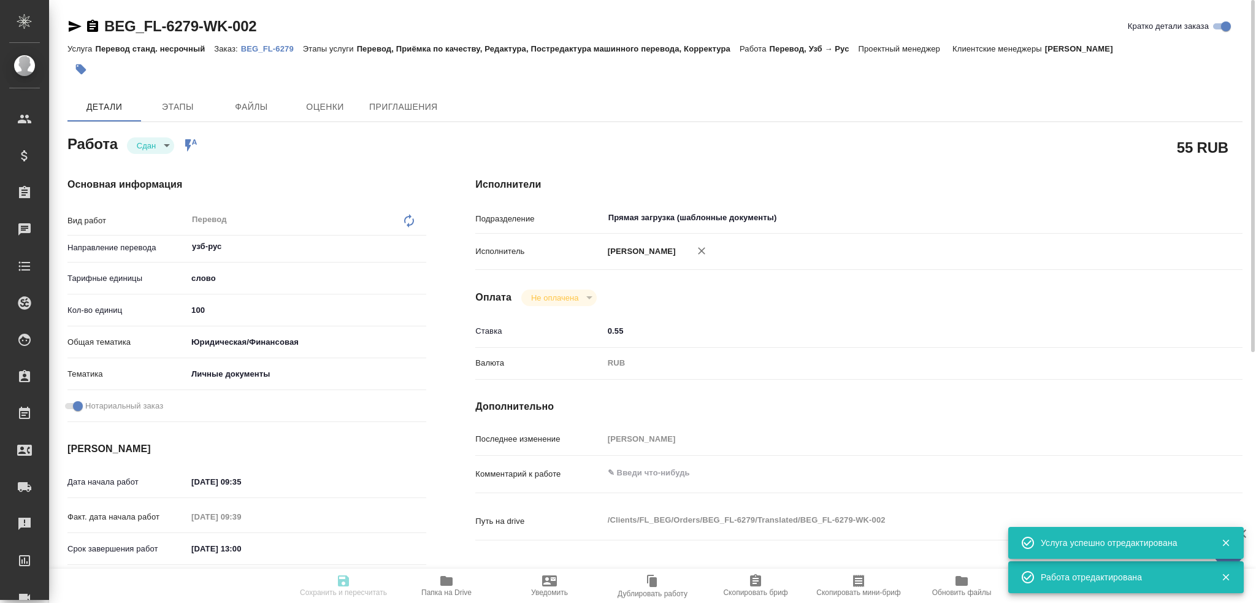
type textarea "x"
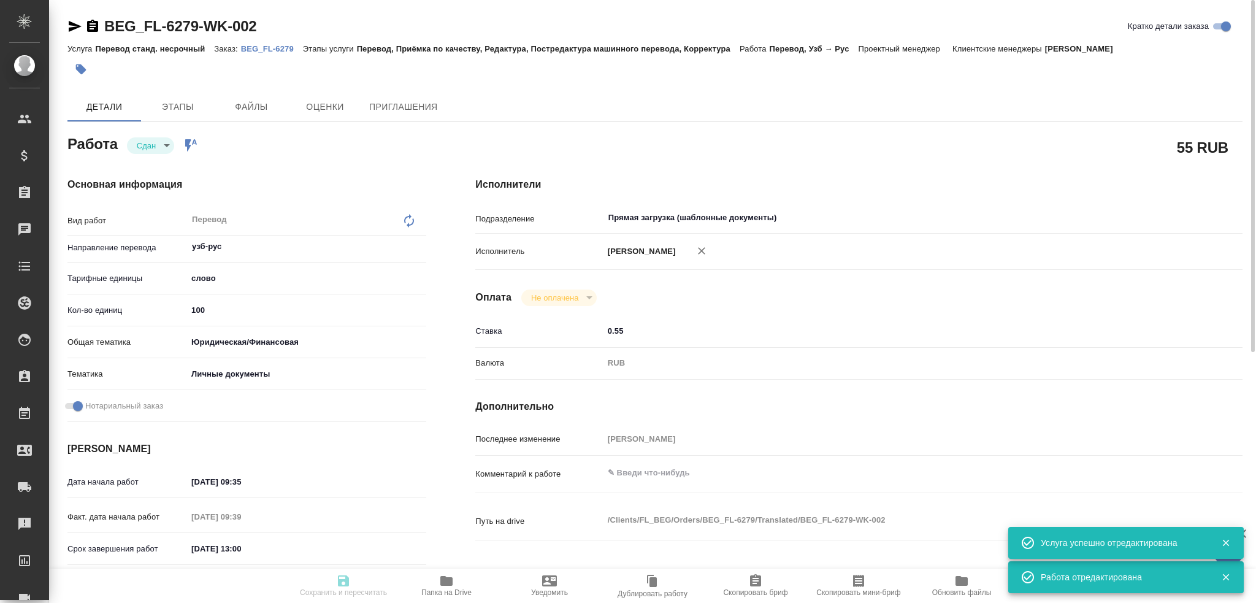
type textarea "x"
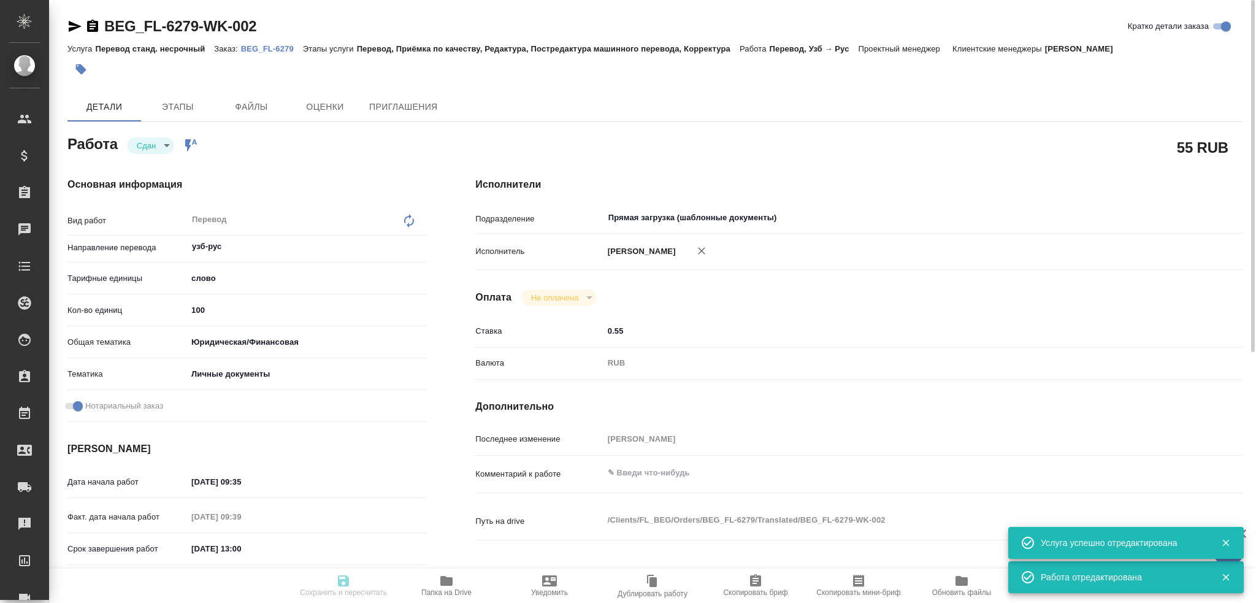
type textarea "x"
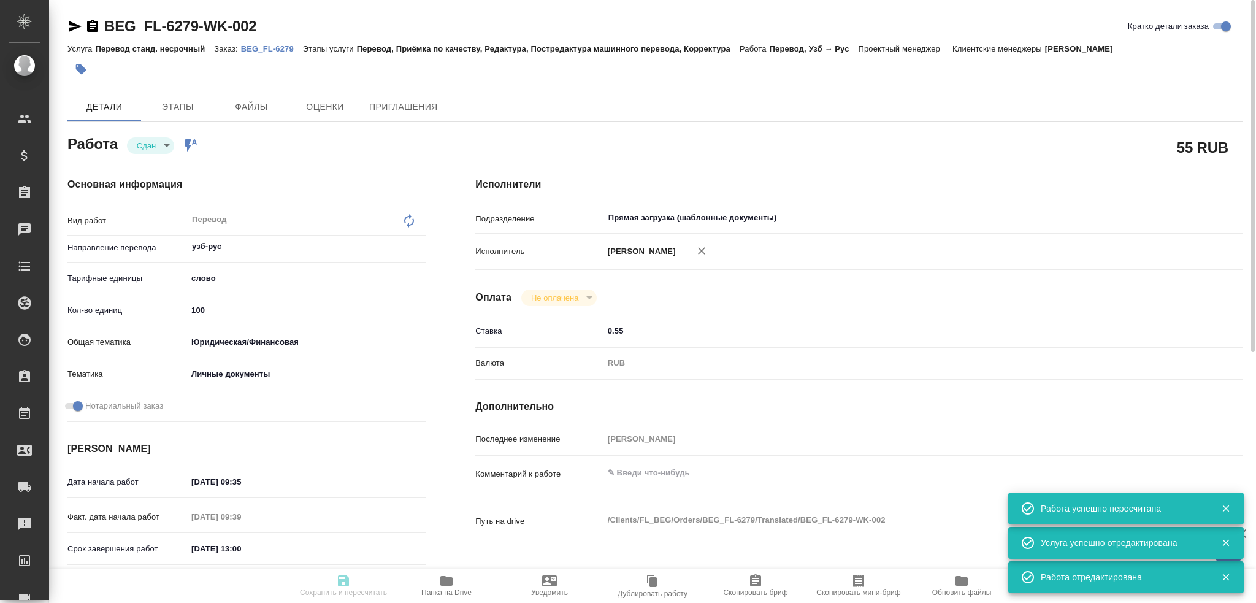
type input "closed"
type textarea "Перевод"
type textarea "x"
type input "узб-рус"
type input "5a8b1489cc6b4906c91bfd90"
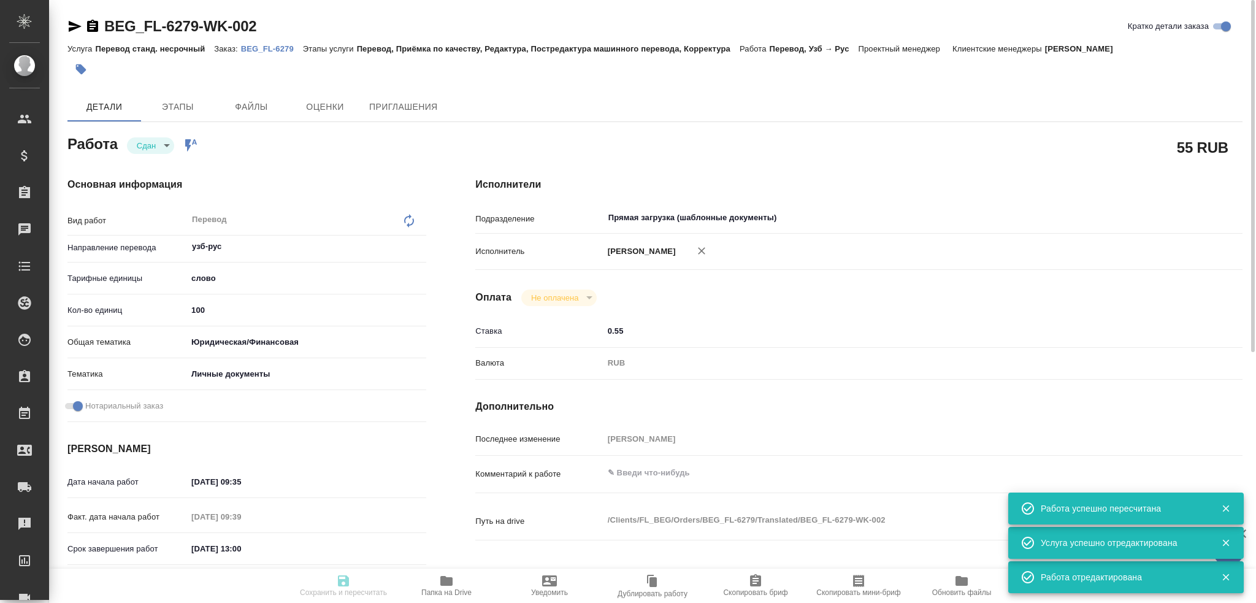
type input "100"
type input "yr-fn"
type input "5a8b8b956a9677013d343cfe"
checkbox input "true"
type input "[DATE] 09:35"
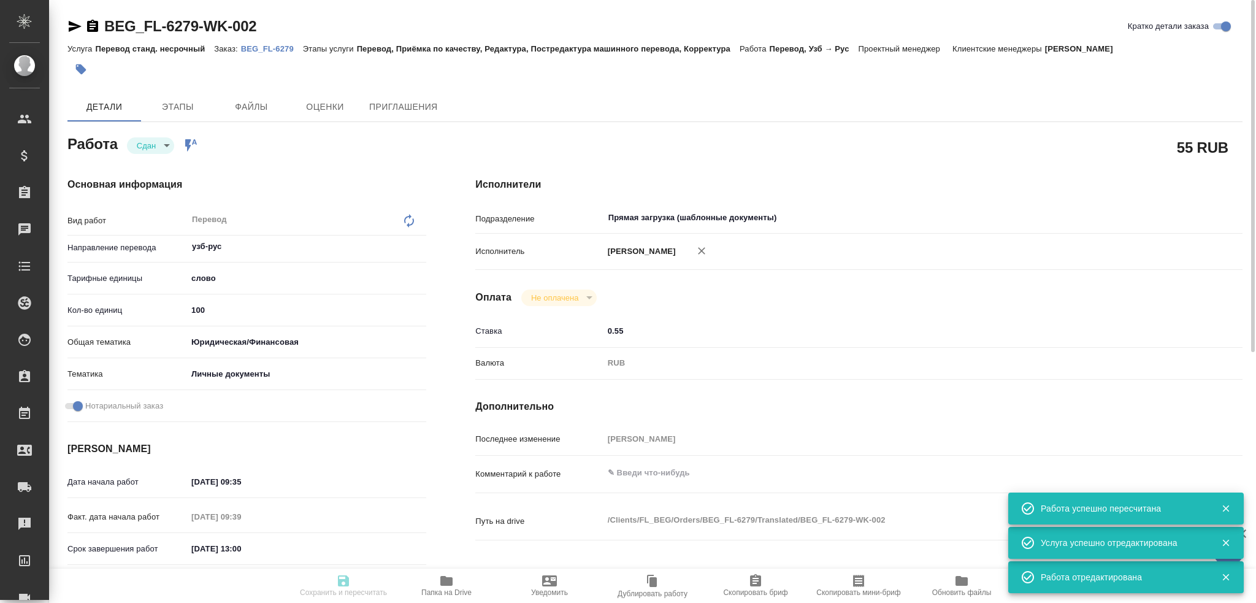
type input "15.09.2025 09:39"
type input "[DATE] 13:00"
type input "15.09.2025 09:51"
type input "[DATE] 14:00"
type input "Прямая загрузка (шаблонные документы)"
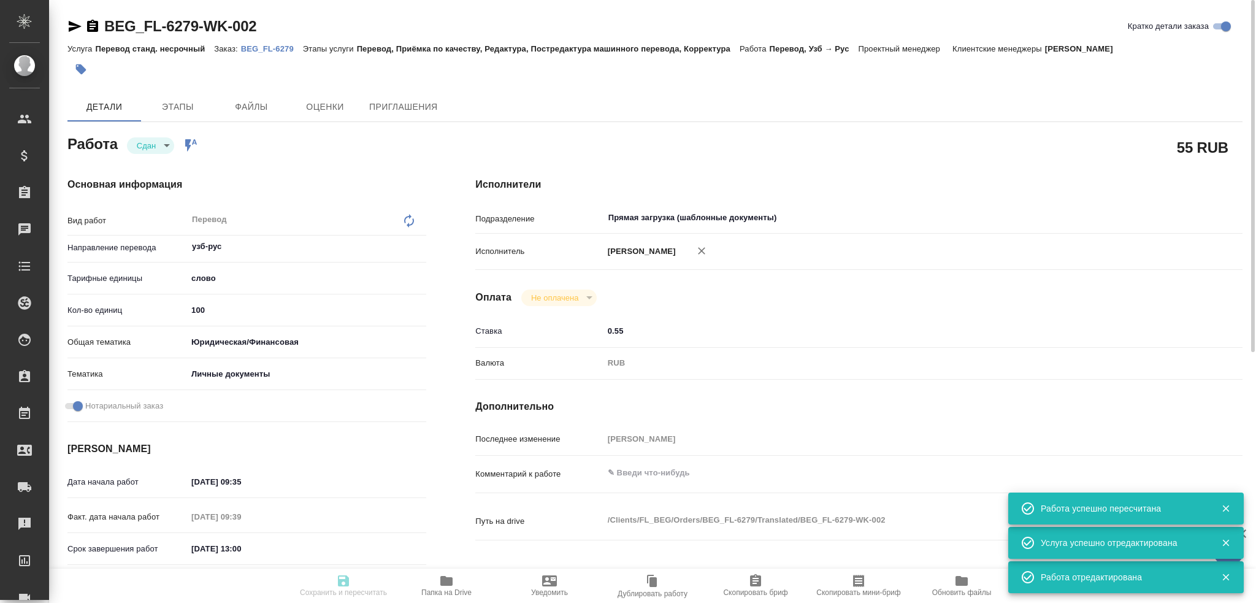
type input "notPayed"
type input "0.55"
type input "RUB"
type input "[PERSON_NAME]"
type textarea "x"
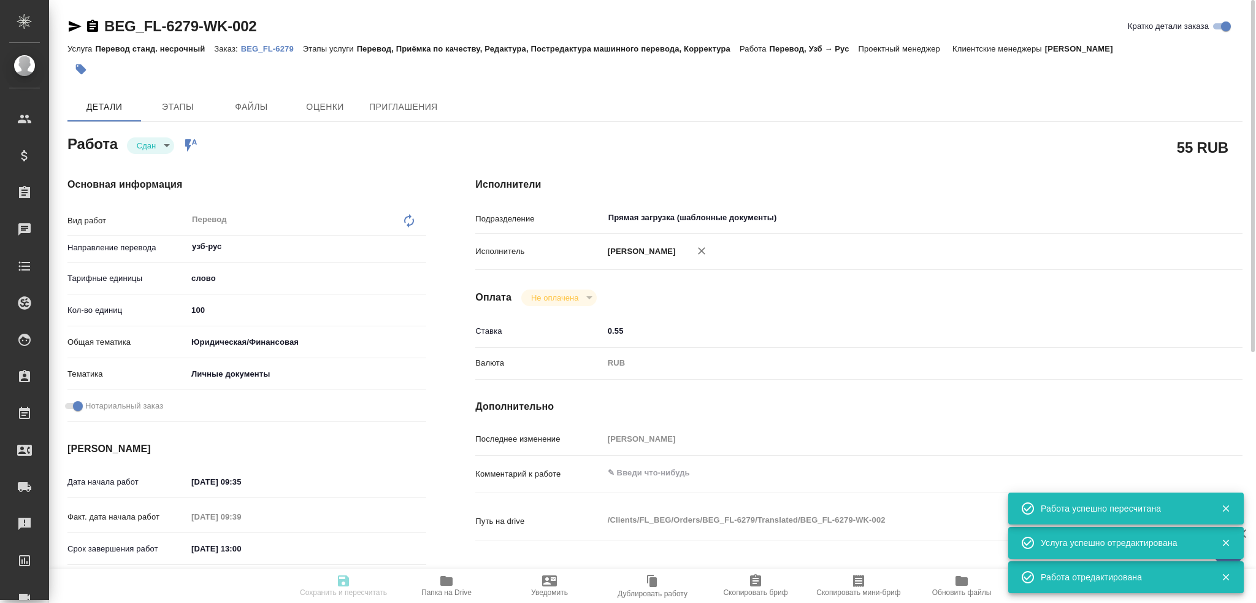
type textarea "/Clients/FL_BEG/Orders/BEG_FL-6279/Translated/BEG_FL-6279-WK-002"
type textarea "x"
type input "BEG_FL-6279"
type input "Перевод станд. несрочный"
type input "Перевод, Приёмка по качеству, Редактура, Постредактура машинного перевода, Корр…"
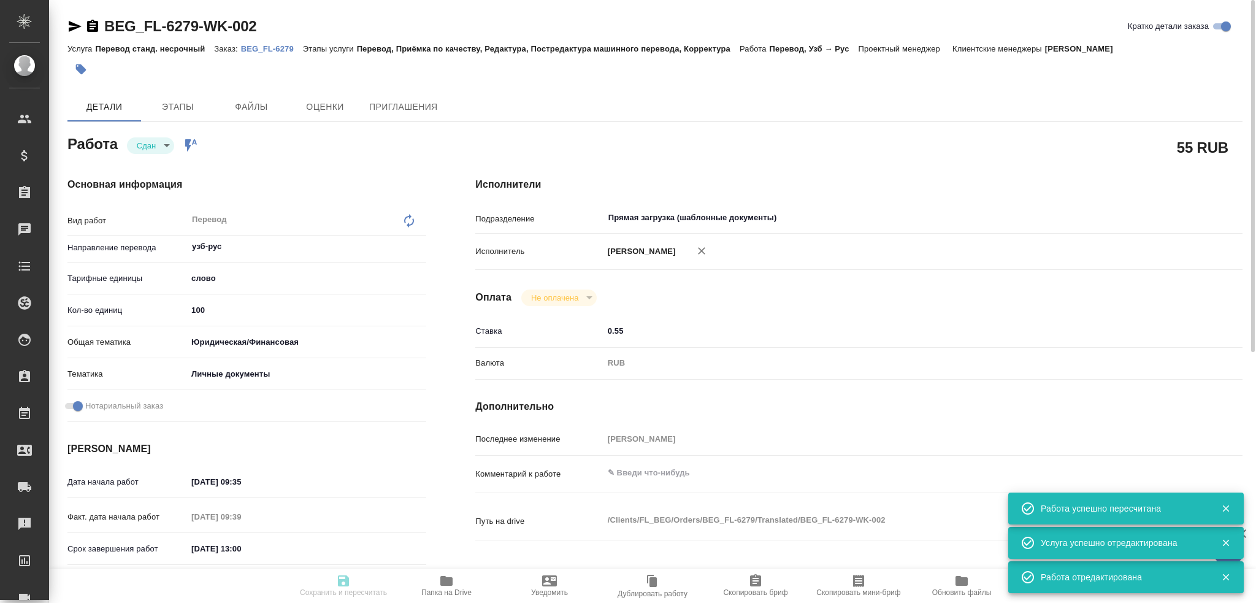
type input "[PERSON_NAME]"
type input "/Clients/FL_BEG/Orders/BEG_FL-6279"
type textarea "x"
type textarea "Под нот, для работы"
type textarea "x"
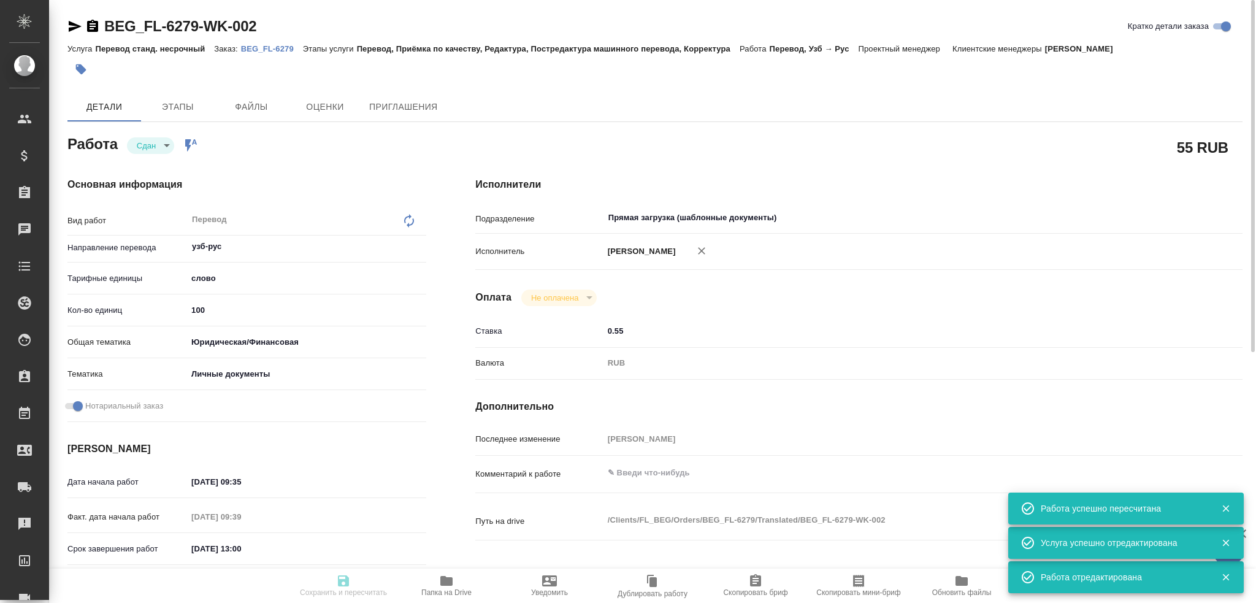
type textarea "x"
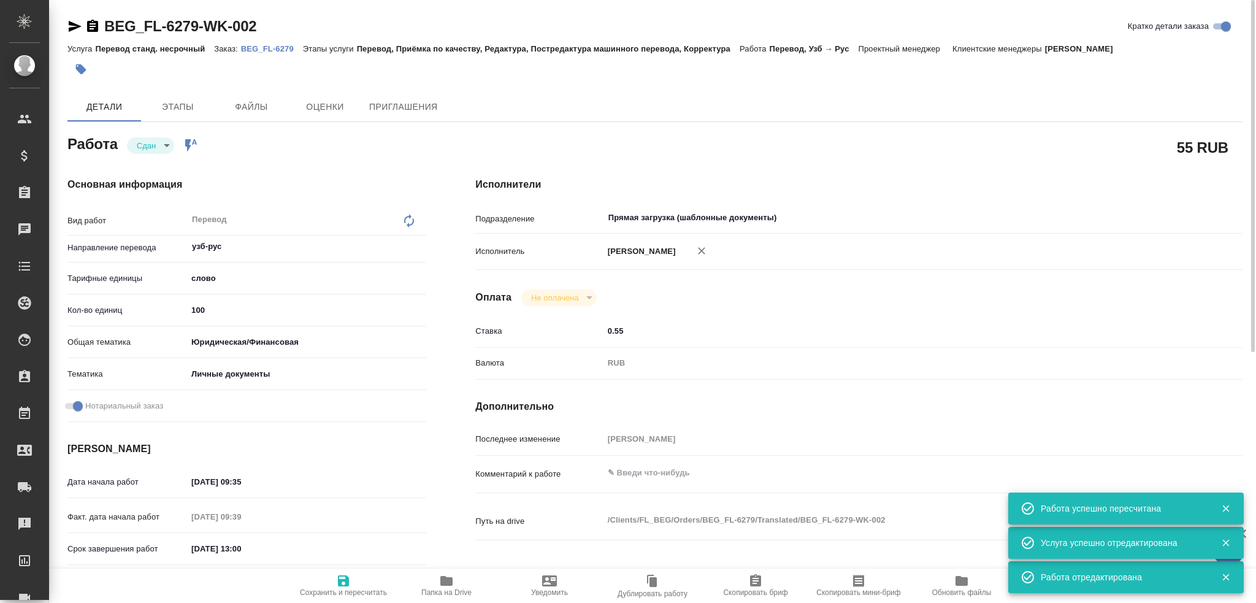
type textarea "x"
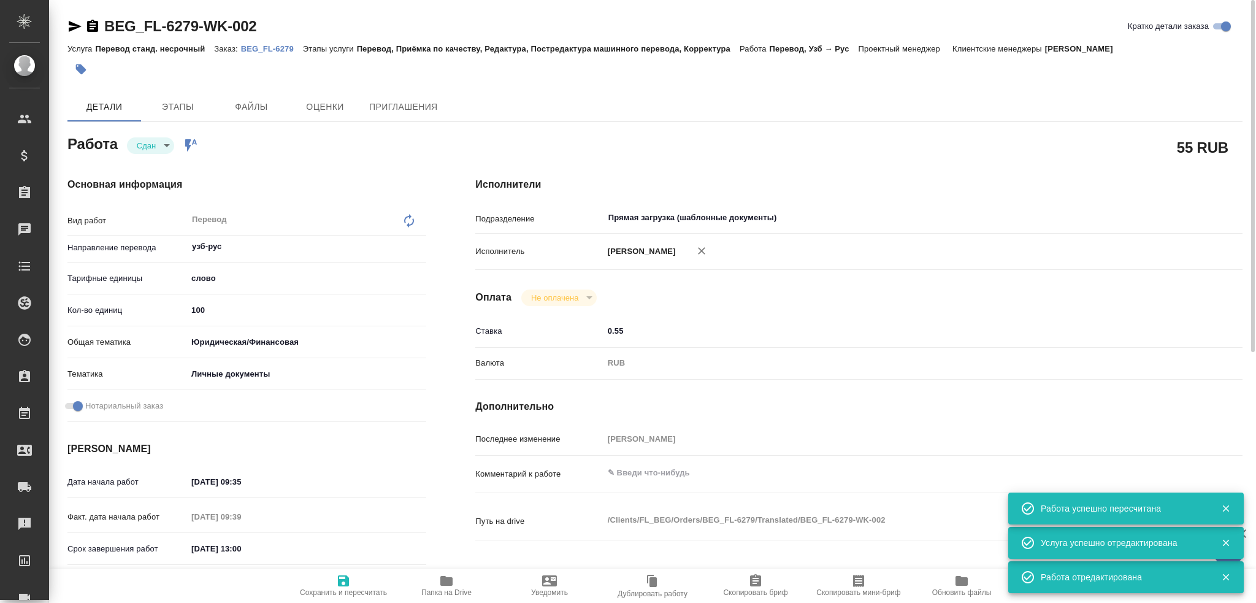
type textarea "x"
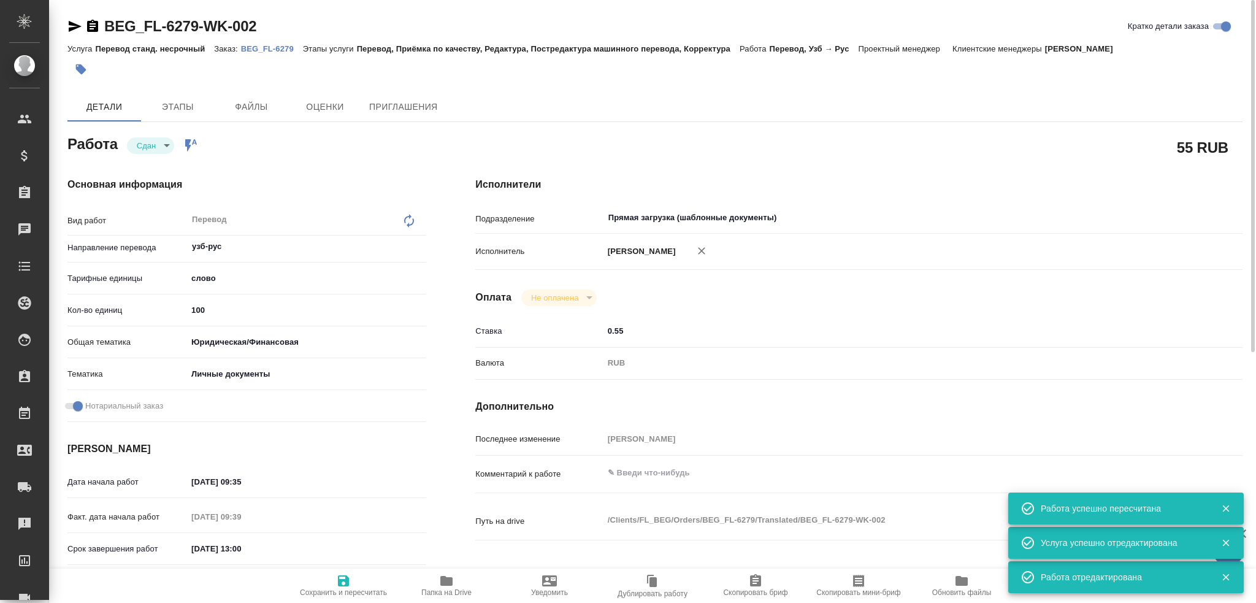
type textarea "x"
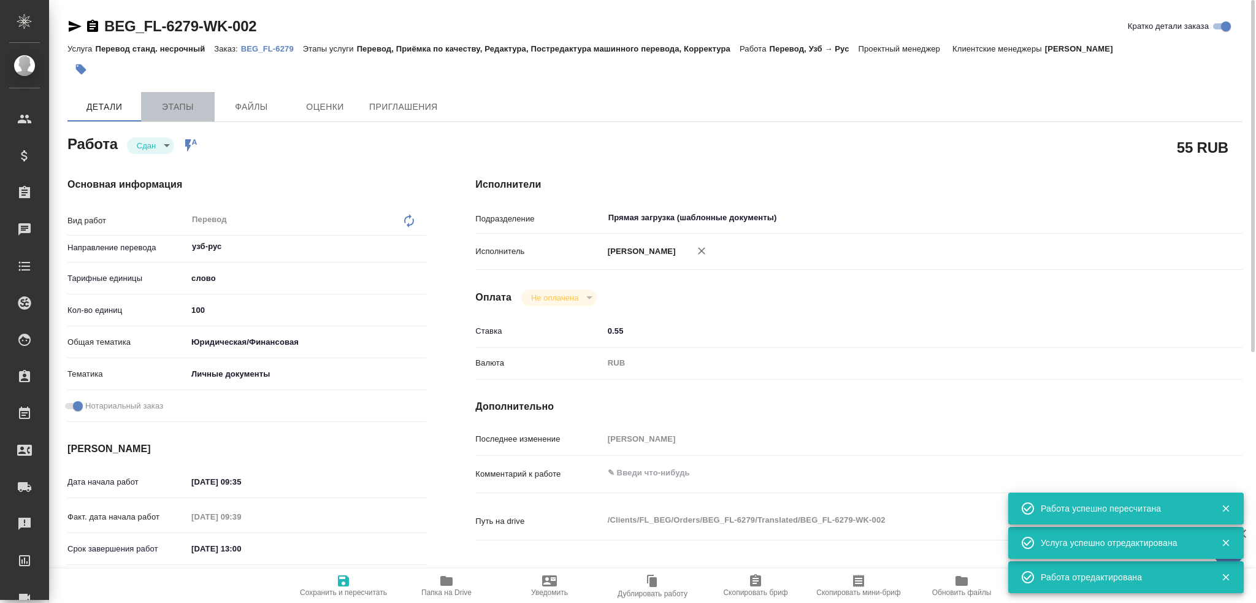
click at [174, 96] on button "Этапы" at bounding box center [178, 106] width 74 height 29
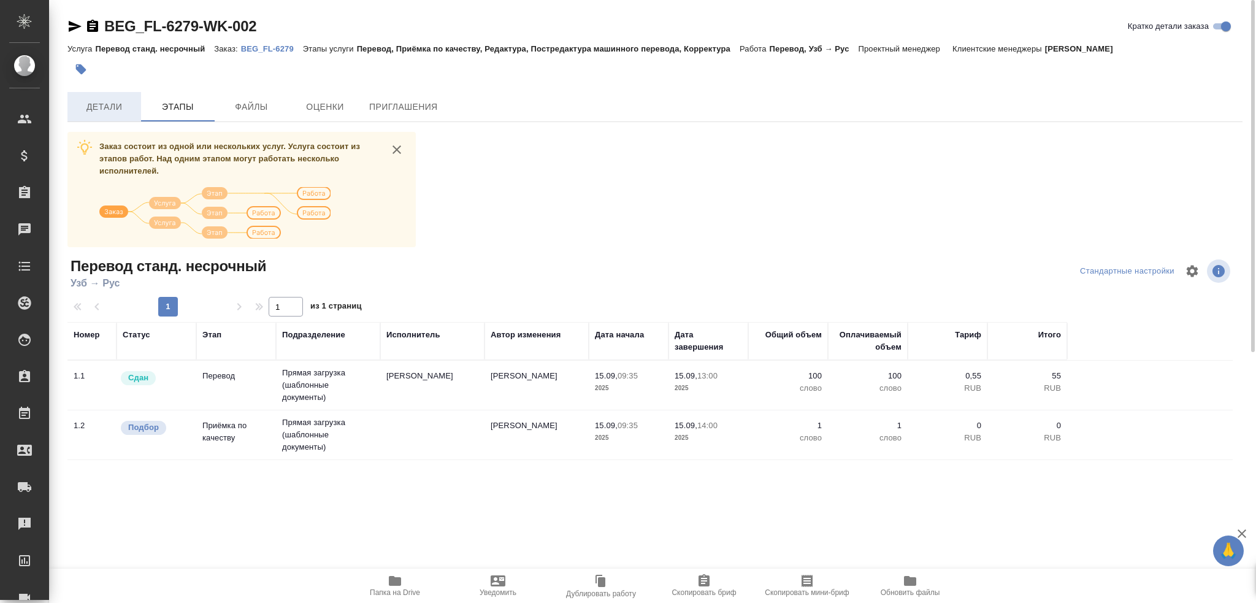
click at [122, 102] on span "Детали" at bounding box center [104, 106] width 59 height 15
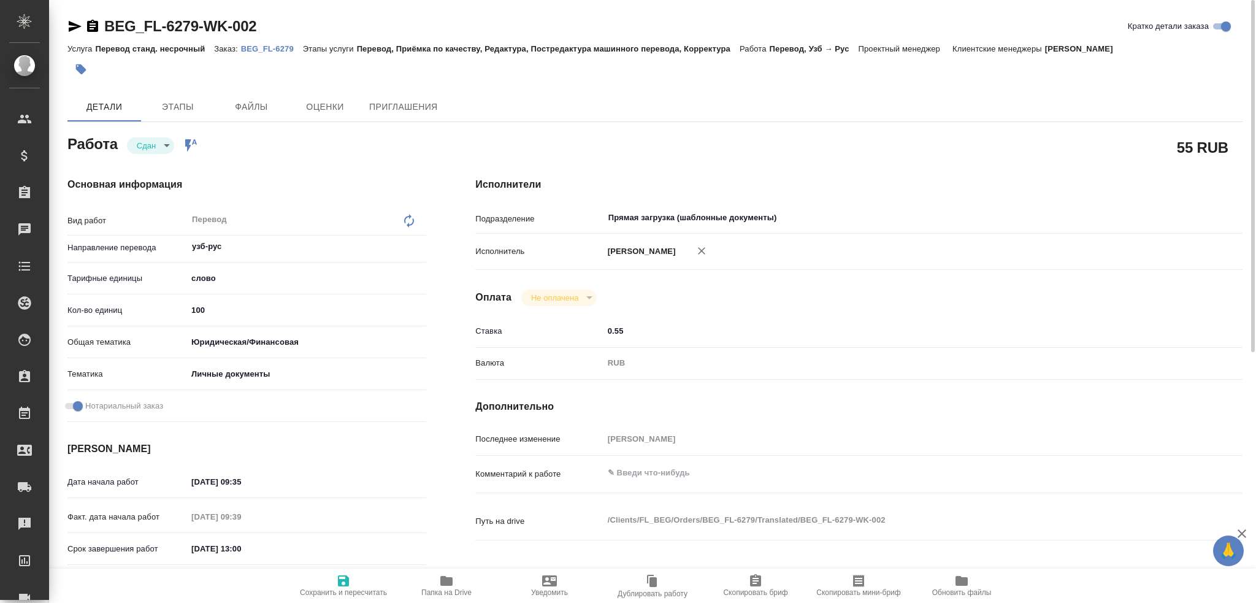
type textarea "x"
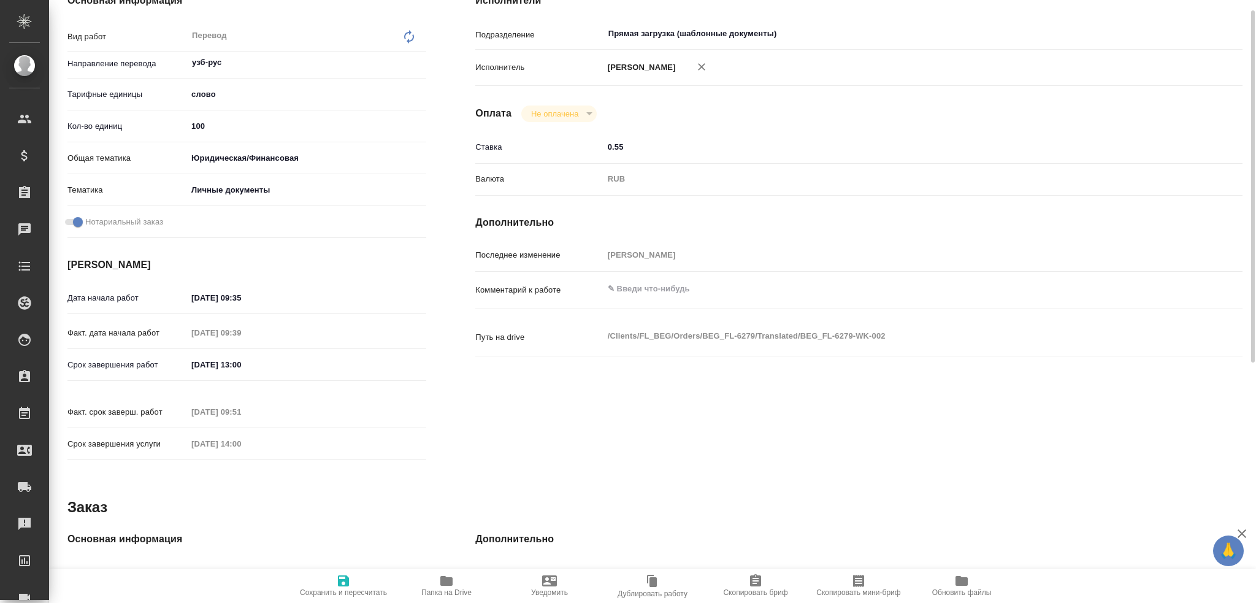
scroll to position [245, 0]
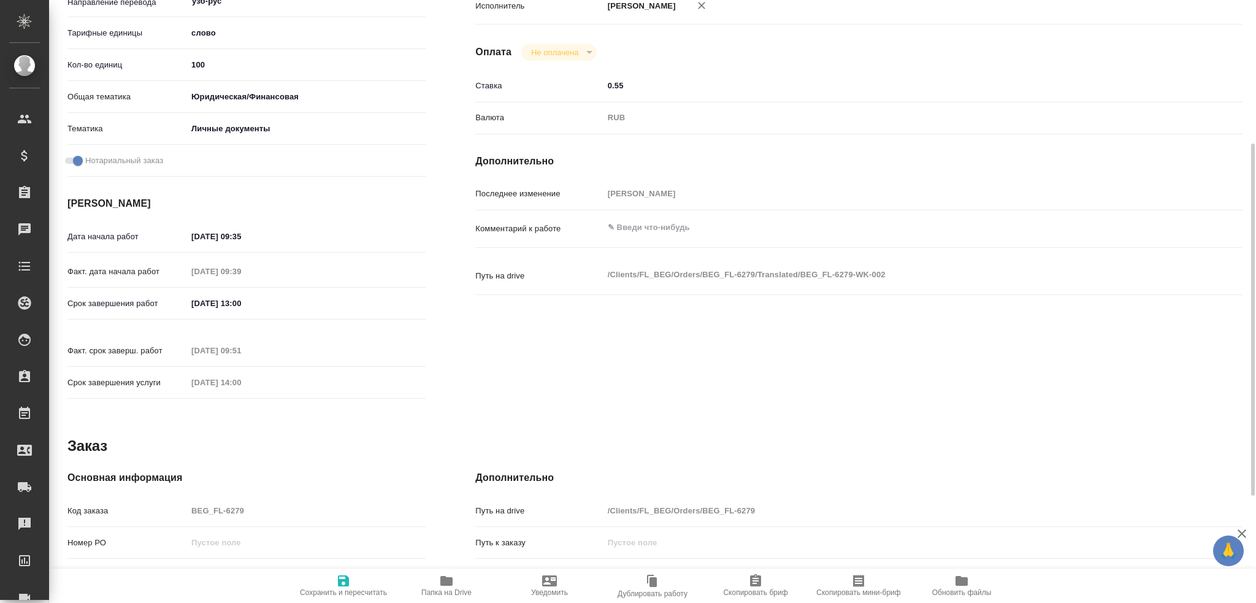
click at [174, 500] on div "Код заказа BEG_FL-6279" at bounding box center [246, 510] width 359 height 21
